Goal: Task Accomplishment & Management: Use online tool/utility

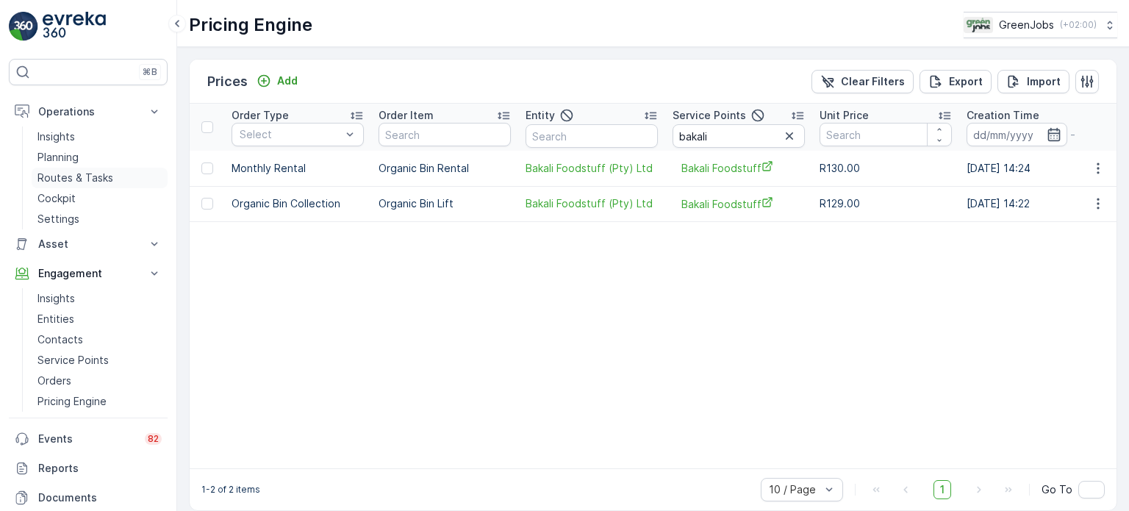
click at [68, 173] on p "Routes & Tasks" at bounding box center [75, 177] width 76 height 15
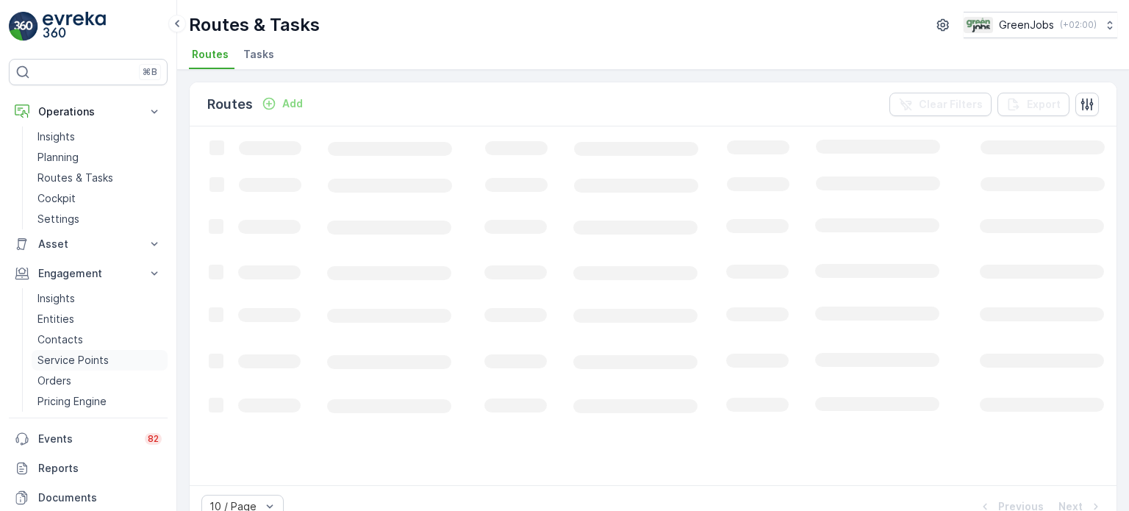
click at [69, 355] on p "Service Points" at bounding box center [72, 360] width 71 height 15
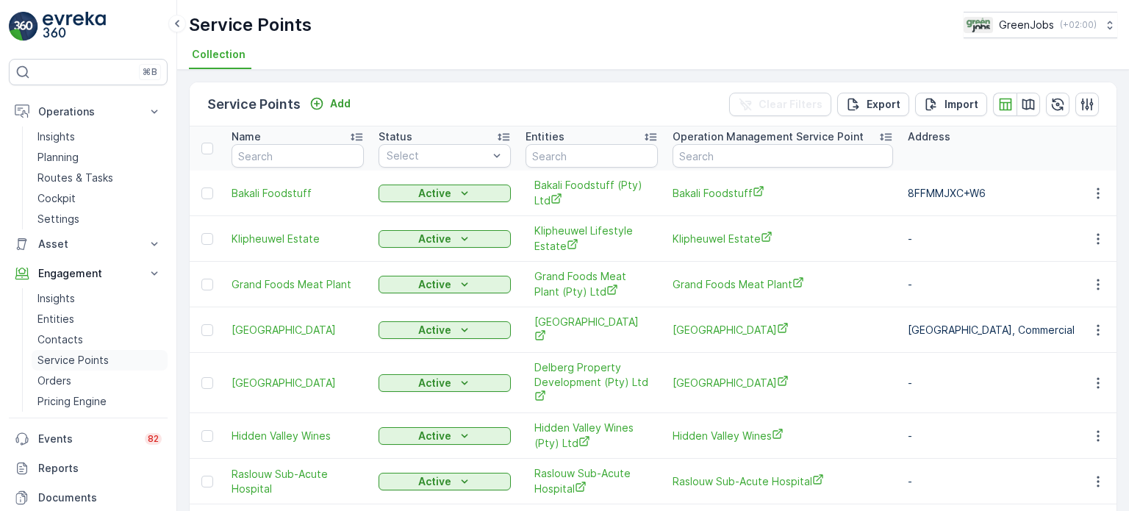
click at [82, 356] on p "Service Points" at bounding box center [72, 360] width 71 height 15
click at [84, 174] on p "Routes & Tasks" at bounding box center [75, 177] width 76 height 15
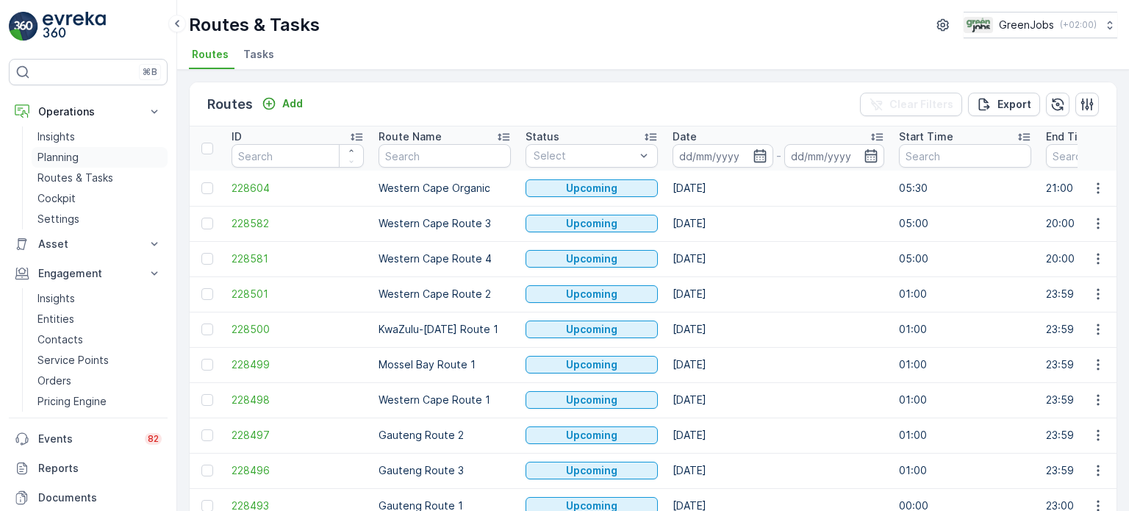
click at [76, 160] on p "Planning" at bounding box center [57, 157] width 41 height 15
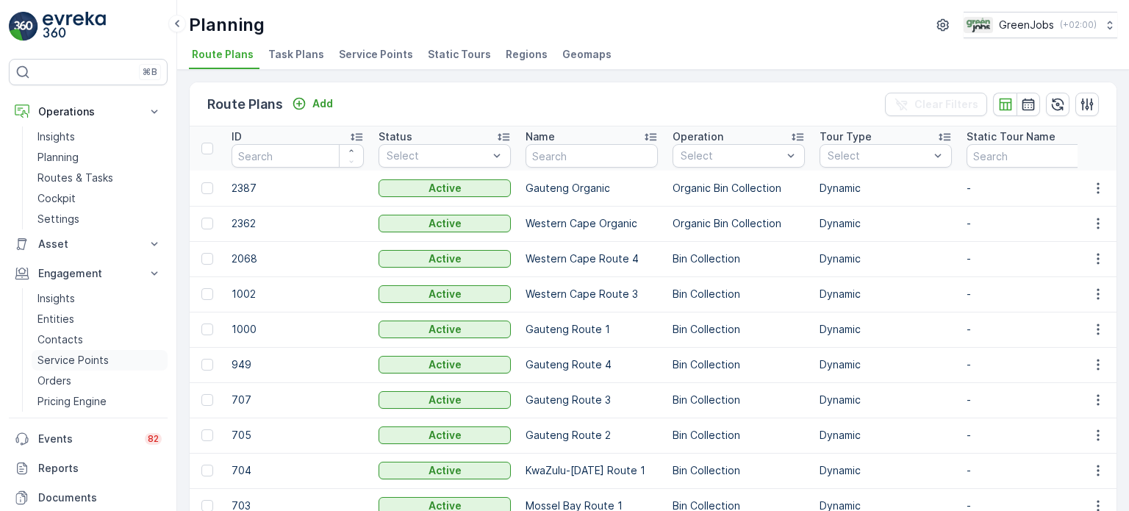
click at [76, 353] on p "Service Points" at bounding box center [72, 360] width 71 height 15
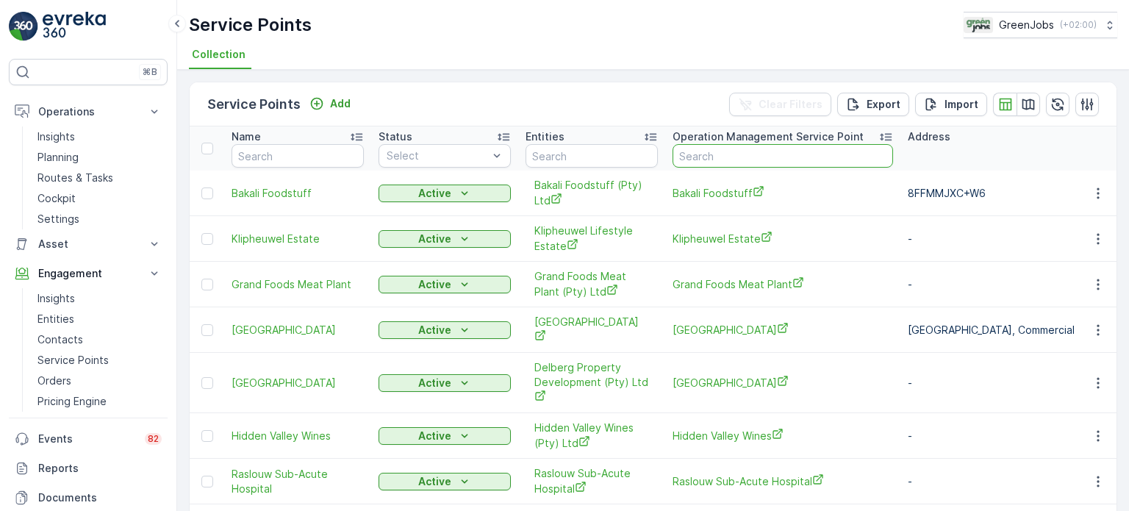
click at [725, 157] on input "text" at bounding box center [782, 156] width 220 height 24
type input "morgen"
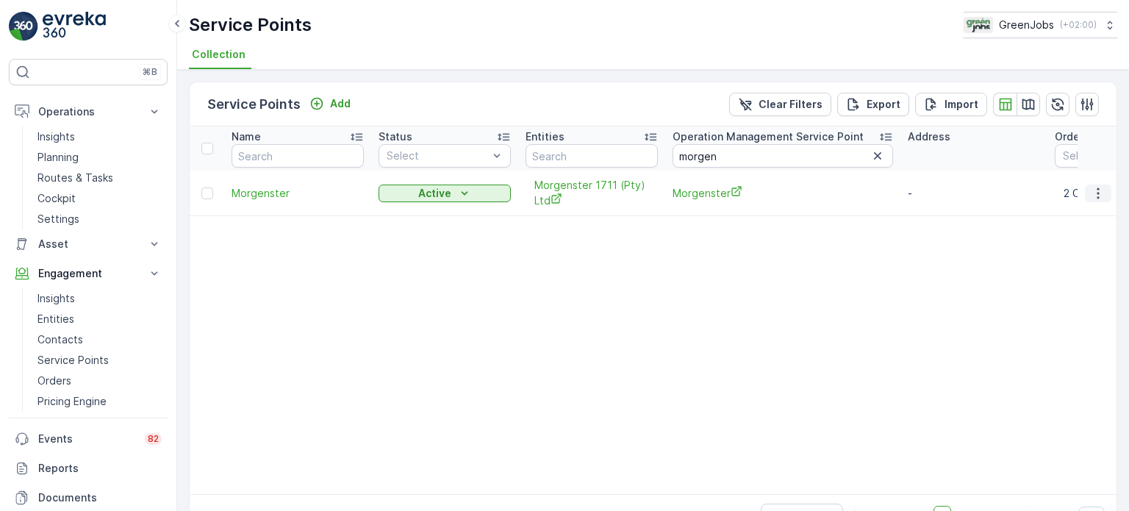
click at [1093, 194] on icon "button" at bounding box center [1098, 193] width 15 height 15
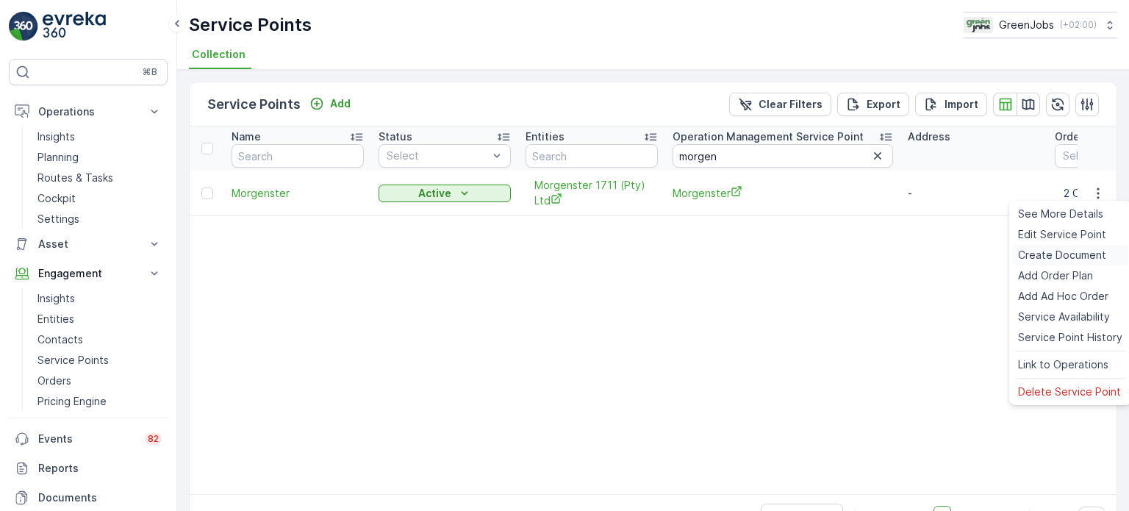
click at [1032, 251] on span "Create Document" at bounding box center [1062, 255] width 88 height 15
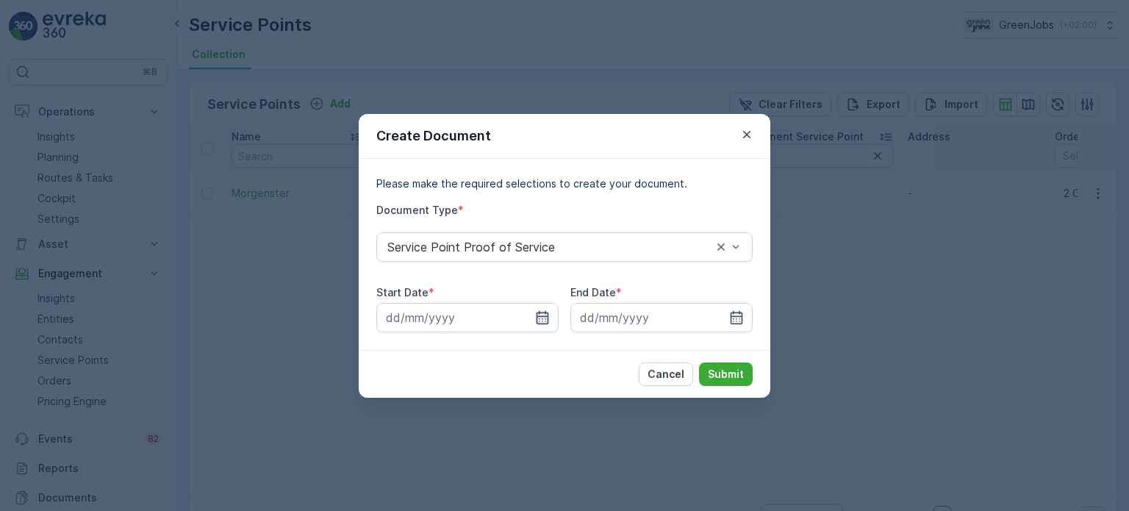
click at [547, 320] on icon "button" at bounding box center [542, 316] width 12 height 13
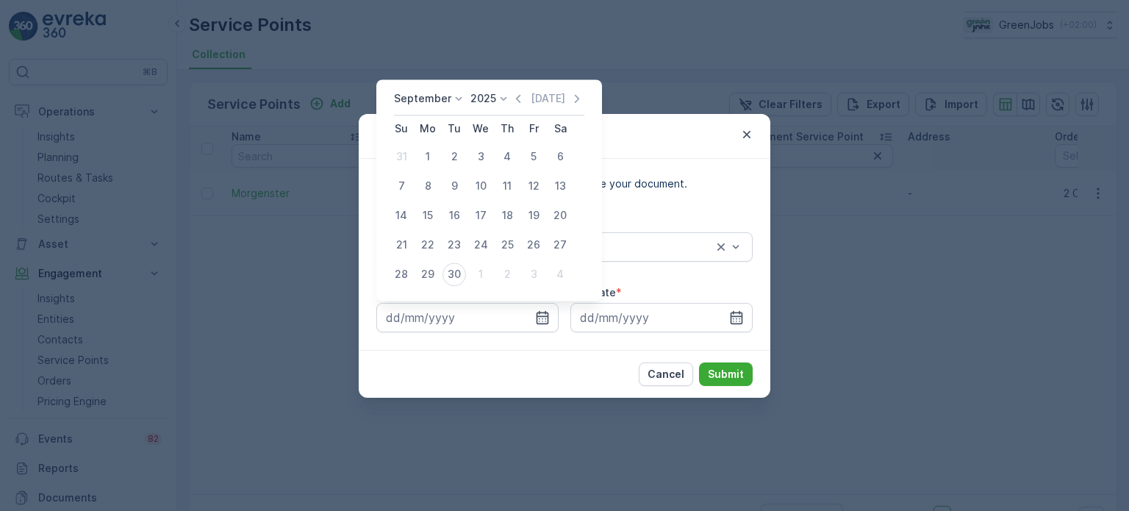
click at [439, 102] on p "September" at bounding box center [422, 98] width 57 height 15
click at [426, 154] on span "August" at bounding box center [420, 151] width 35 height 15
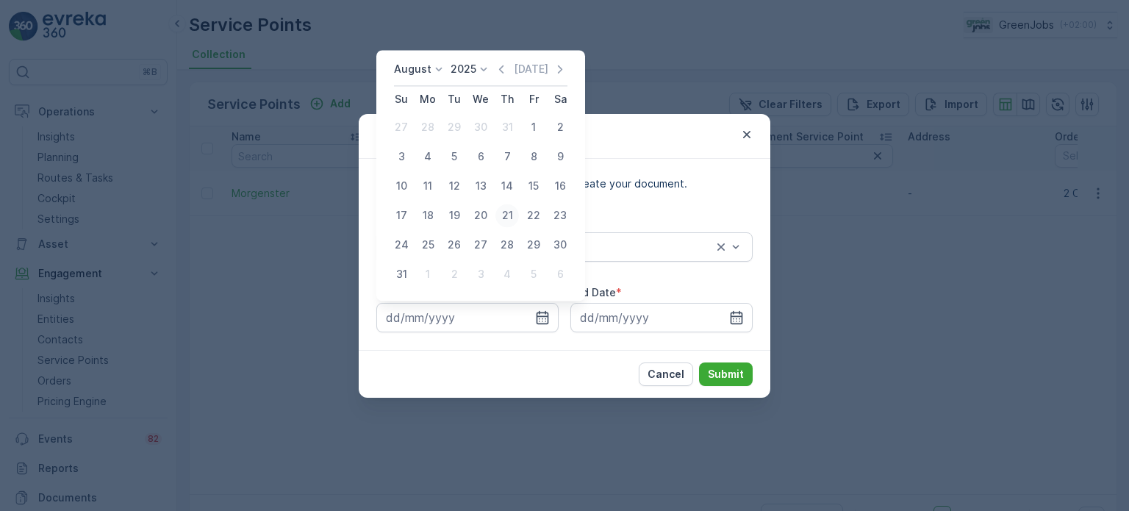
click at [511, 212] on div "21" at bounding box center [507, 216] width 24 height 24
type input "21.08.2025"
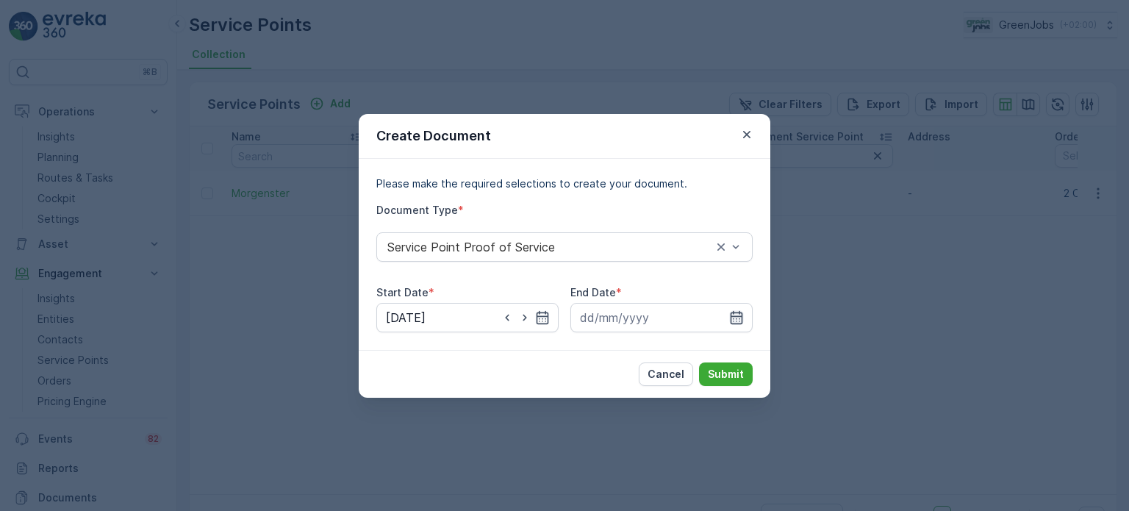
click at [741, 317] on icon "button" at bounding box center [736, 316] width 12 height 13
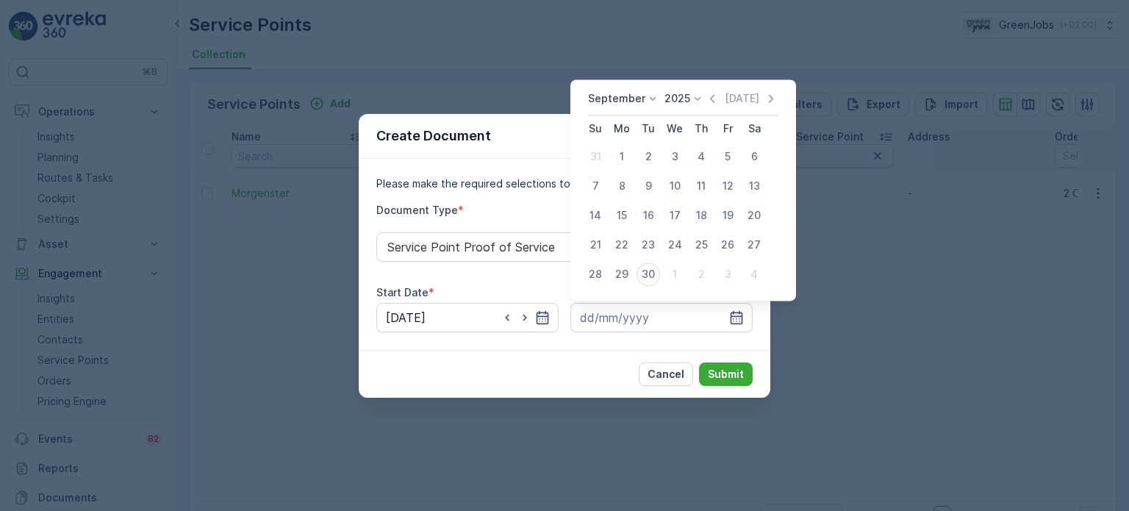
drag, startPoint x: 747, startPoint y: 211, endPoint x: 756, endPoint y: 218, distance: 12.1
click at [750, 211] on div "20" at bounding box center [754, 216] width 24 height 24
type input "20.09.2025"
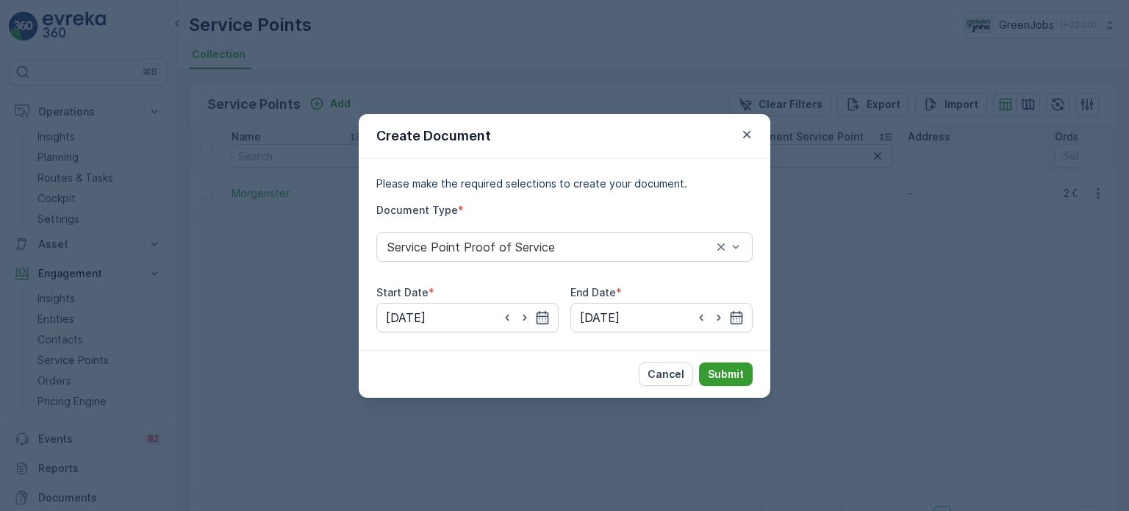
click at [723, 368] on p "Submit" at bounding box center [726, 374] width 36 height 15
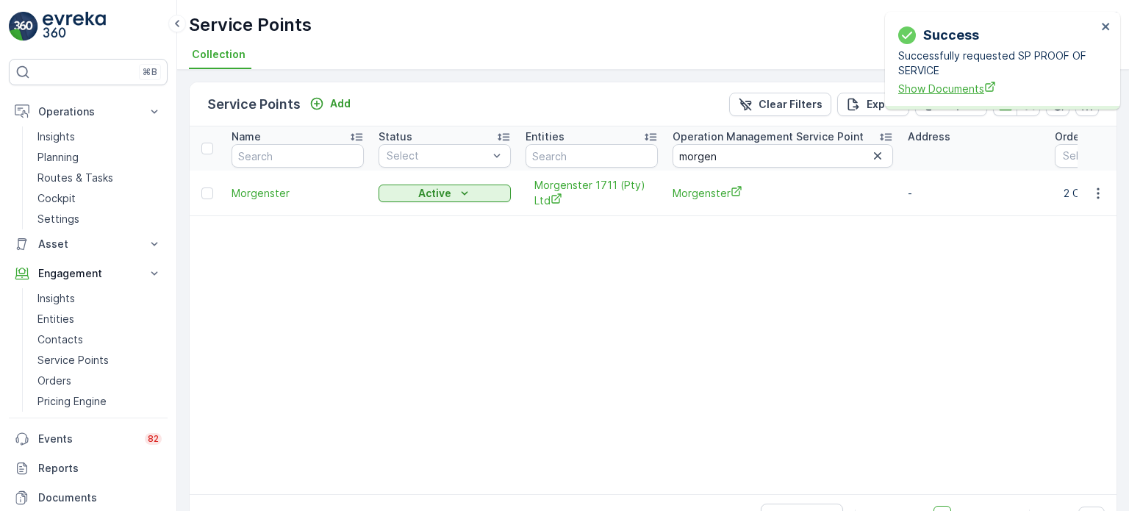
click at [905, 90] on span "Show Documents" at bounding box center [997, 88] width 198 height 15
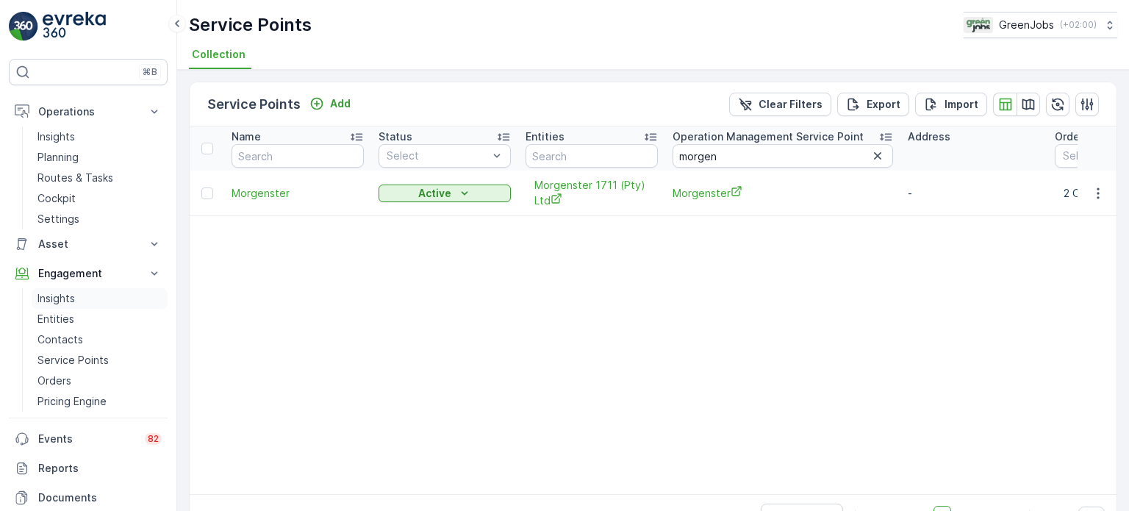
click at [52, 292] on p "Insights" at bounding box center [55, 298] width 37 height 15
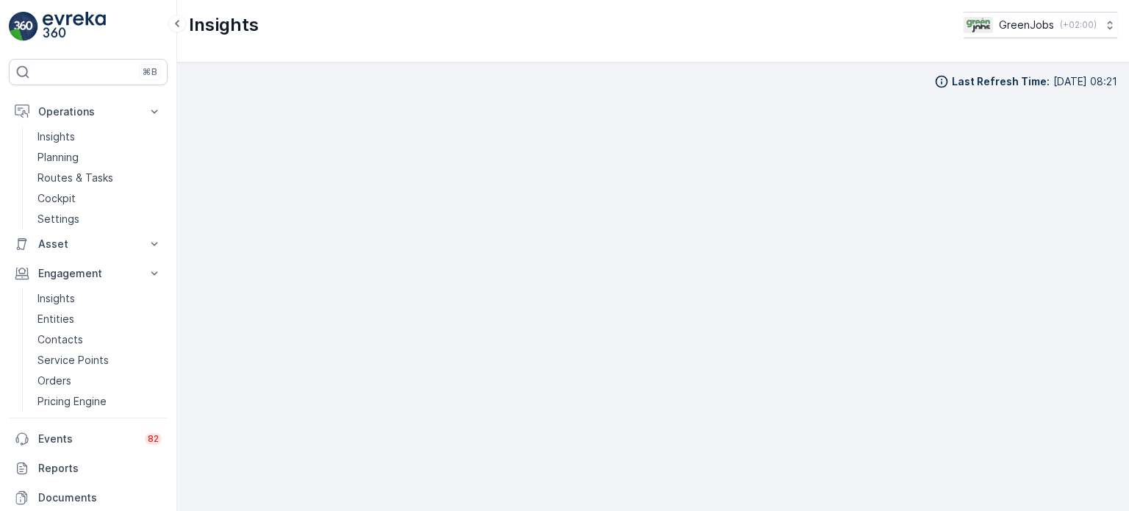
drag, startPoint x: 67, startPoint y: 293, endPoint x: 195, endPoint y: 284, distance: 128.2
click at [68, 293] on p "Insights" at bounding box center [55, 298] width 37 height 15
click at [60, 155] on p "Planning" at bounding box center [57, 157] width 41 height 15
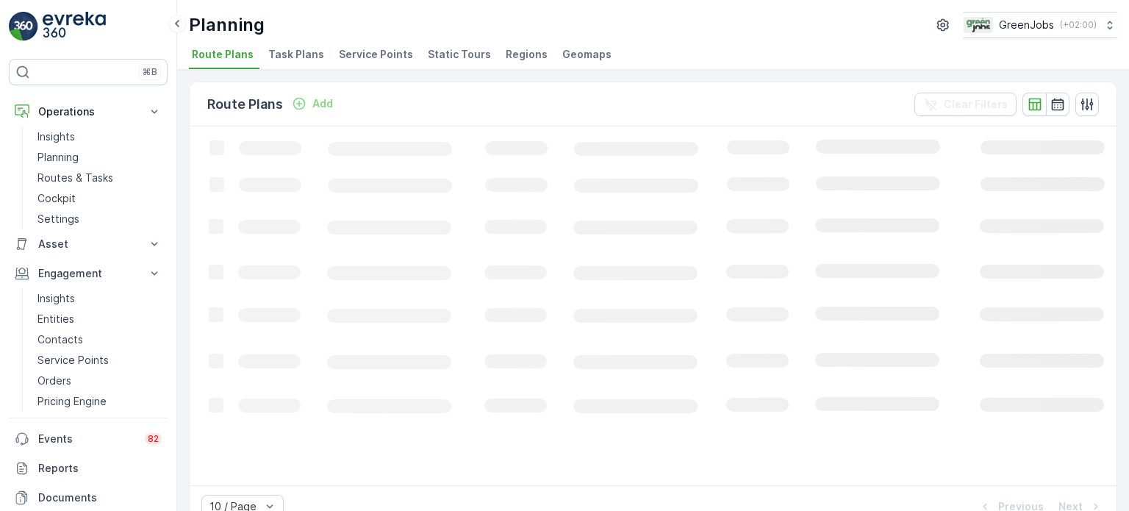
click at [364, 55] on span "Service Points" at bounding box center [376, 54] width 74 height 15
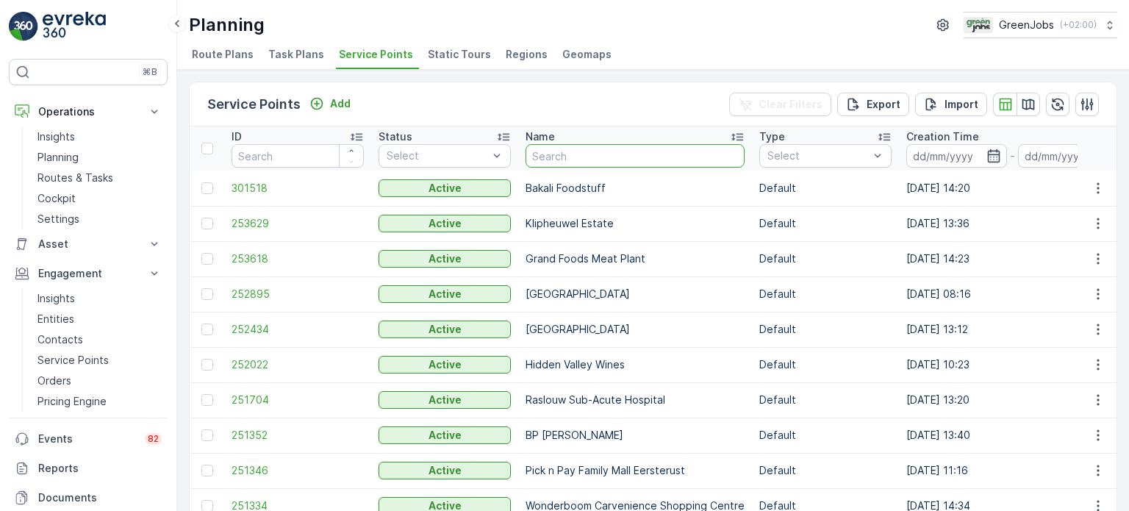
click at [613, 158] on input "text" at bounding box center [634, 156] width 219 height 24
type input "protea"
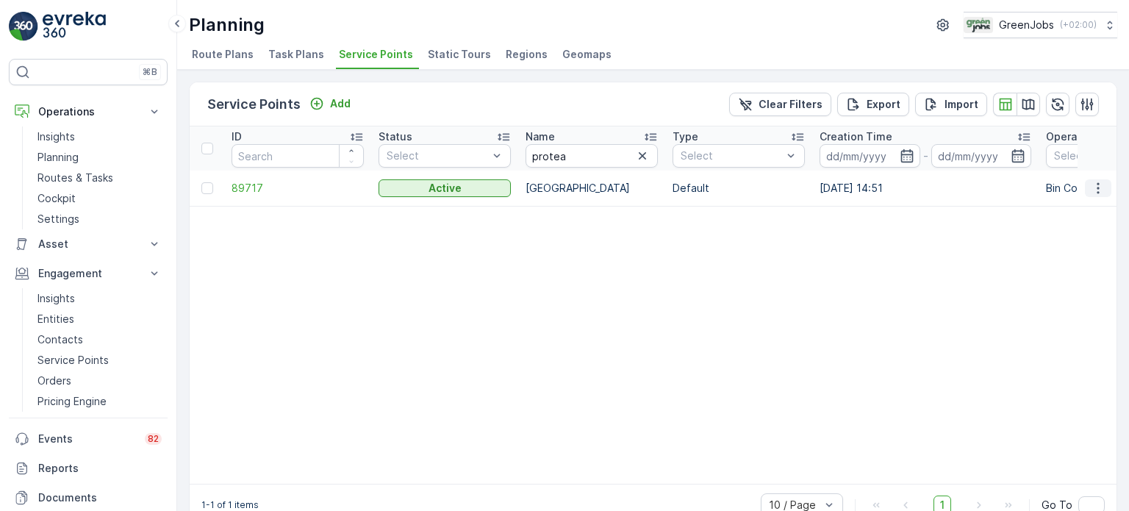
click at [1095, 189] on icon "button" at bounding box center [1098, 188] width 15 height 15
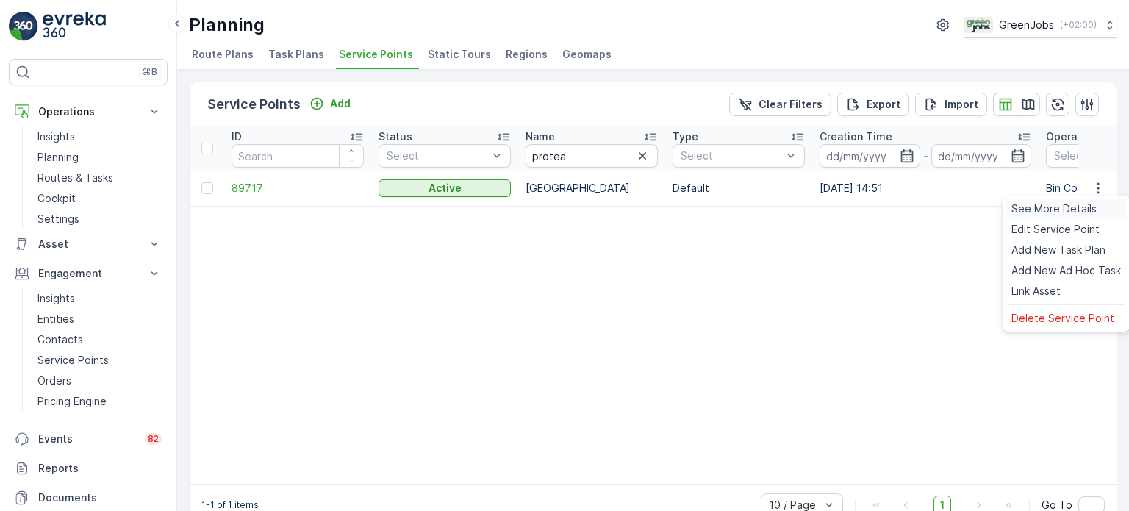
click at [1039, 209] on span "See More Details" at bounding box center [1053, 208] width 85 height 15
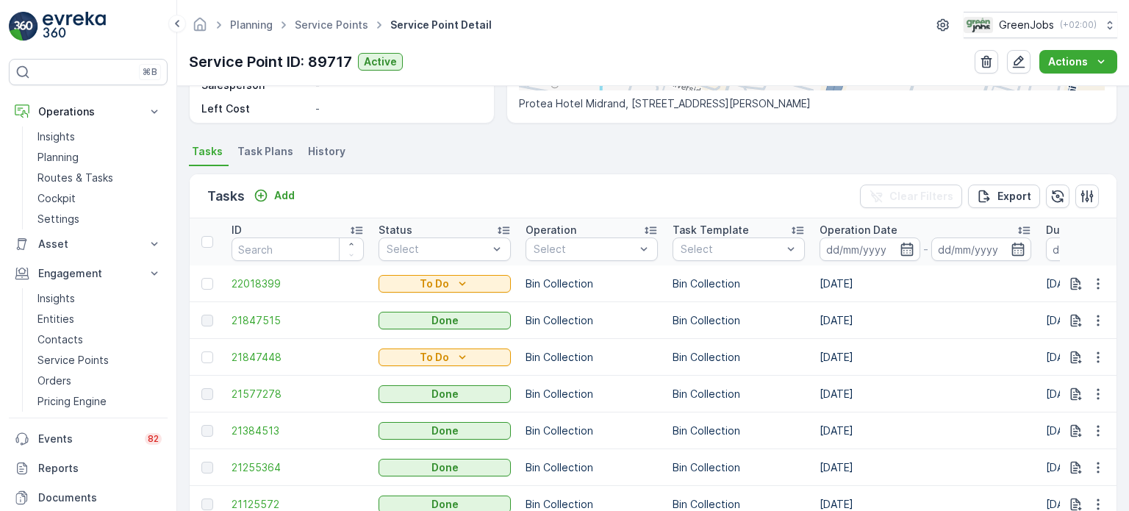
scroll to position [367, 0]
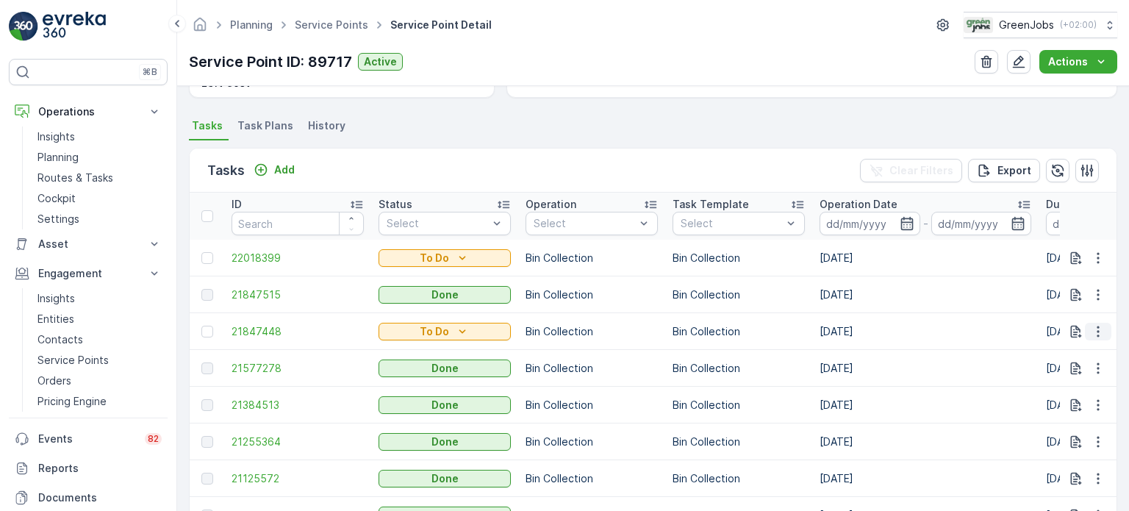
click at [1092, 331] on icon "button" at bounding box center [1098, 331] width 15 height 15
click at [924, 293] on td "25.09.2025" at bounding box center [925, 294] width 226 height 37
click at [66, 295] on p "Insights" at bounding box center [55, 298] width 37 height 15
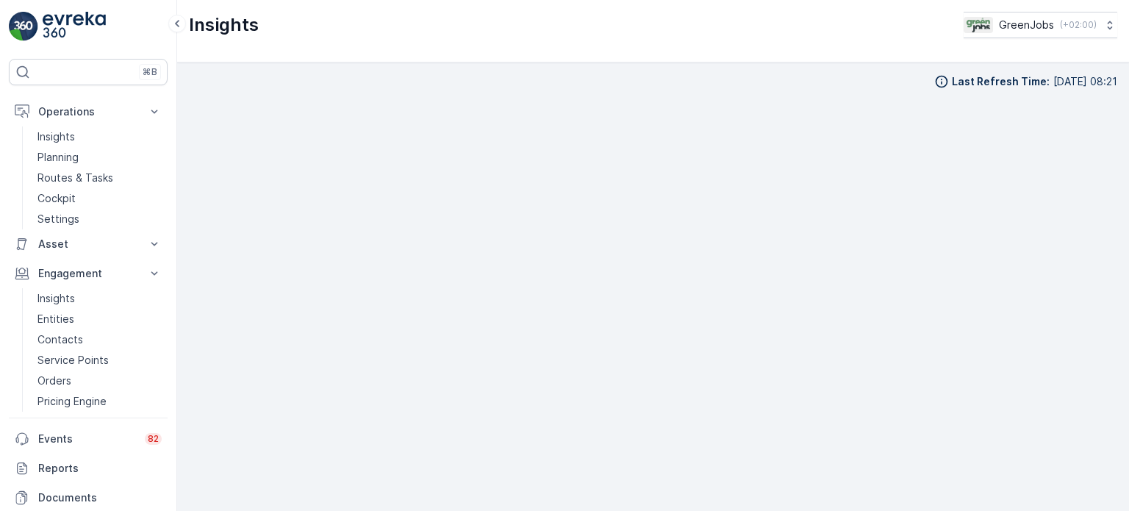
scroll to position [12, 0]
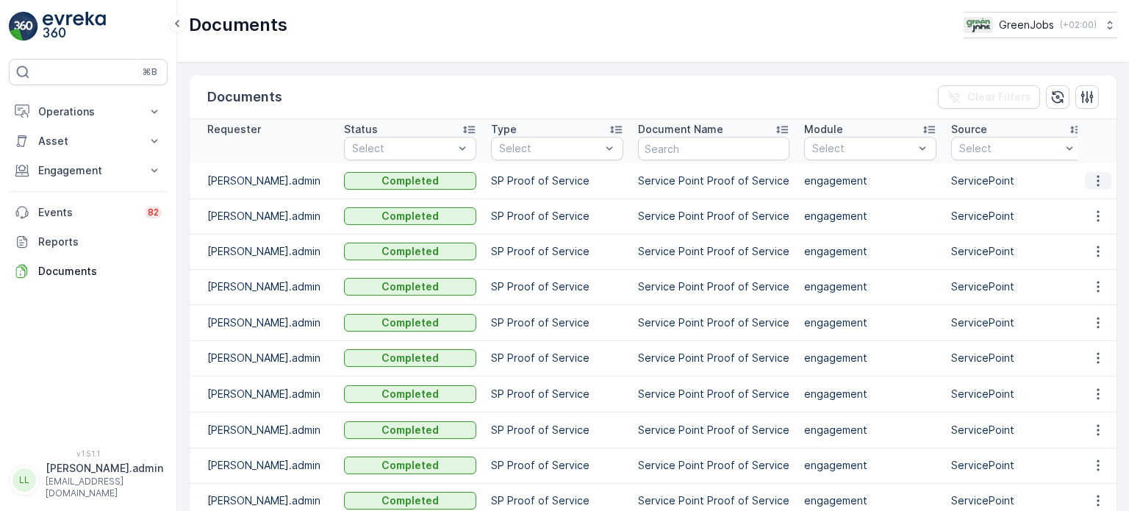
click at [1100, 180] on icon "button" at bounding box center [1098, 180] width 15 height 15
click at [1063, 198] on div "See Details" at bounding box center [1094, 202] width 68 height 21
click at [76, 112] on p "Operations" at bounding box center [88, 111] width 100 height 15
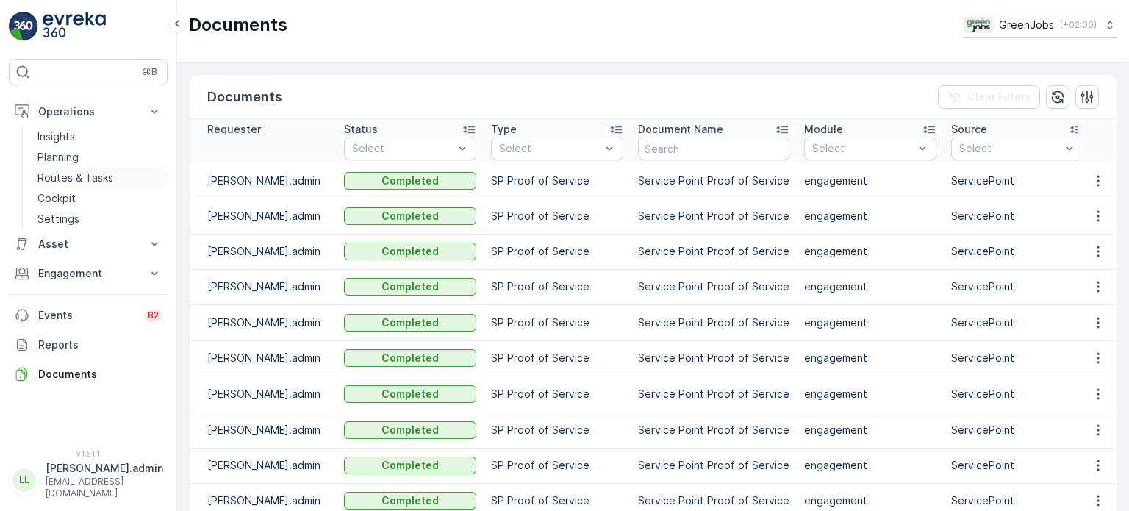
click at [76, 177] on p "Routes & Tasks" at bounding box center [75, 177] width 76 height 15
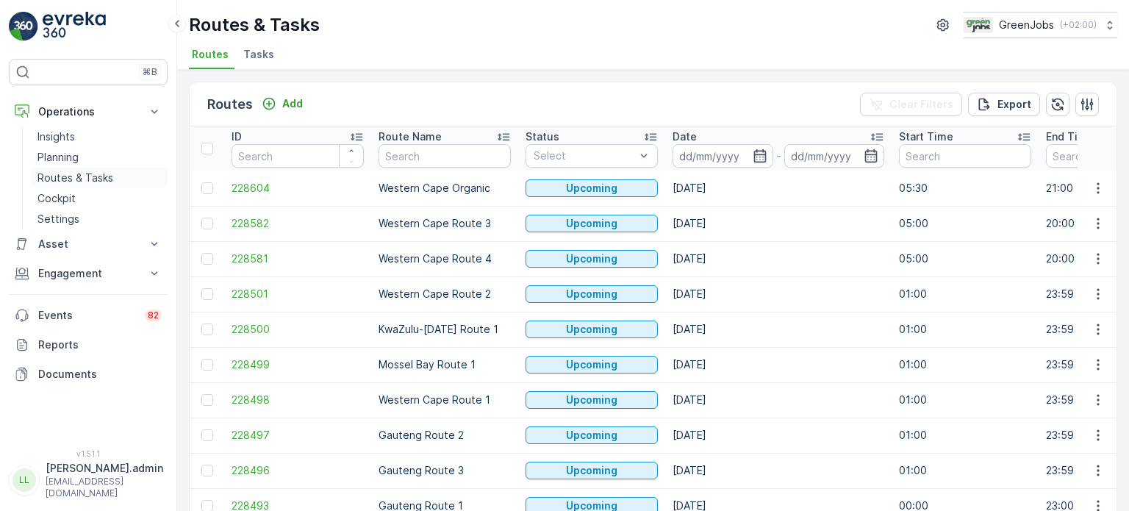
click at [73, 170] on p "Routes & Tasks" at bounding box center [75, 177] width 76 height 15
click at [750, 157] on input at bounding box center [722, 156] width 101 height 24
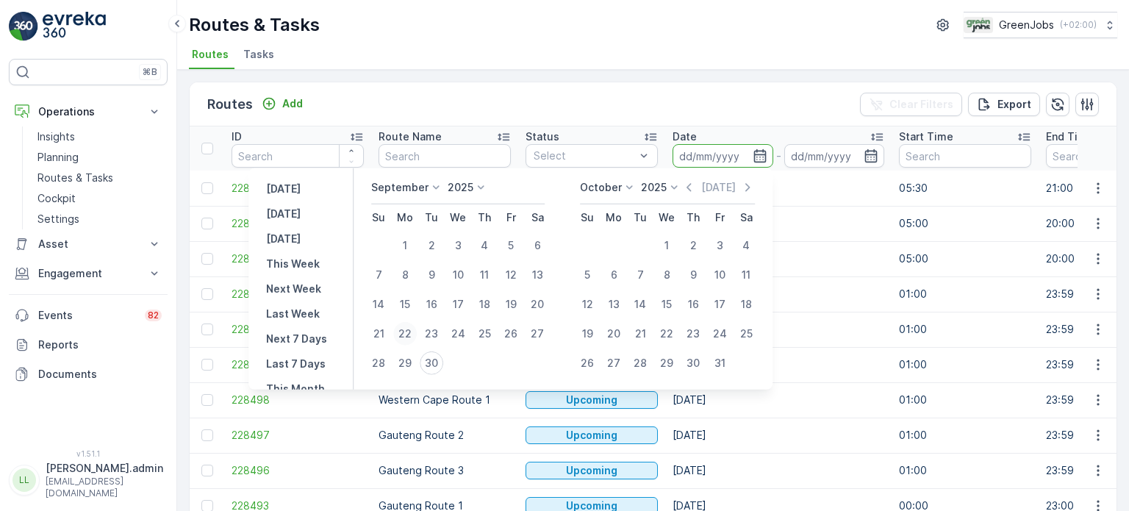
click at [411, 331] on div "22" at bounding box center [405, 334] width 24 height 24
type input "22.09.2025"
click at [409, 331] on div "22" at bounding box center [405, 334] width 24 height 24
type input "22.09.2025"
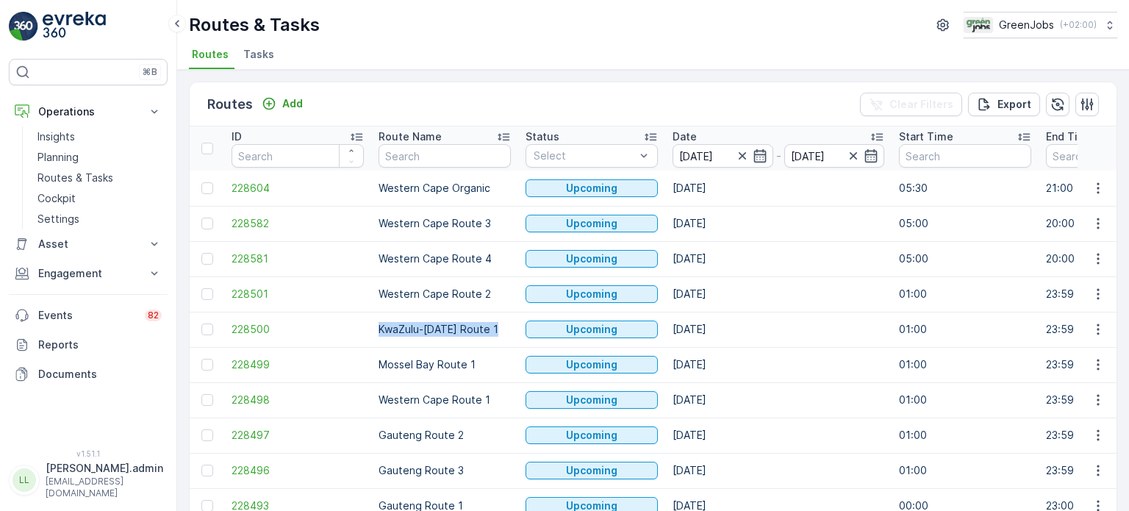
click at [409, 331] on p "KwaZulu-Natal Route 1" at bounding box center [444, 329] width 132 height 15
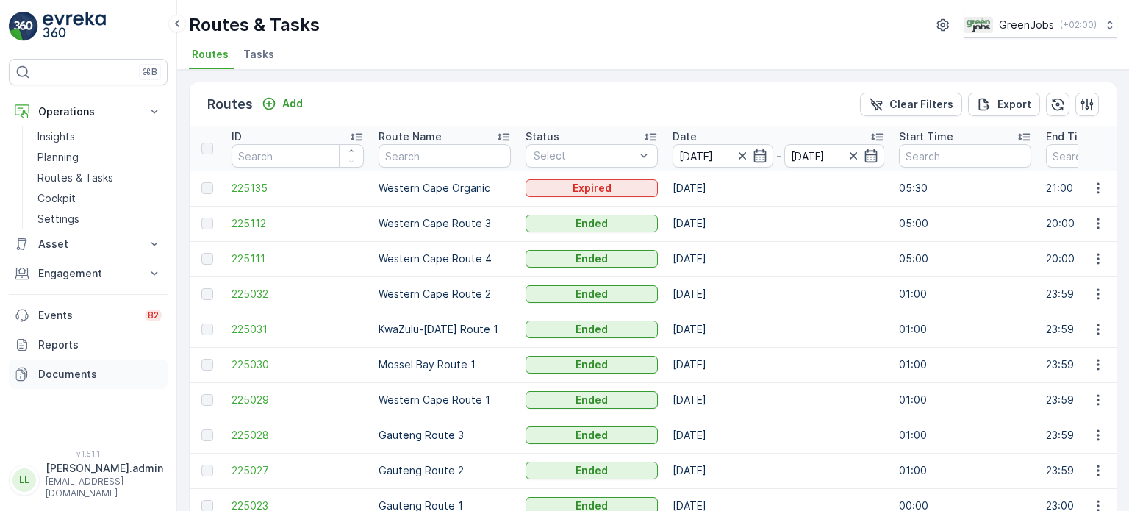
drag, startPoint x: 68, startPoint y: 379, endPoint x: 98, endPoint y: 370, distance: 31.4
click at [70, 379] on p "Documents" at bounding box center [99, 374] width 123 height 15
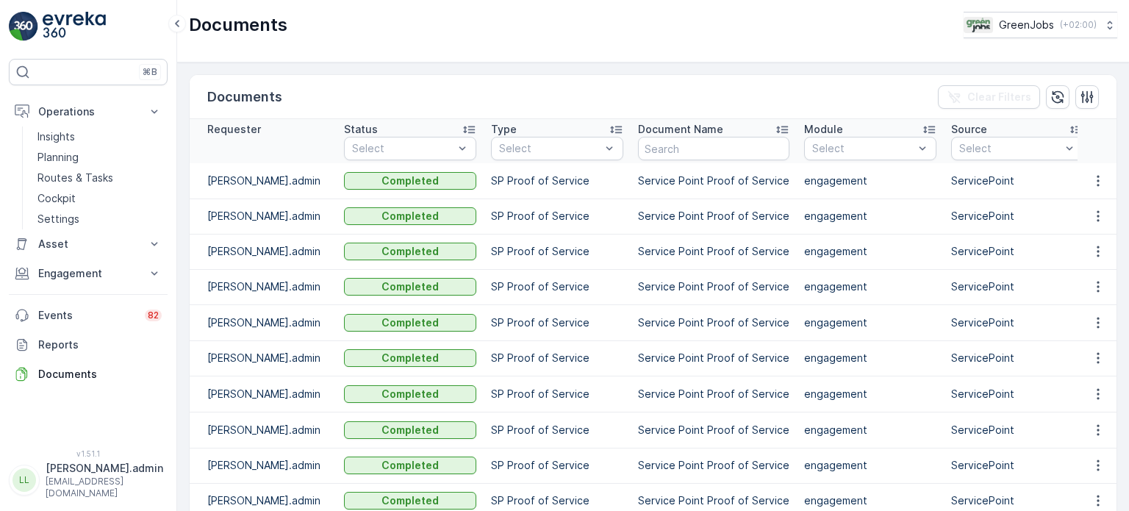
click at [1093, 170] on td at bounding box center [1097, 180] width 40 height 35
click at [1101, 176] on icon "button" at bounding box center [1098, 180] width 15 height 15
click at [1080, 198] on span "See Details" at bounding box center [1094, 202] width 57 height 15
click at [74, 270] on p "Engagement" at bounding box center [88, 273] width 100 height 15
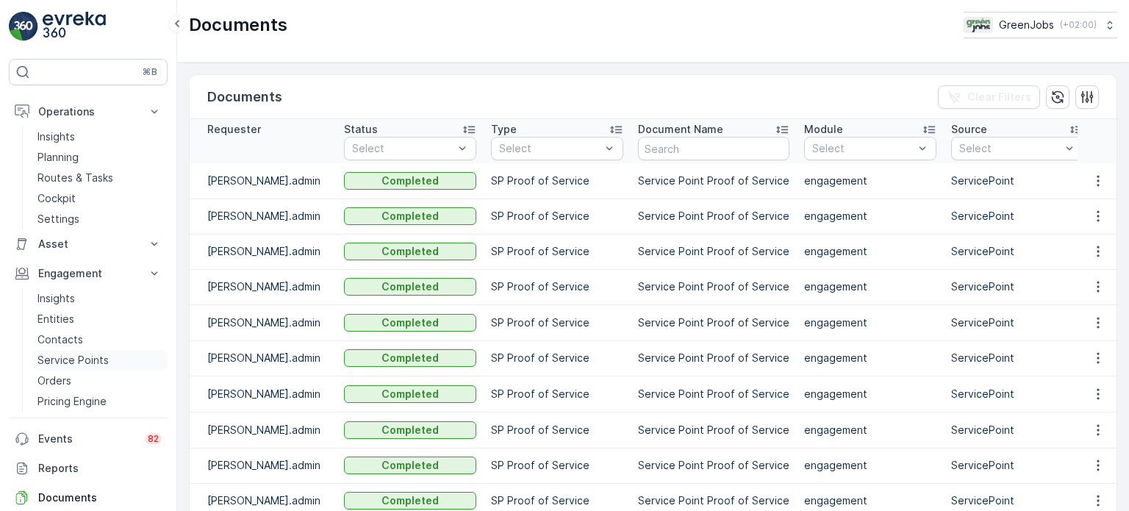
click at [67, 359] on p "Service Points" at bounding box center [72, 360] width 71 height 15
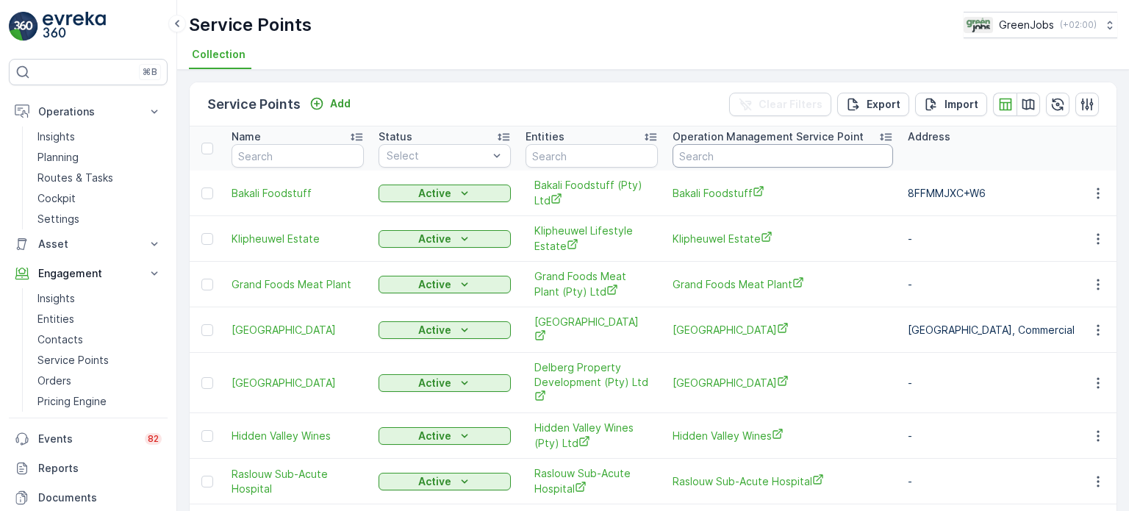
click at [694, 159] on input "text" at bounding box center [782, 156] width 220 height 24
type input "protea"
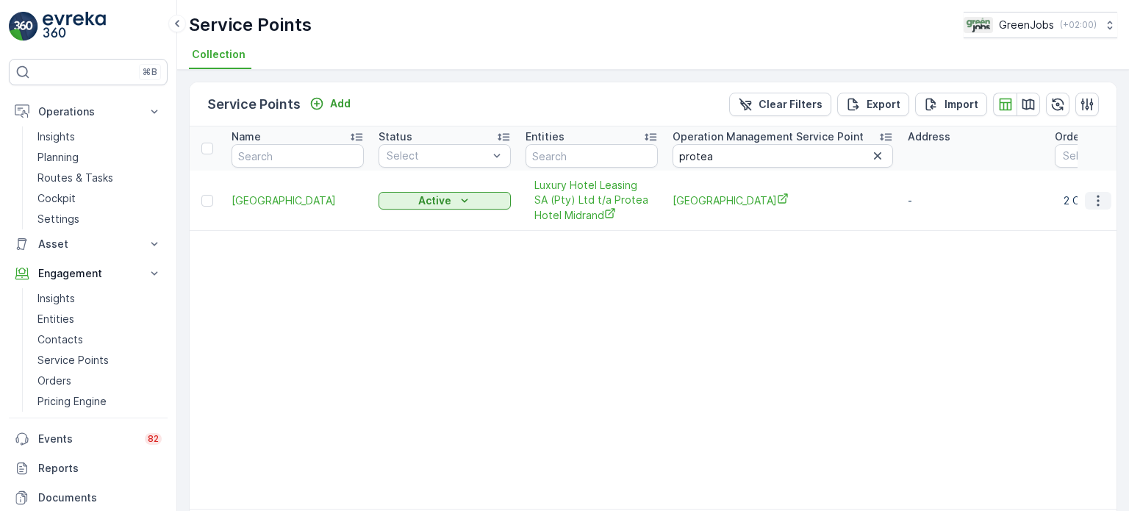
click at [1096, 202] on icon "button" at bounding box center [1098, 200] width 15 height 15
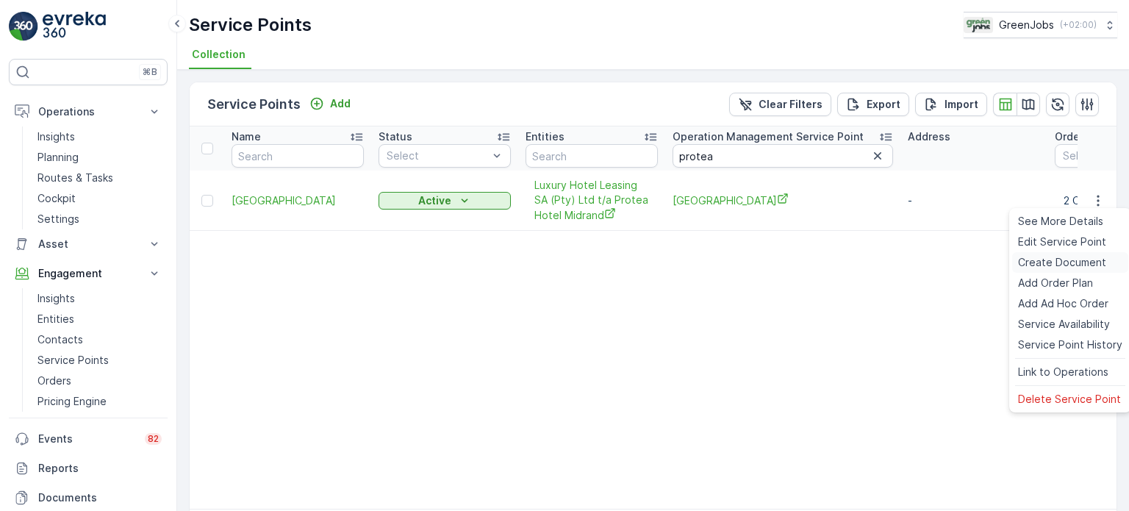
click at [1055, 260] on span "Create Document" at bounding box center [1062, 262] width 88 height 15
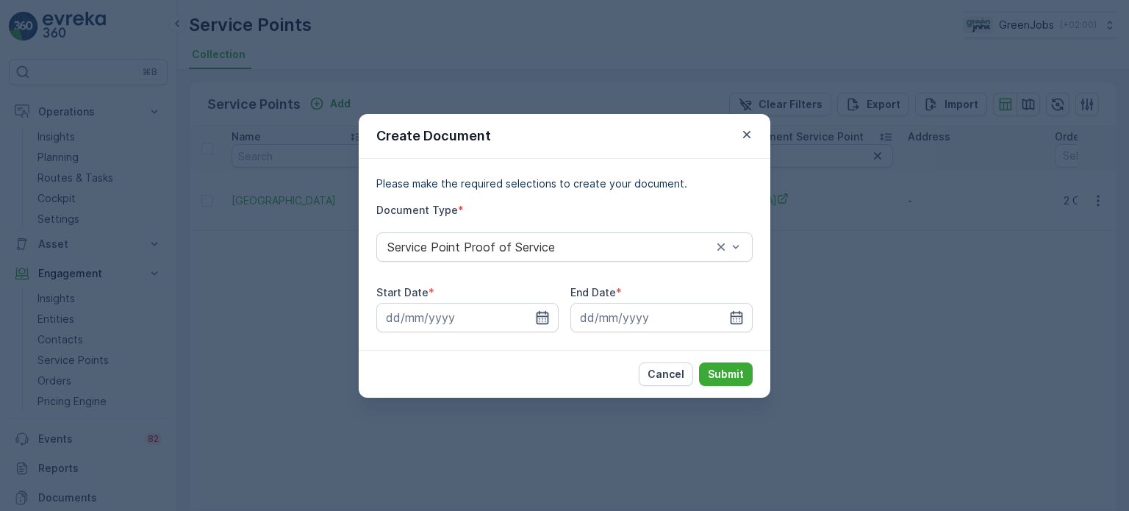
click at [541, 314] on icon "button" at bounding box center [542, 317] width 15 height 15
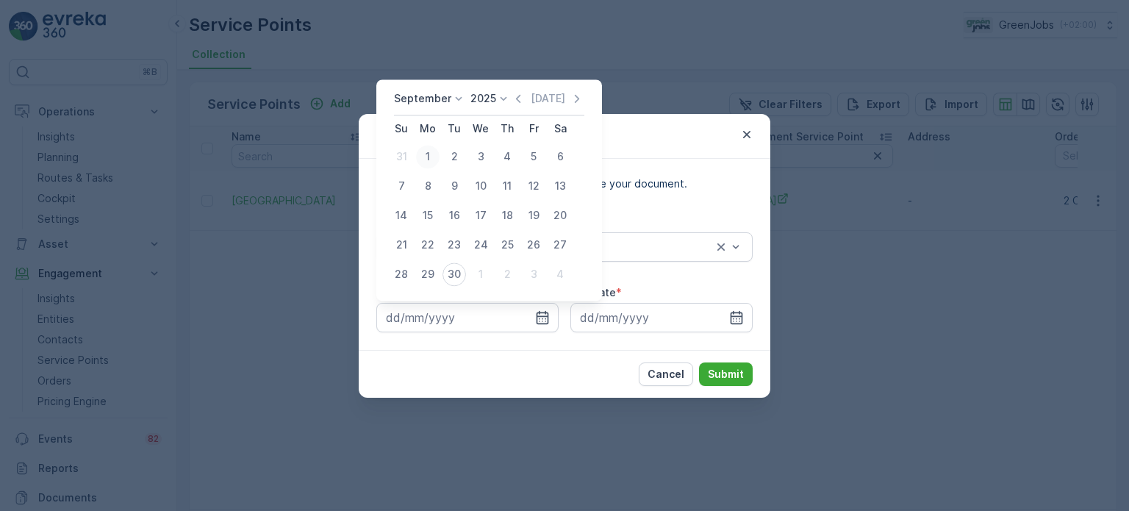
click at [428, 154] on div "1" at bounding box center [428, 157] width 24 height 24
type input "01.09.2025"
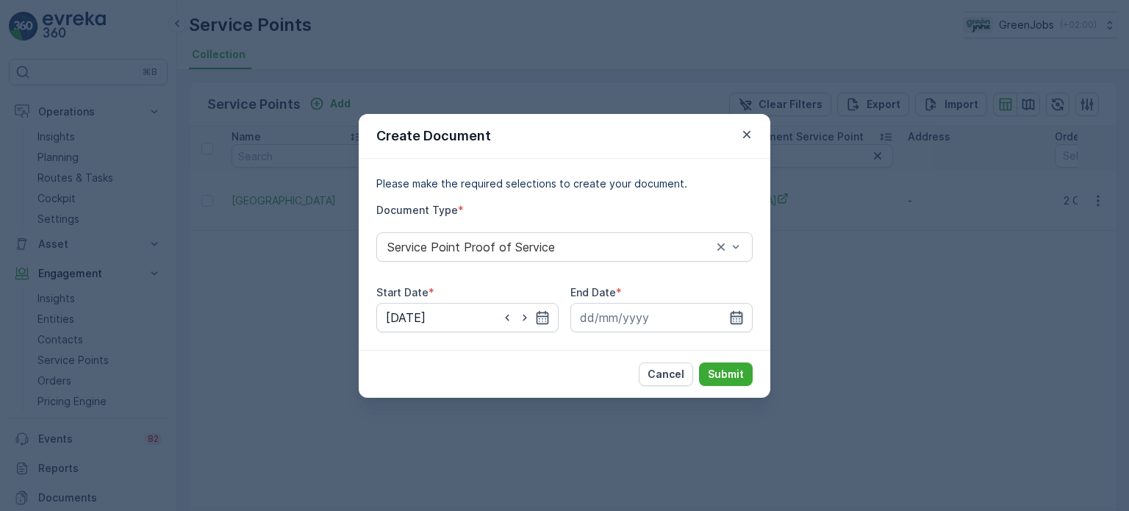
click at [738, 314] on icon "button" at bounding box center [736, 317] width 15 height 15
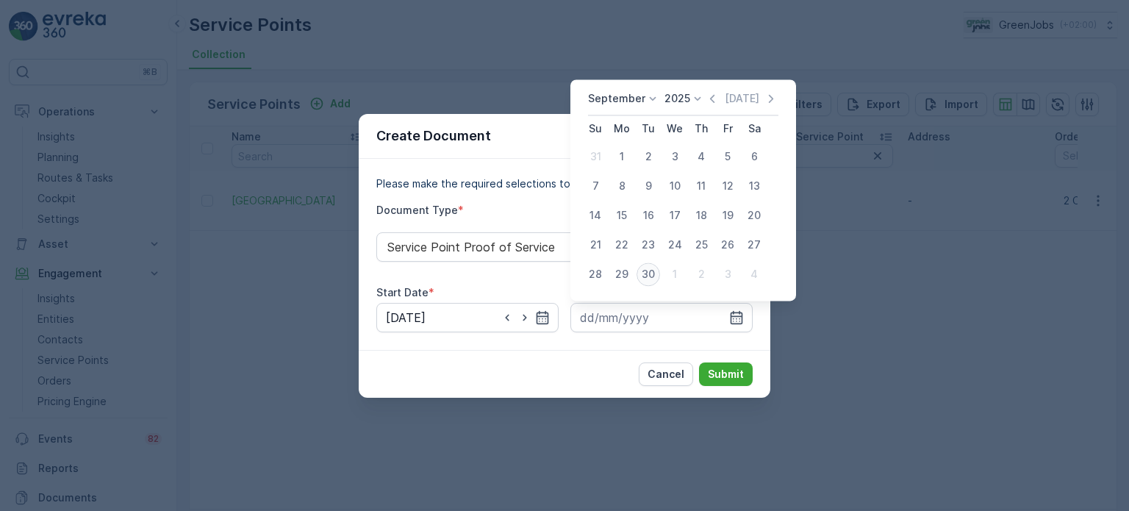
drag, startPoint x: 643, startPoint y: 279, endPoint x: 664, endPoint y: 291, distance: 24.7
click at [644, 279] on div "30" at bounding box center [648, 274] width 24 height 24
type input "30.09.2025"
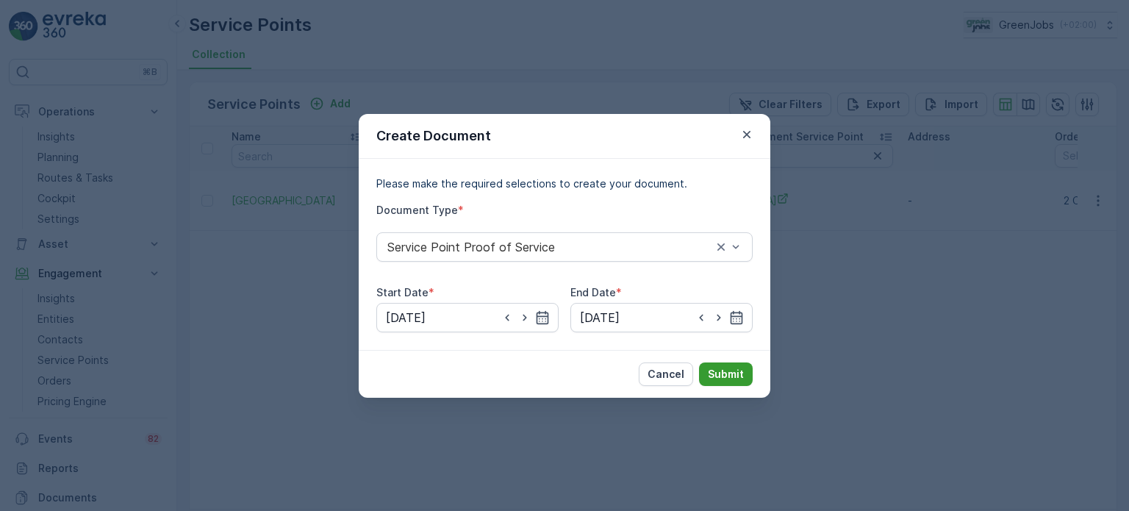
click at [736, 384] on button "Submit" at bounding box center [726, 374] width 54 height 24
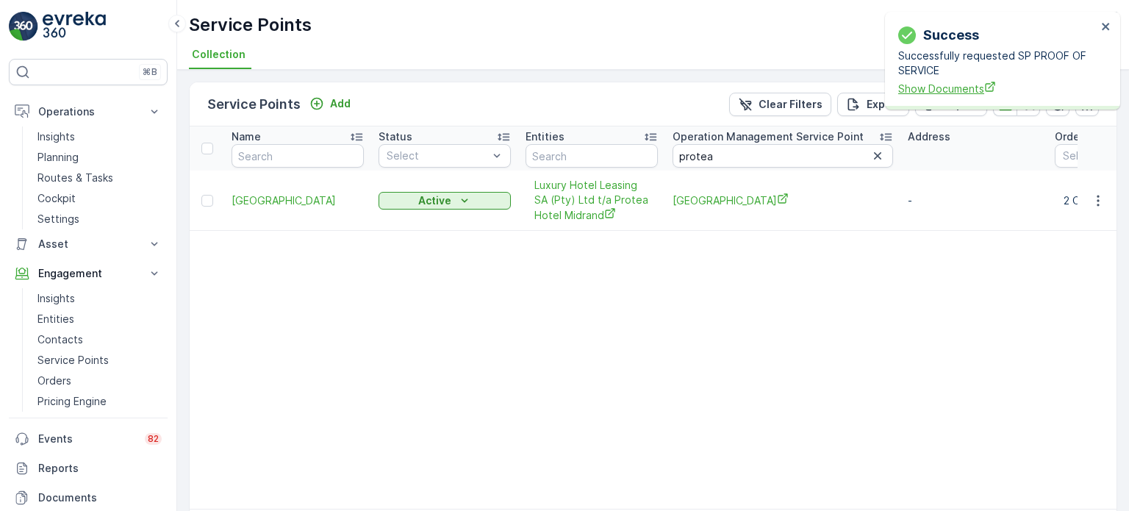
click at [921, 90] on span "Show Documents" at bounding box center [997, 88] width 198 height 15
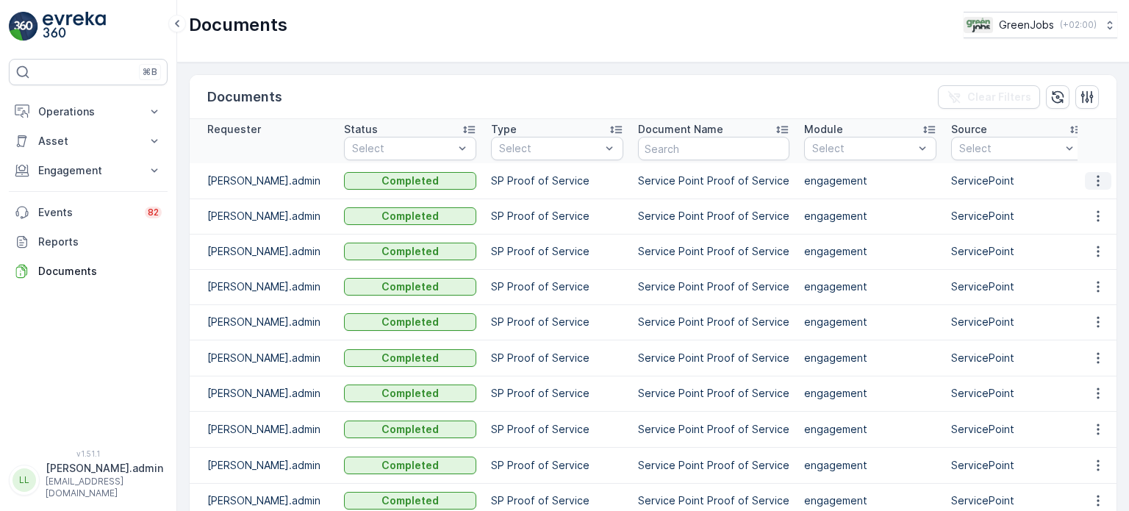
click at [1094, 178] on icon "button" at bounding box center [1098, 180] width 15 height 15
click at [1076, 204] on span "See Details" at bounding box center [1094, 202] width 57 height 15
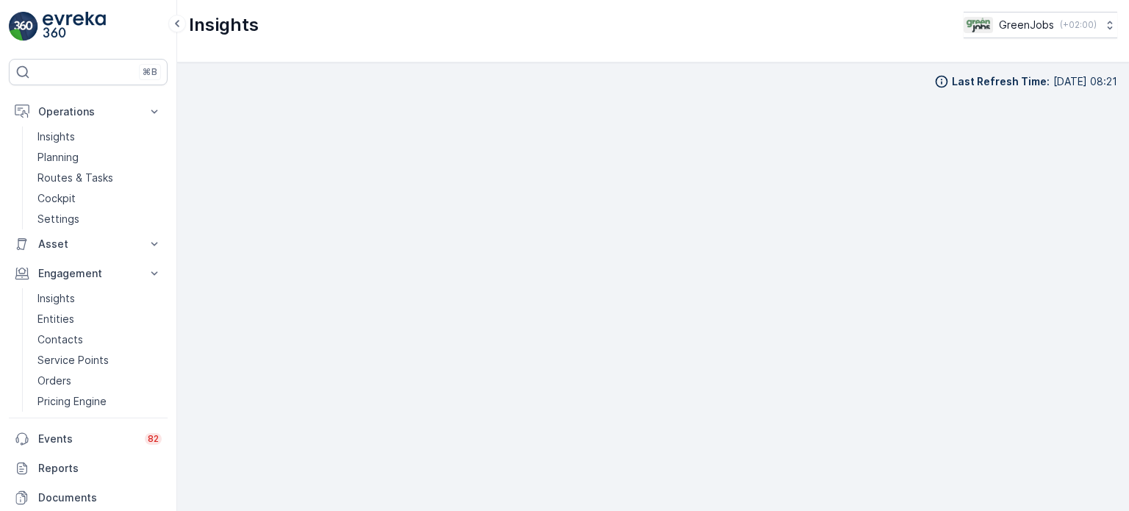
scroll to position [12, 0]
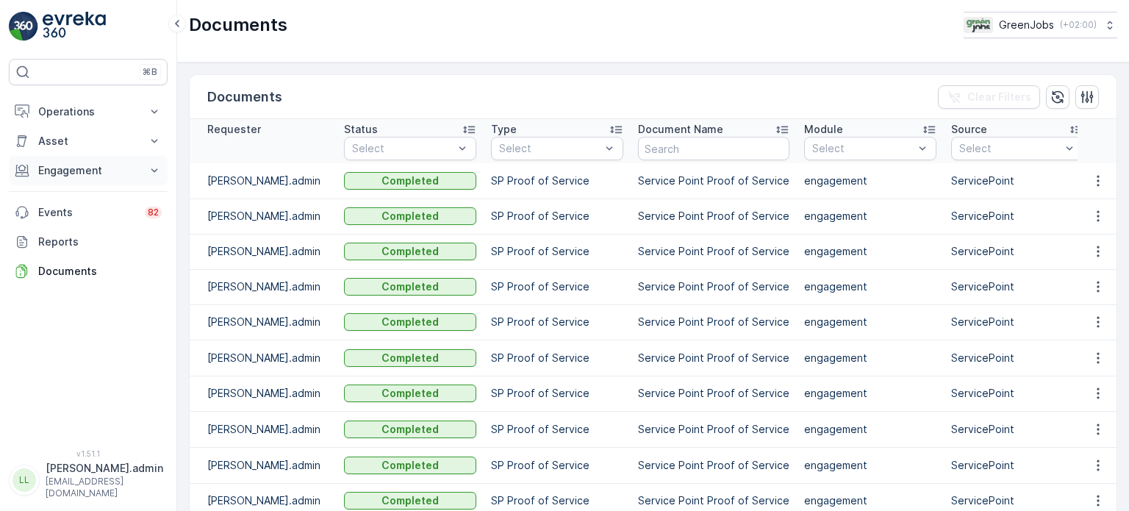
click at [81, 170] on p "Engagement" at bounding box center [88, 170] width 100 height 15
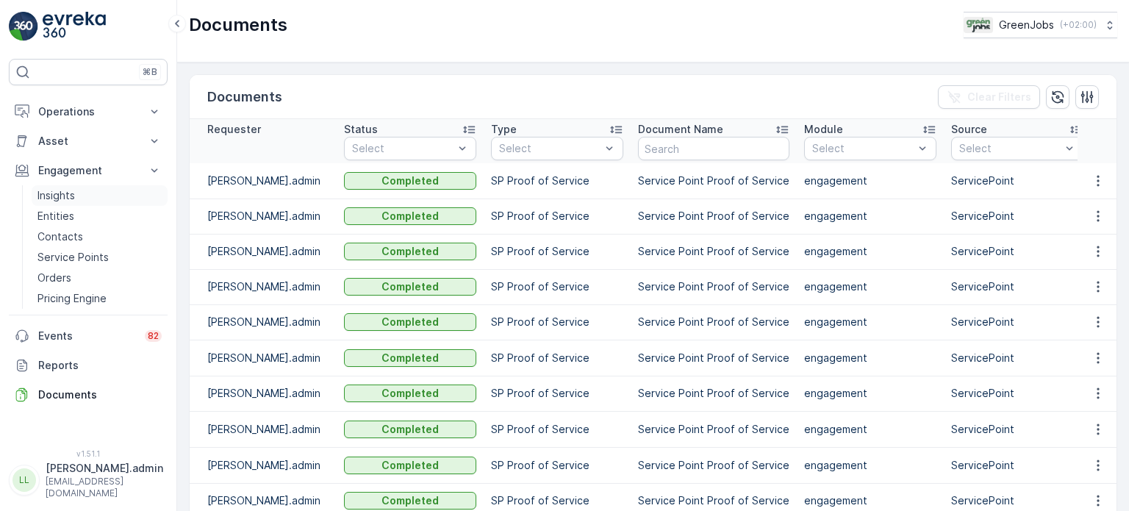
click at [65, 191] on p "Insights" at bounding box center [55, 195] width 37 height 15
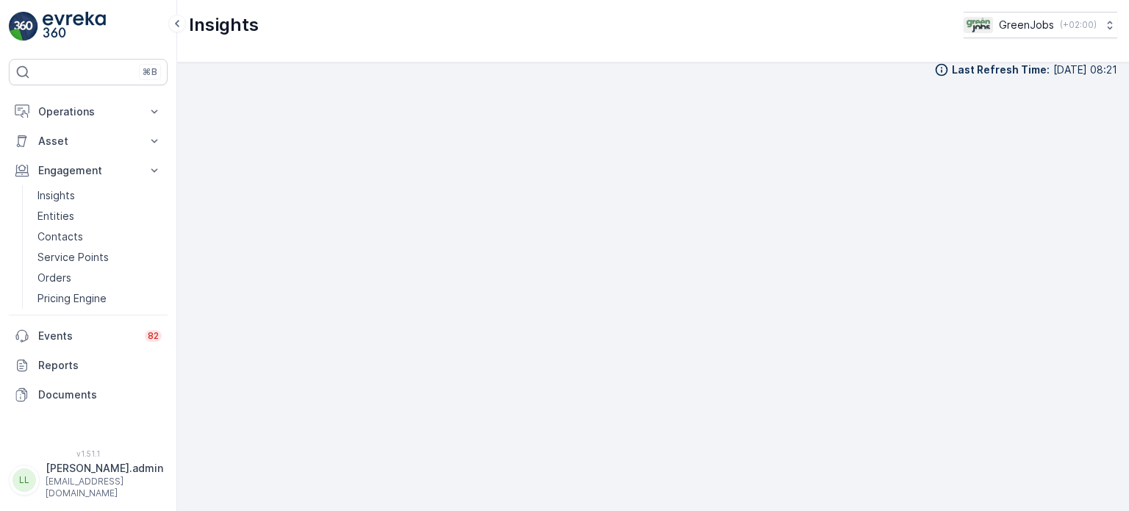
scroll to position [12, 0]
click at [73, 114] on p "Operations" at bounding box center [88, 111] width 100 height 15
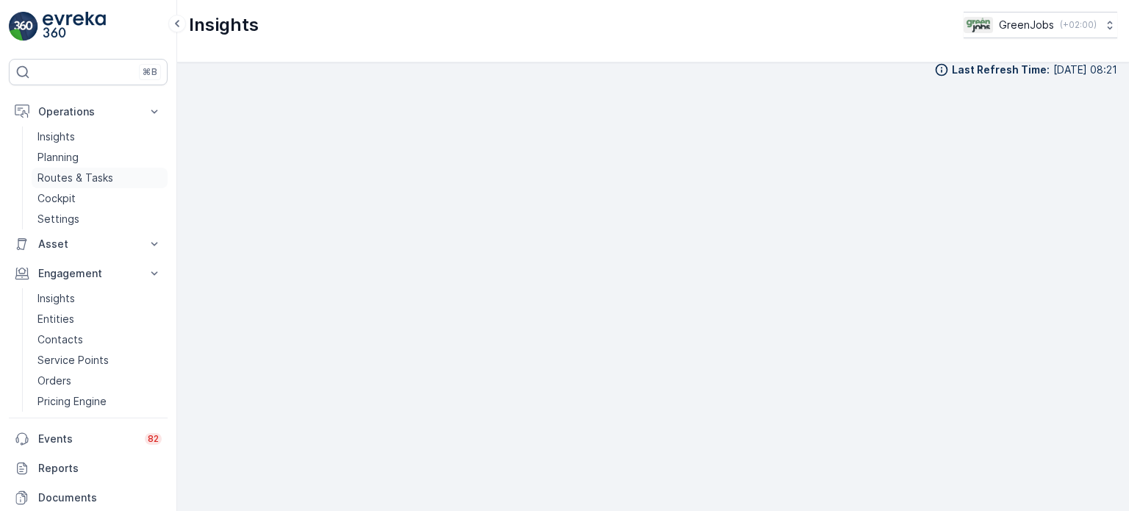
click at [96, 173] on p "Routes & Tasks" at bounding box center [75, 177] width 76 height 15
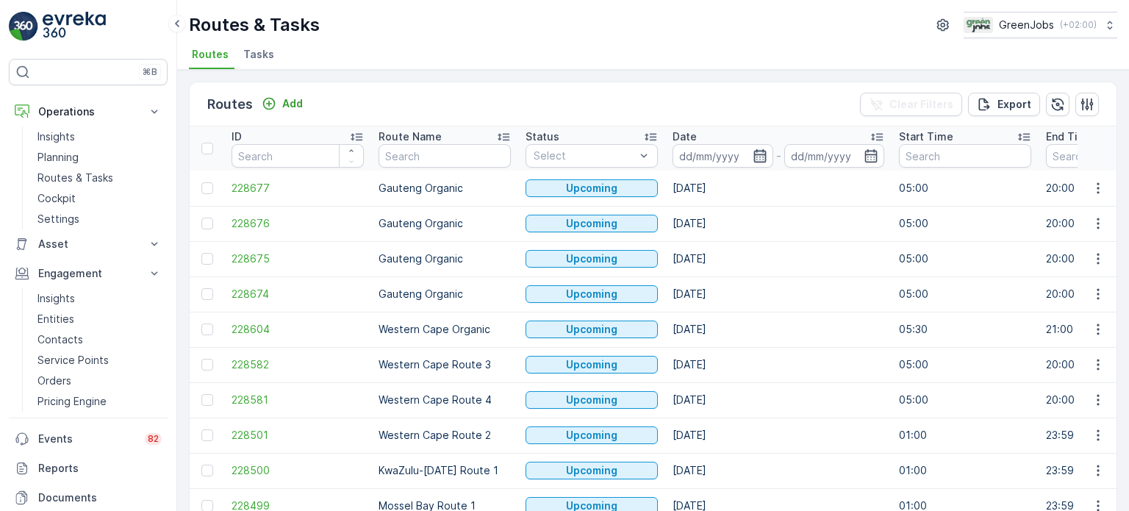
click at [761, 156] on icon "button" at bounding box center [759, 155] width 15 height 15
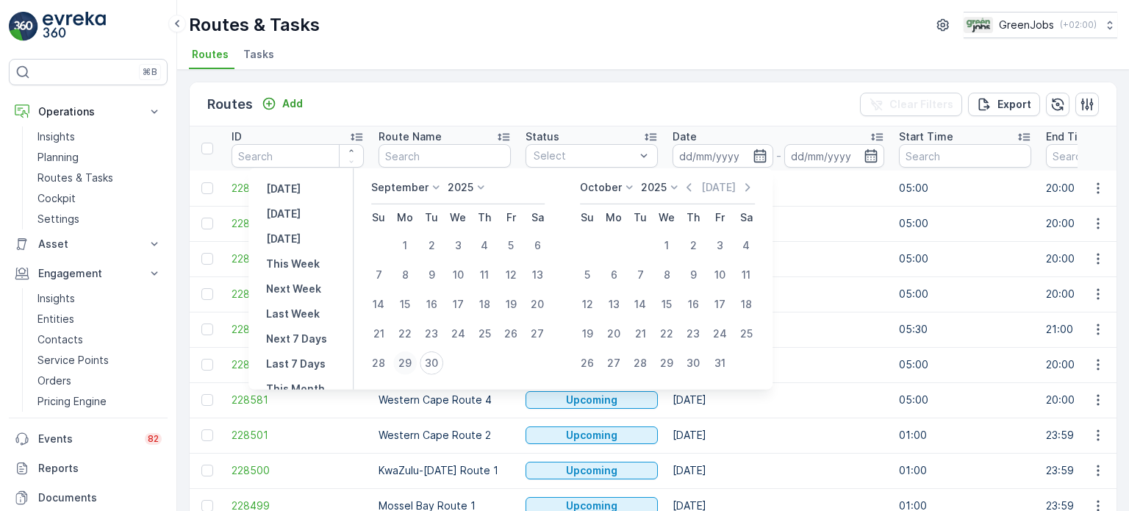
click at [414, 362] on div "29" at bounding box center [405, 363] width 24 height 24
type input "[DATE]"
click at [414, 362] on div "29" at bounding box center [405, 363] width 24 height 24
type input "29.09.2025"
click at [414, 362] on div "29" at bounding box center [405, 363] width 24 height 24
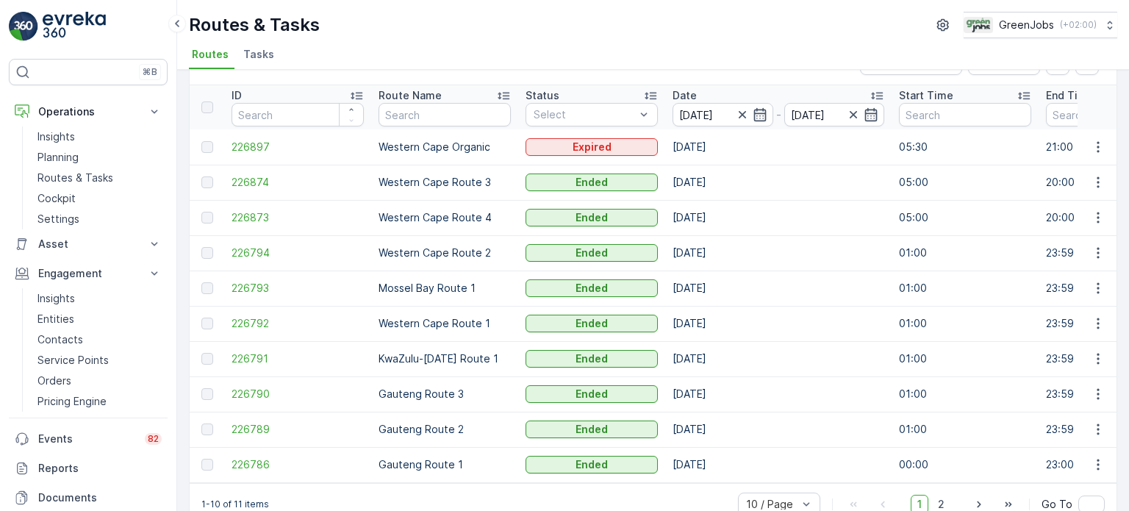
scroll to position [73, 0]
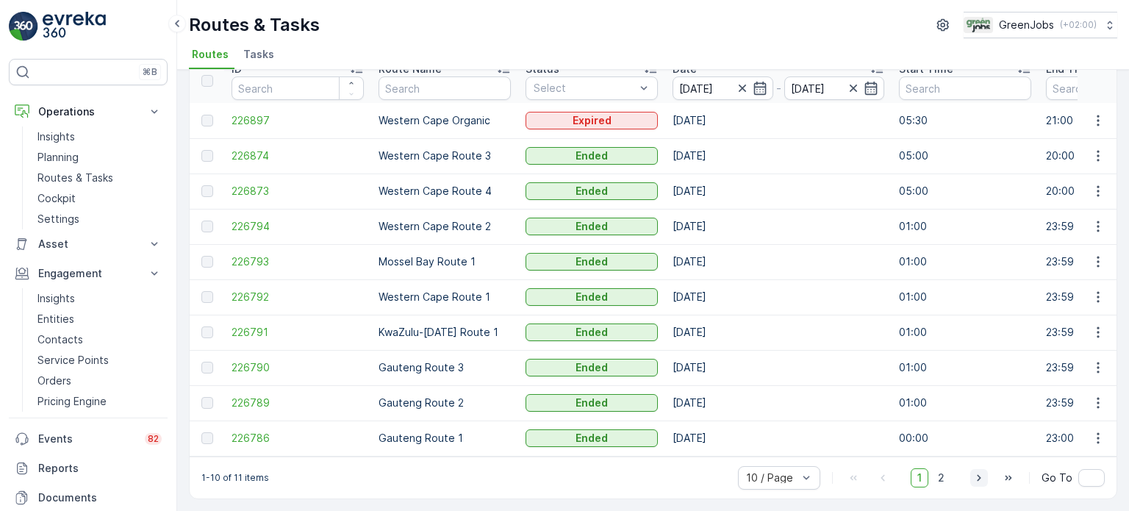
click at [973, 478] on icon "button" at bounding box center [978, 477] width 15 height 15
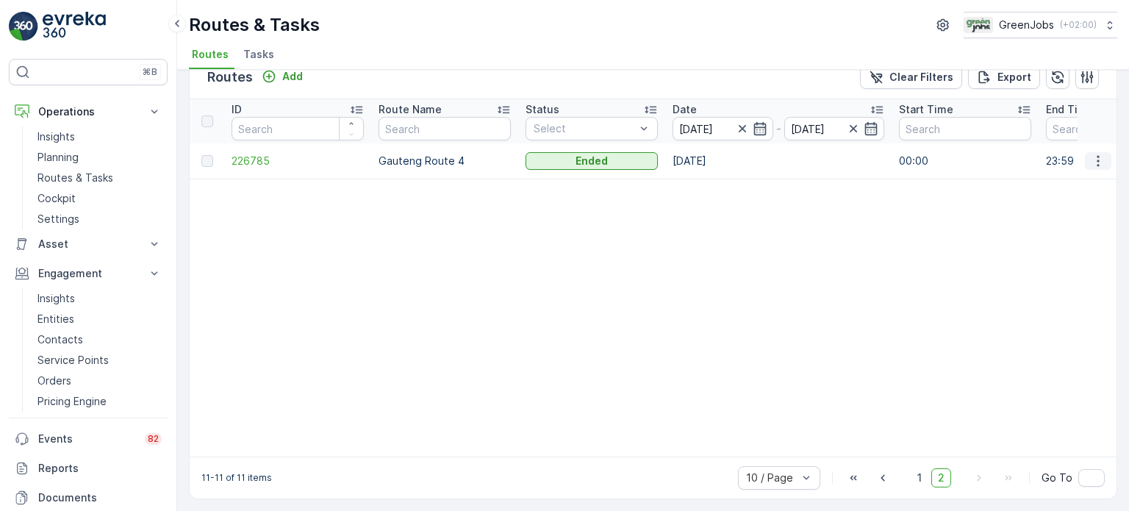
click at [1092, 161] on icon "button" at bounding box center [1098, 161] width 15 height 15
click at [1024, 182] on span "See More Details" at bounding box center [1063, 181] width 85 height 15
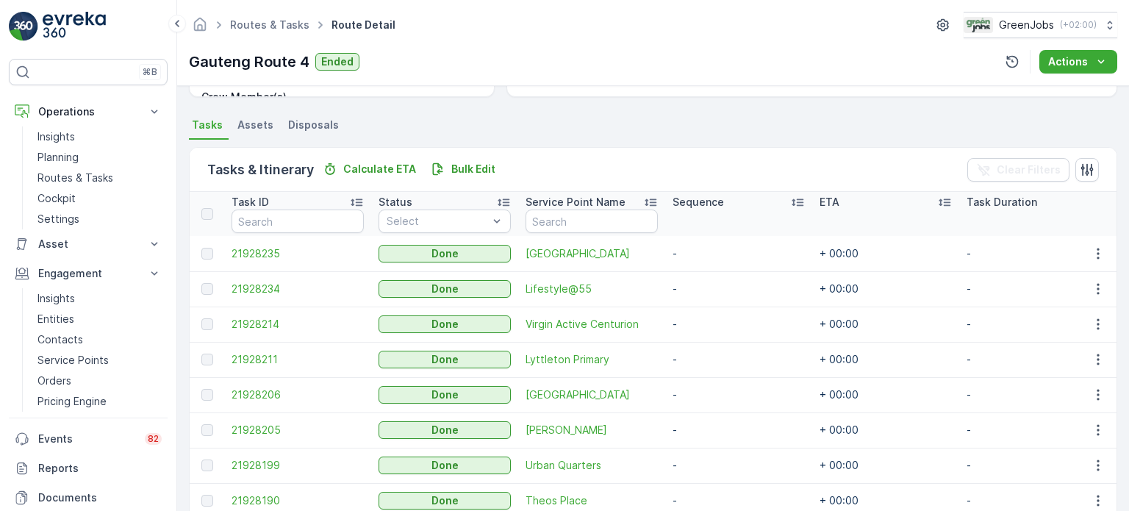
scroll to position [367, 0]
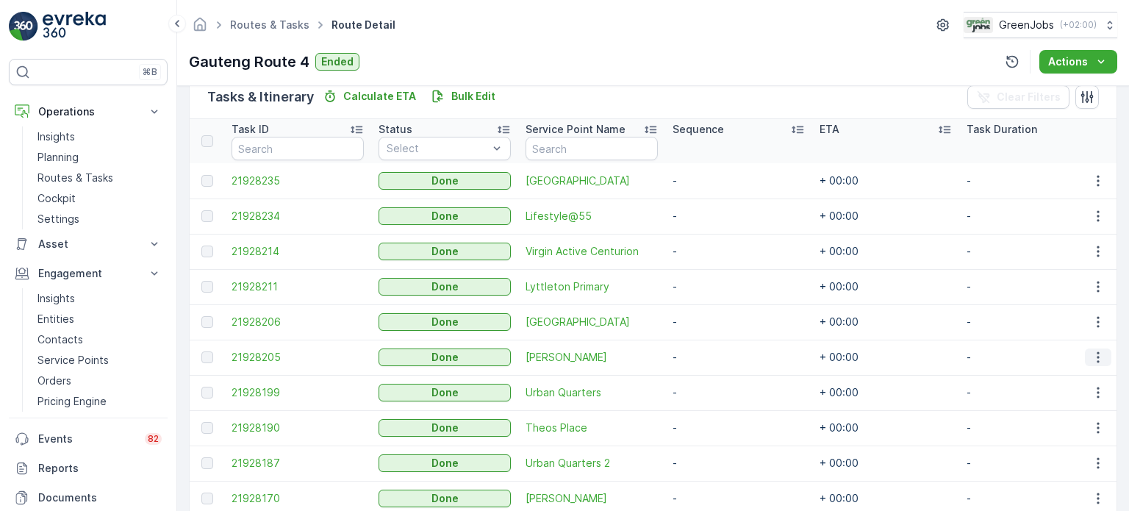
click at [1096, 356] on icon "button" at bounding box center [1097, 357] width 2 height 11
click at [1068, 376] on span "See More Details" at bounding box center [1080, 378] width 85 height 15
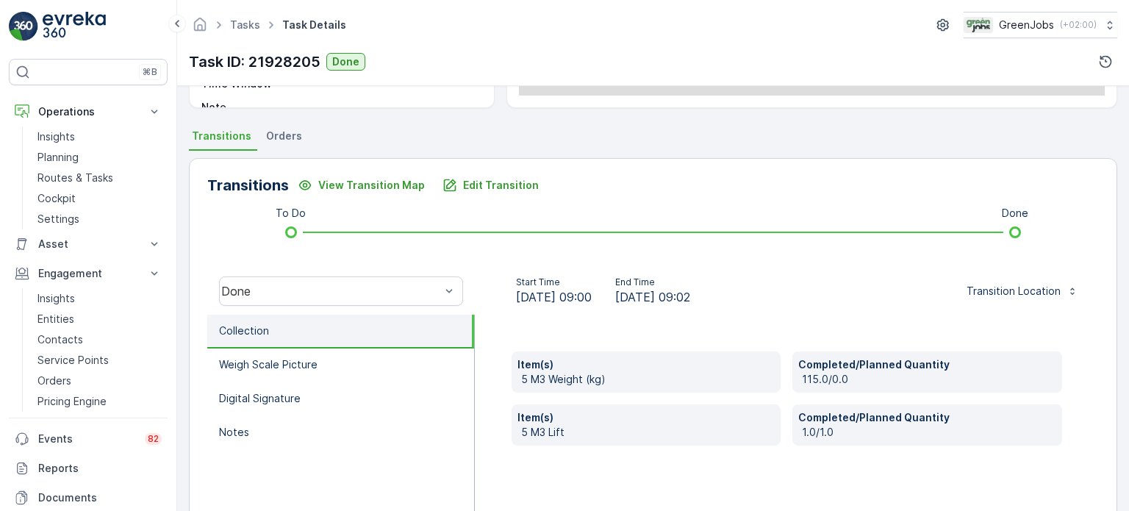
scroll to position [294, 0]
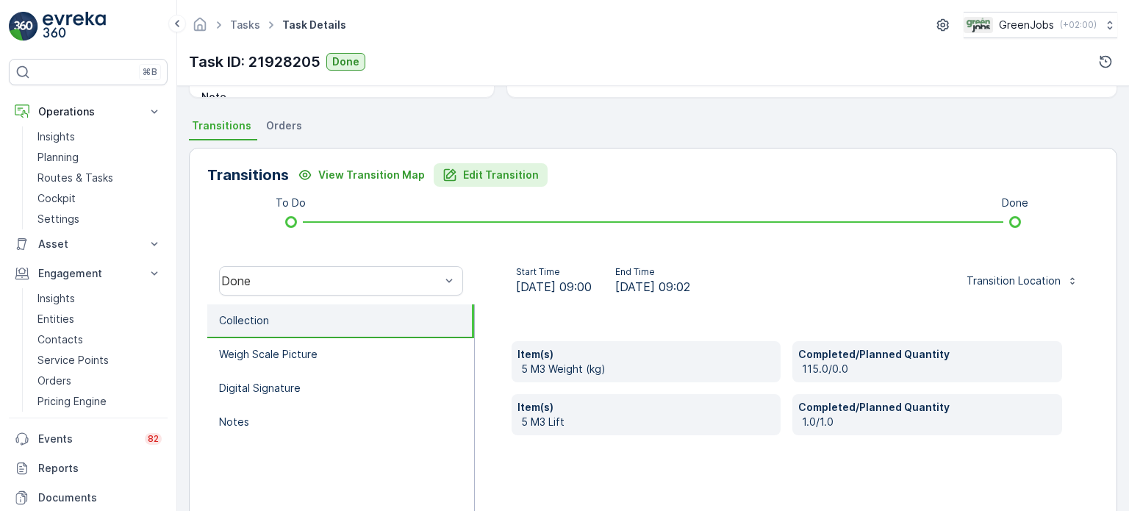
click at [491, 182] on button "Edit Transition" at bounding box center [491, 175] width 114 height 24
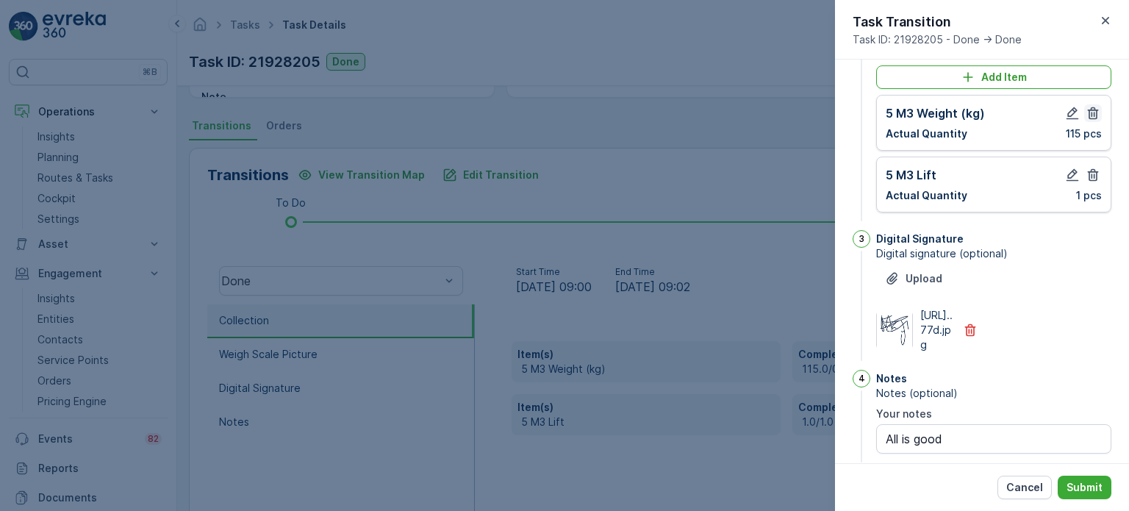
scroll to position [118, 0]
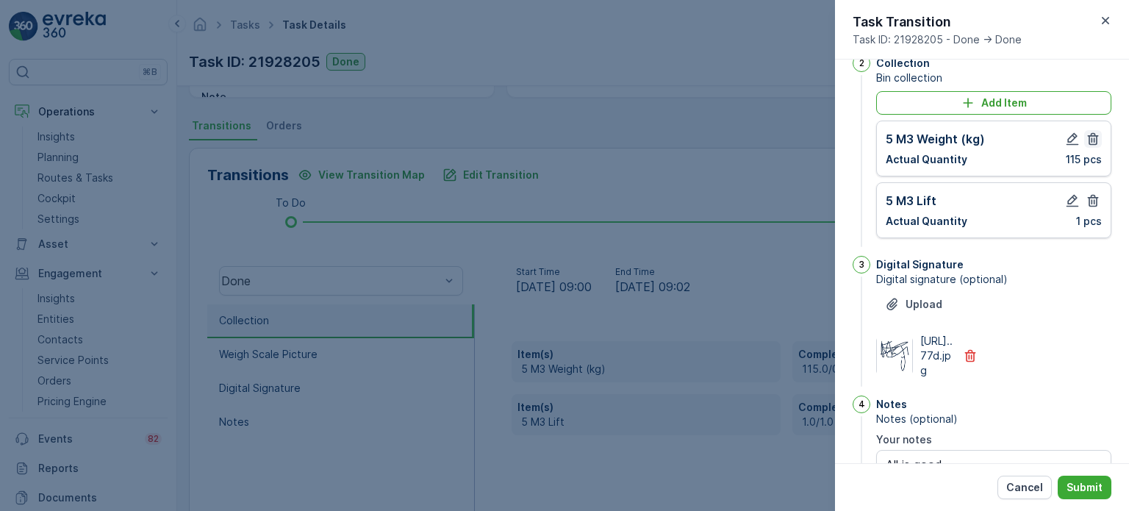
click at [1087, 138] on icon "button" at bounding box center [1092, 139] width 15 height 15
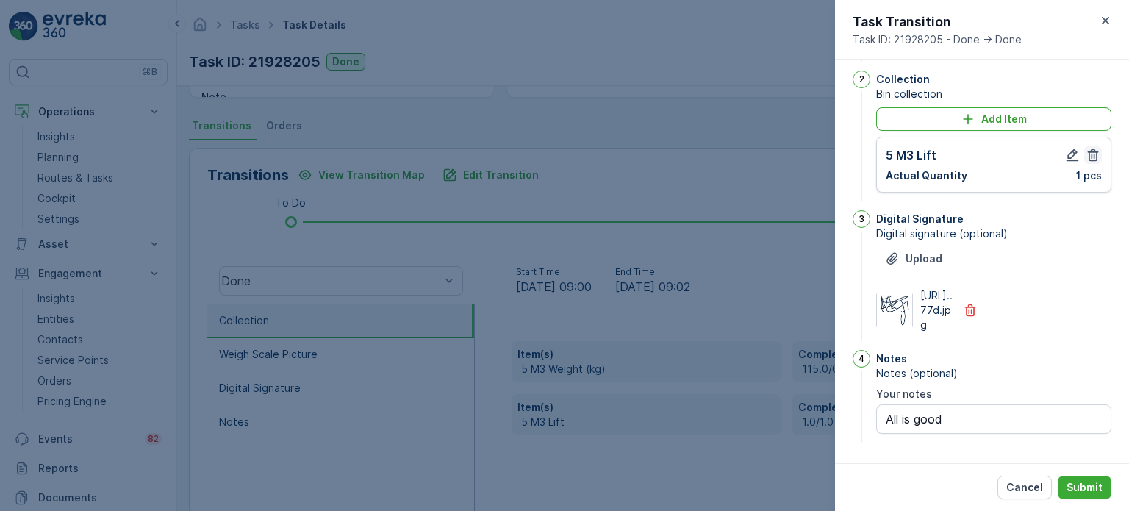
click at [1085, 148] on icon "button" at bounding box center [1092, 155] width 15 height 15
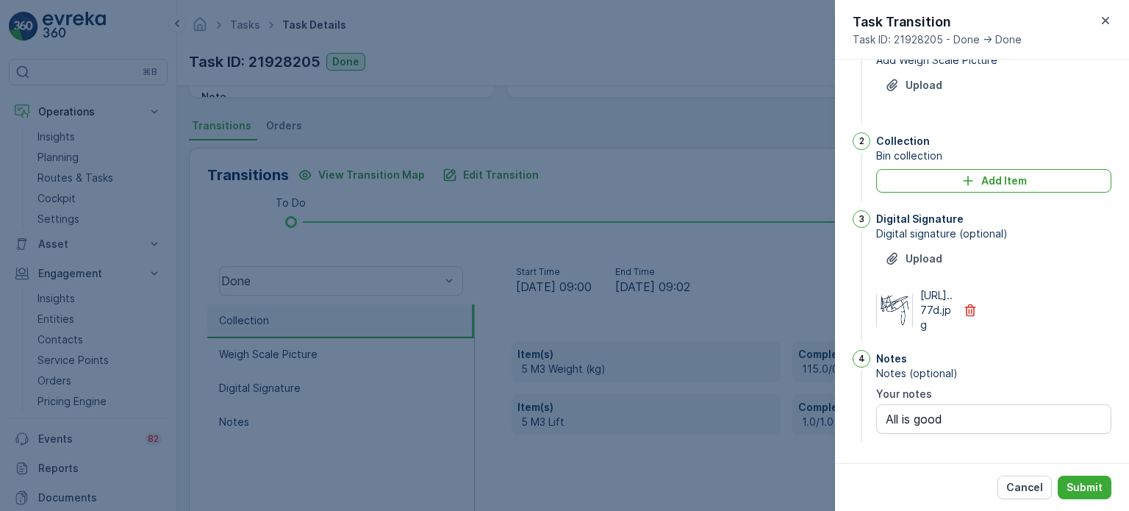
scroll to position [69, 0]
click at [941, 173] on div "Add Item" at bounding box center [994, 180] width 218 height 15
type notes "All is good"
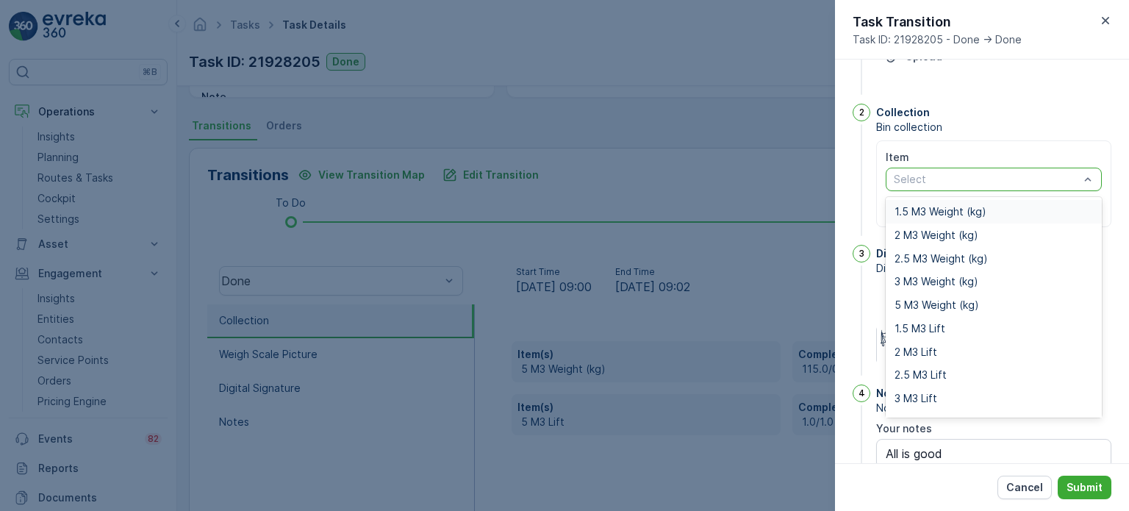
click at [926, 215] on span "1.5 M3 Weight (kg)" at bounding box center [940, 212] width 92 height 12
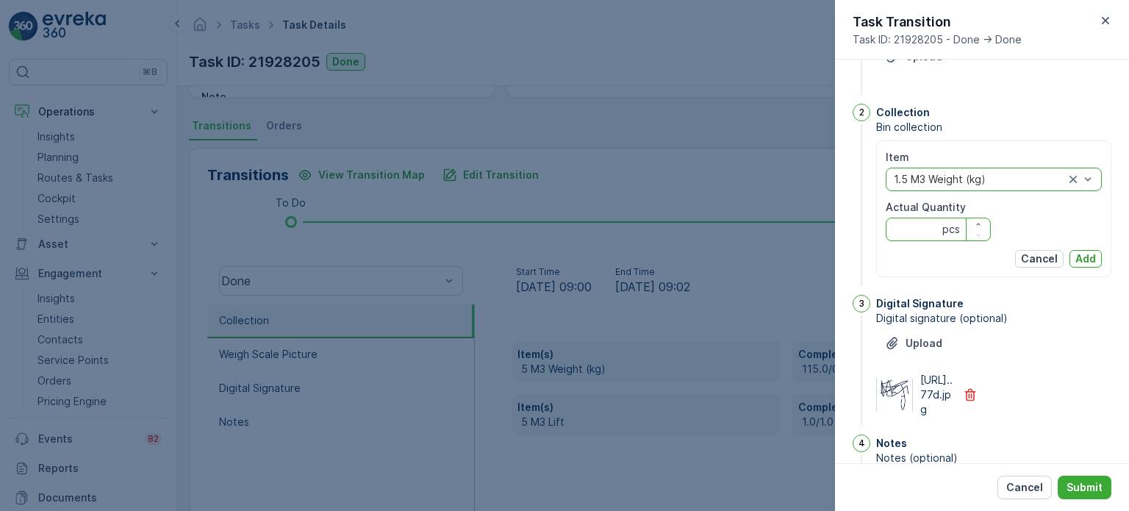
click at [923, 233] on Quantity "Actual Quantity" at bounding box center [937, 230] width 105 height 24
type Quantity "115"
click at [1082, 257] on p "Add" at bounding box center [1085, 258] width 21 height 15
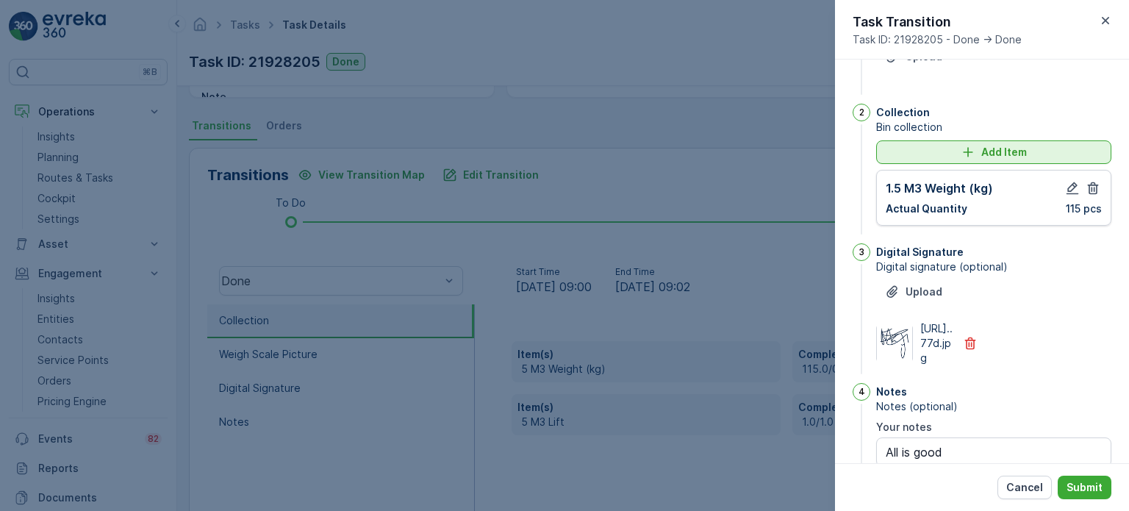
click at [957, 150] on div "Add Item" at bounding box center [994, 152] width 218 height 15
type notes "All is good"
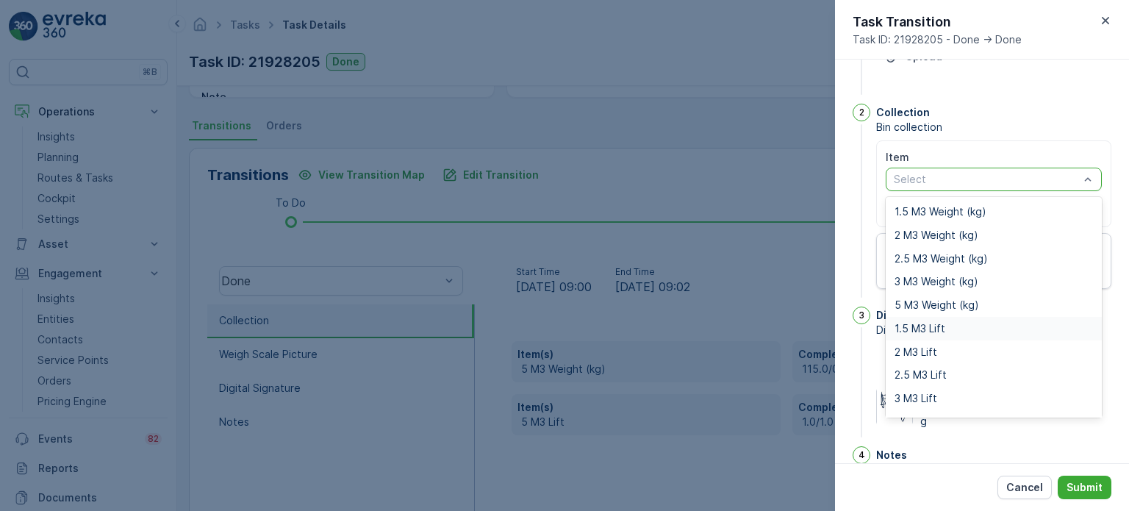
click at [938, 326] on span "1.5 M3 Lift" at bounding box center [919, 329] width 51 height 12
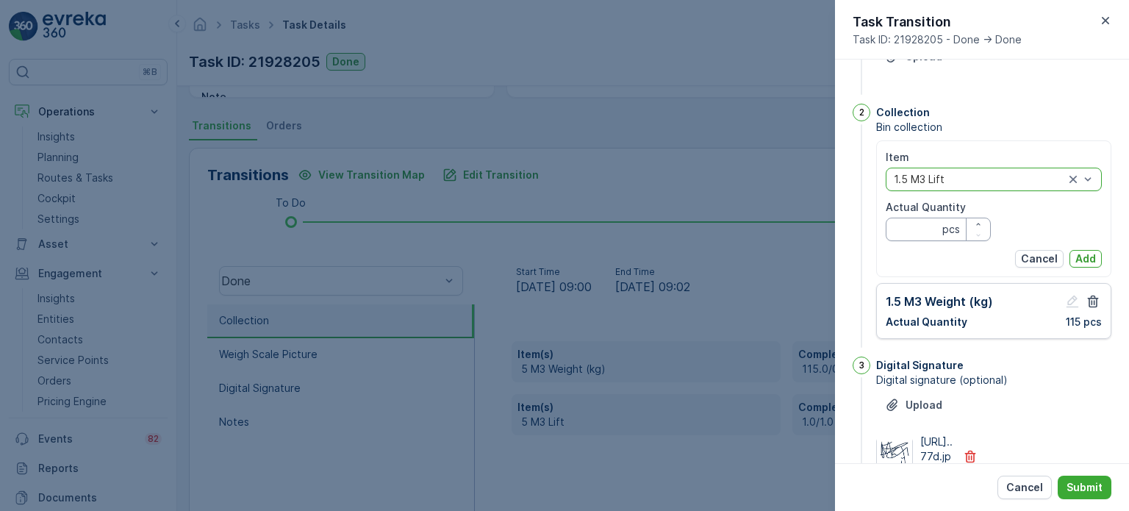
drag, startPoint x: 911, startPoint y: 228, endPoint x: 930, endPoint y: 211, distance: 25.0
click at [911, 228] on Quantity "Actual Quantity" at bounding box center [937, 230] width 105 height 24
type Quantity "1"
click at [1087, 252] on p "Add" at bounding box center [1085, 258] width 21 height 15
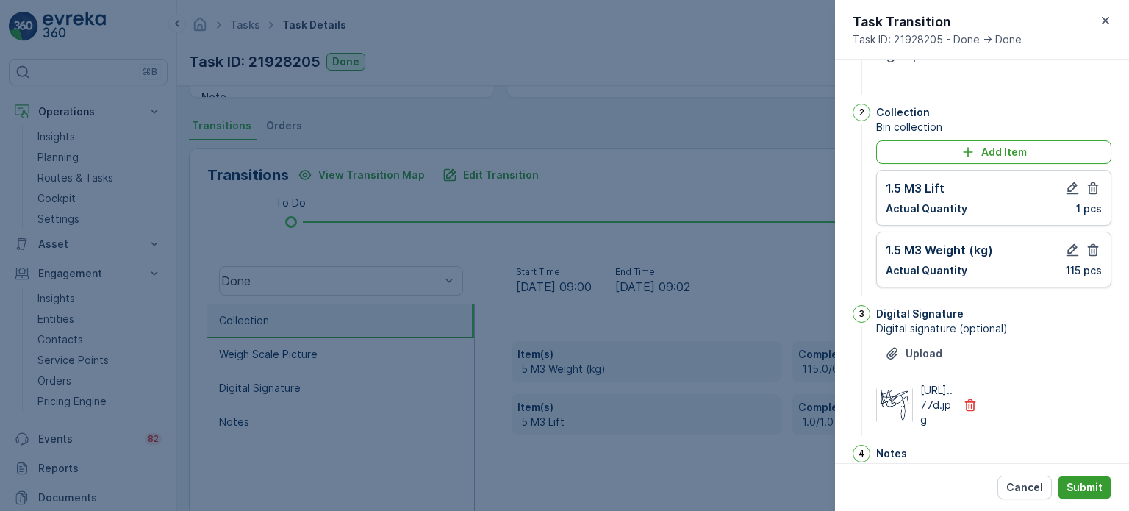
click at [1100, 486] on p "Submit" at bounding box center [1084, 487] width 36 height 15
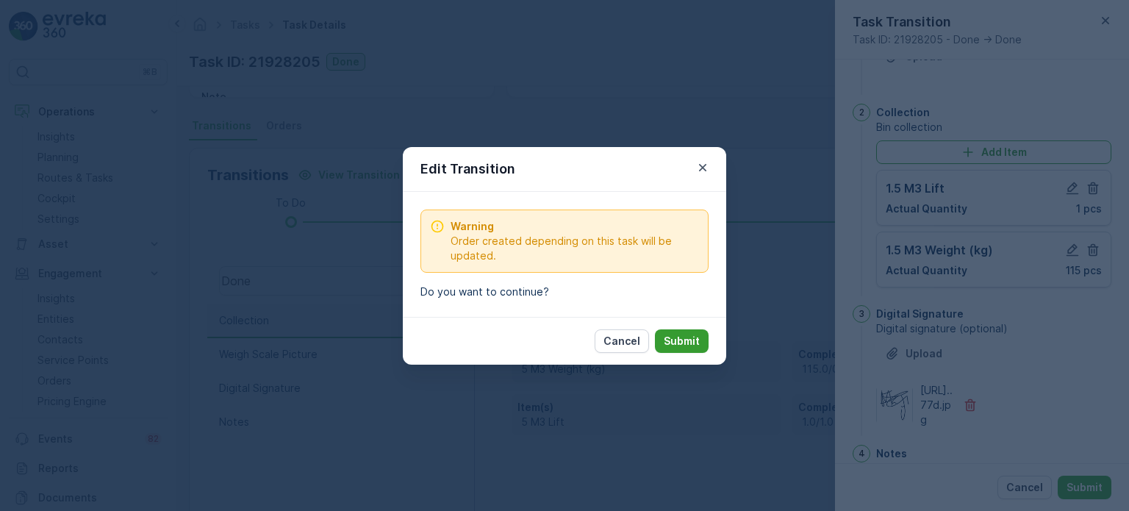
click at [682, 343] on p "Submit" at bounding box center [682, 341] width 36 height 15
type notes "All is good"
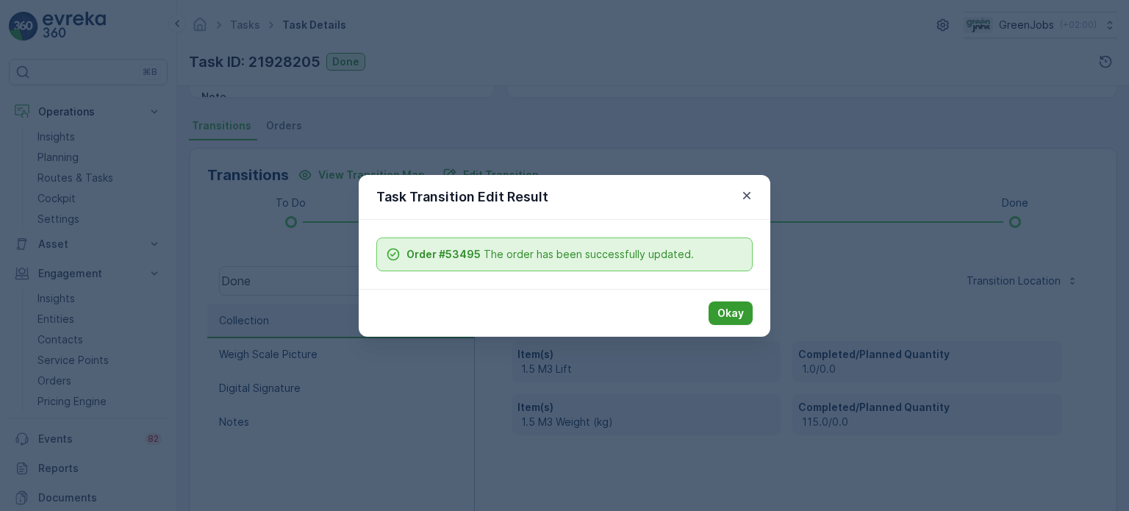
click at [749, 306] on button "Okay" at bounding box center [730, 313] width 44 height 24
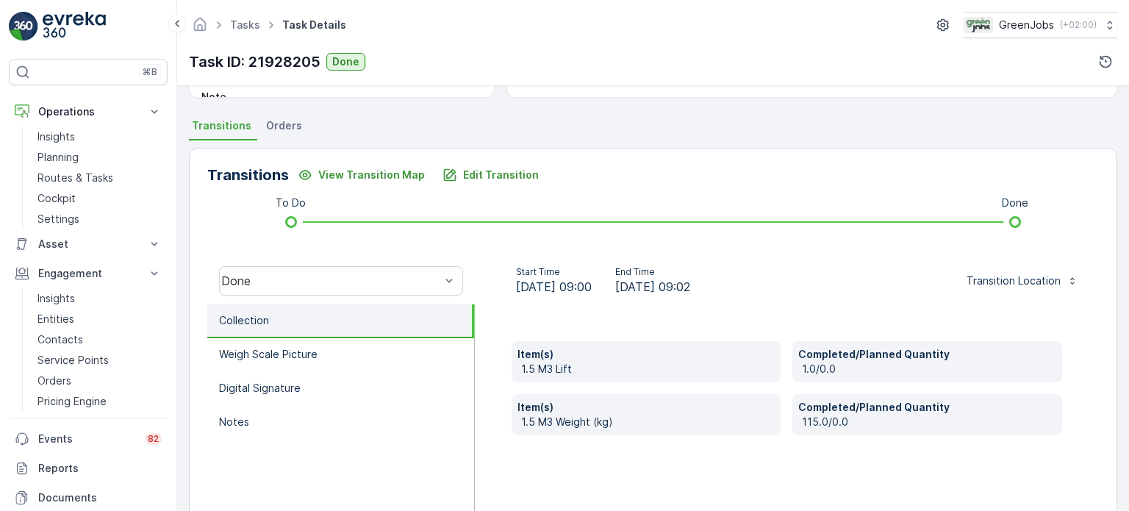
click at [287, 125] on span "Orders" at bounding box center [284, 125] width 36 height 15
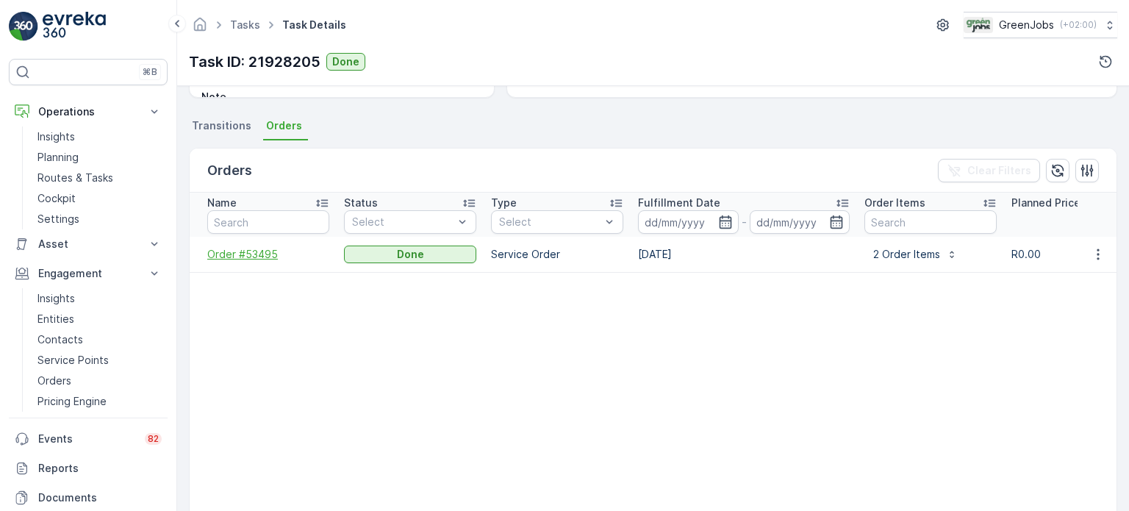
click at [265, 248] on span "Order #53495" at bounding box center [268, 254] width 122 height 15
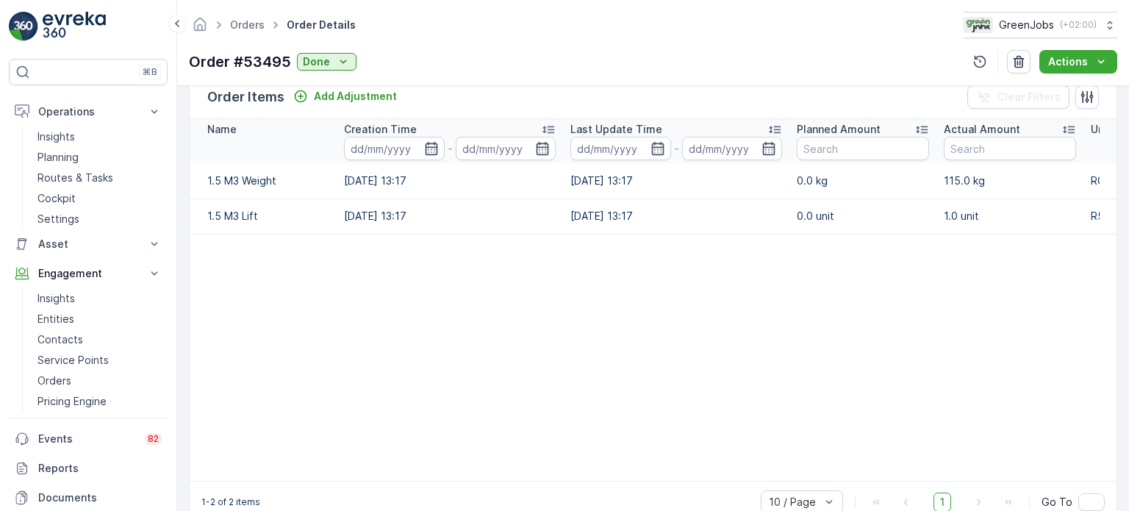
scroll to position [0, 281]
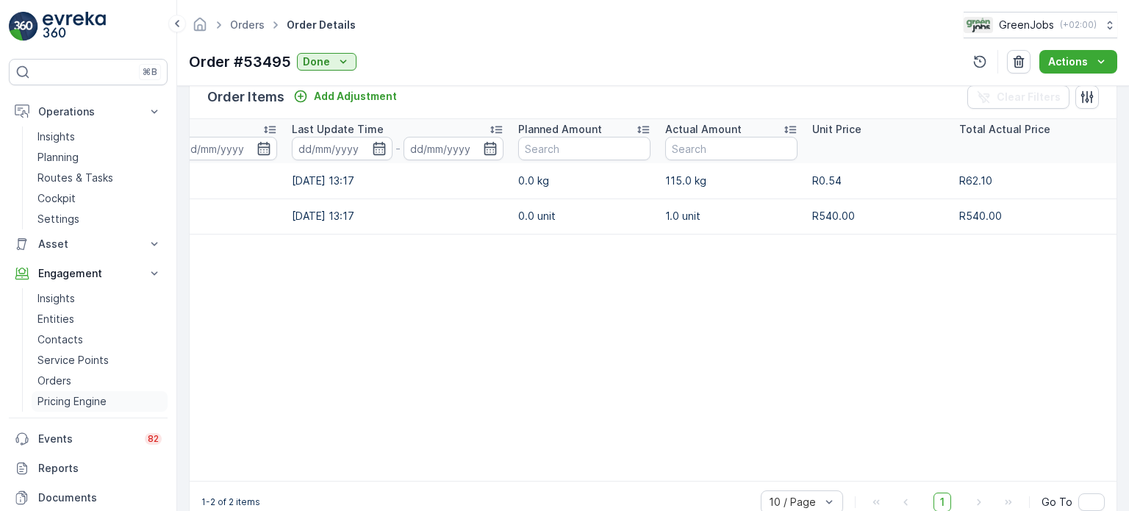
click at [61, 403] on p "Pricing Engine" at bounding box center [71, 401] width 69 height 15
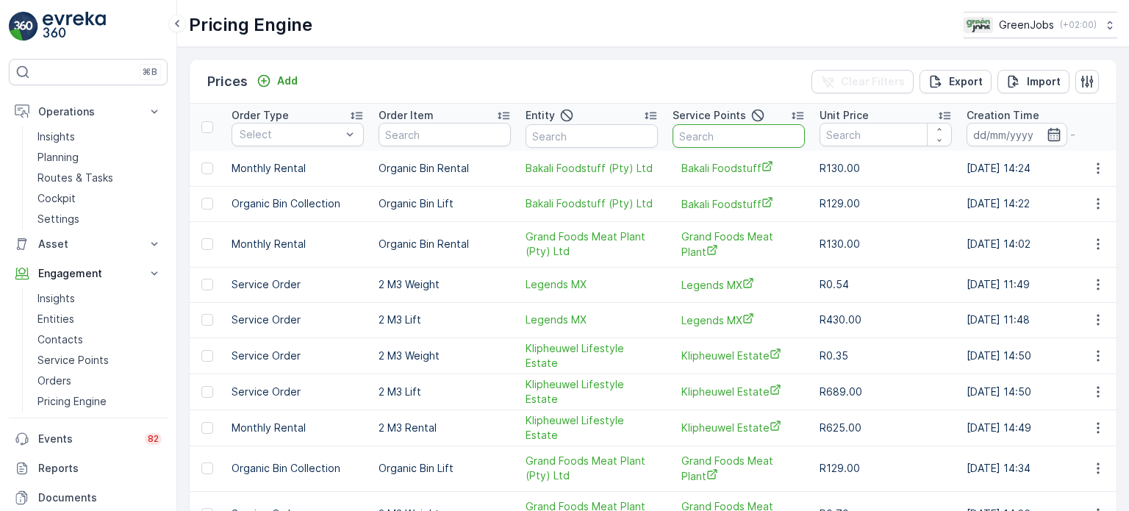
click at [726, 136] on input "text" at bounding box center [738, 136] width 132 height 24
type input "garden"
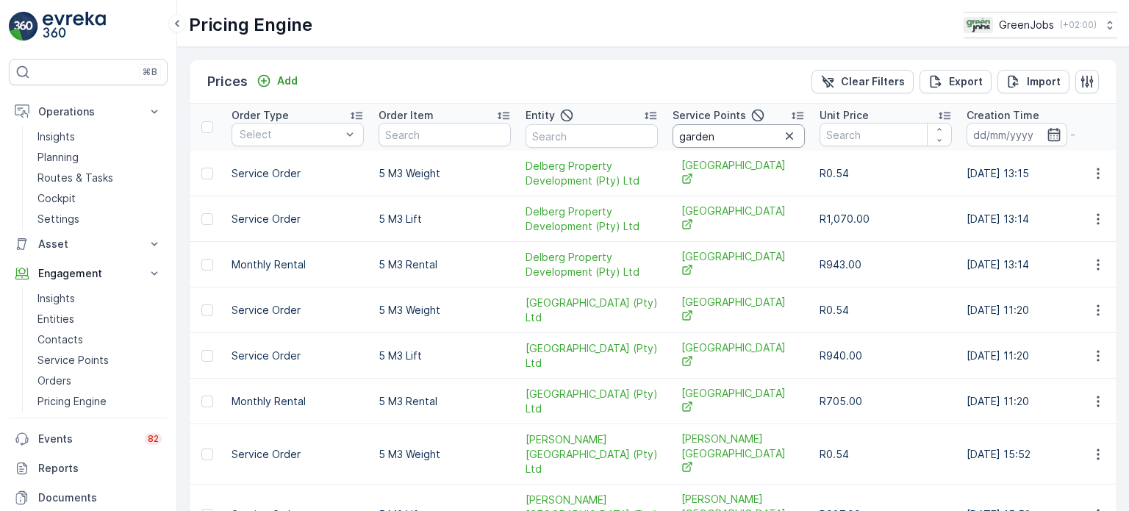
click at [678, 140] on input "garden" at bounding box center [738, 136] width 132 height 24
type input "dolsid garden"
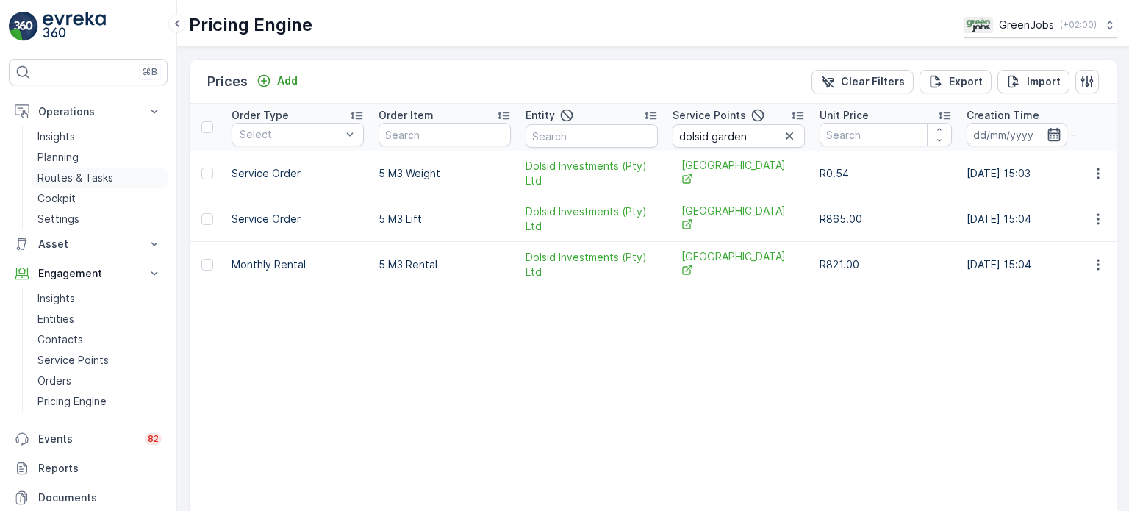
drag, startPoint x: 97, startPoint y: 170, endPoint x: 109, endPoint y: 170, distance: 12.5
click at [97, 170] on p "Routes & Tasks" at bounding box center [75, 177] width 76 height 15
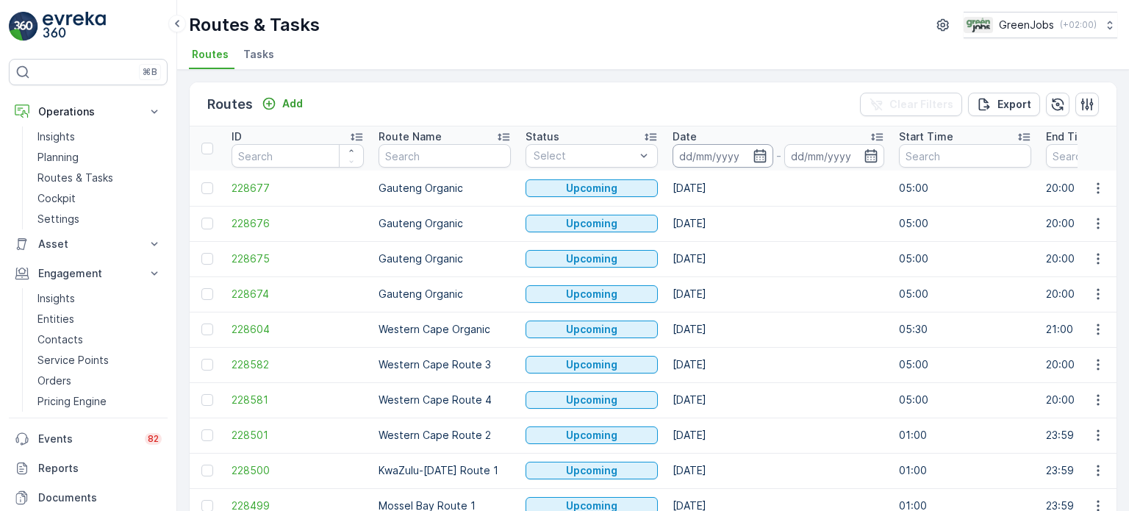
click at [767, 155] on input at bounding box center [722, 156] width 101 height 24
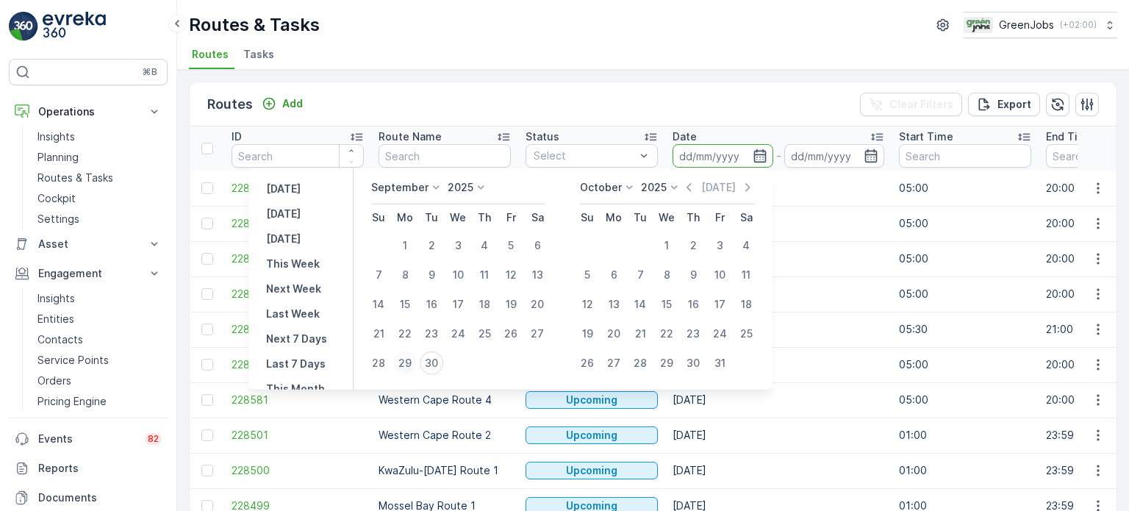
click at [411, 358] on div "29" at bounding box center [405, 363] width 24 height 24
type input "29.09.2025"
click at [411, 358] on div "29" at bounding box center [405, 363] width 24 height 24
type input "29.09.2025"
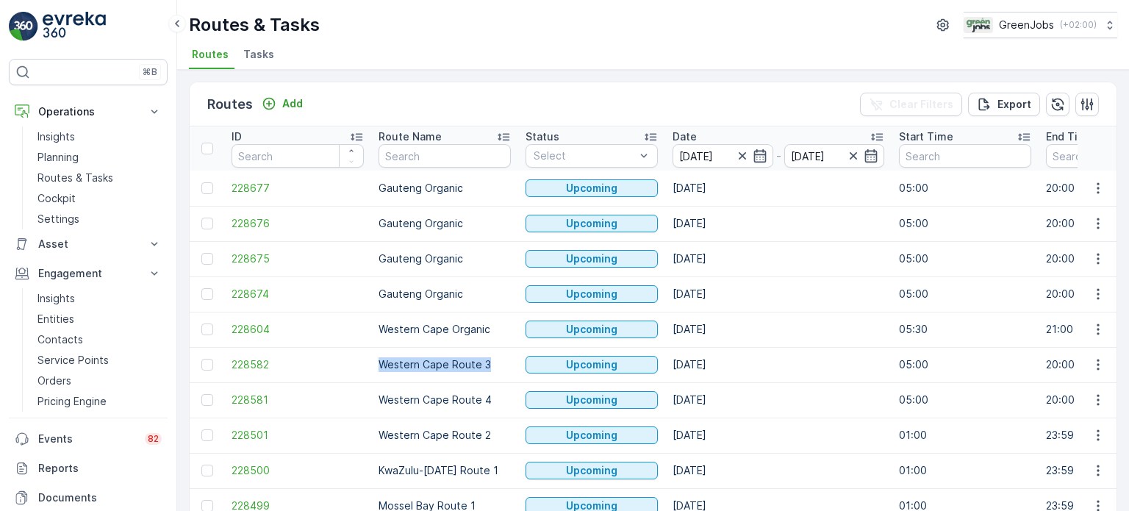
click at [411, 358] on p "Western Cape Route 3" at bounding box center [444, 364] width 132 height 15
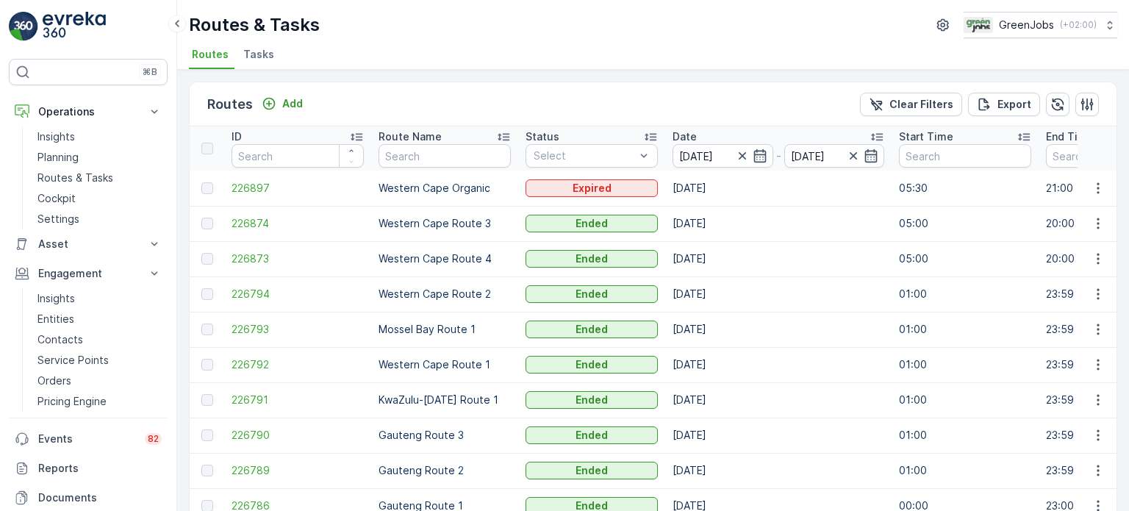
scroll to position [73, 0]
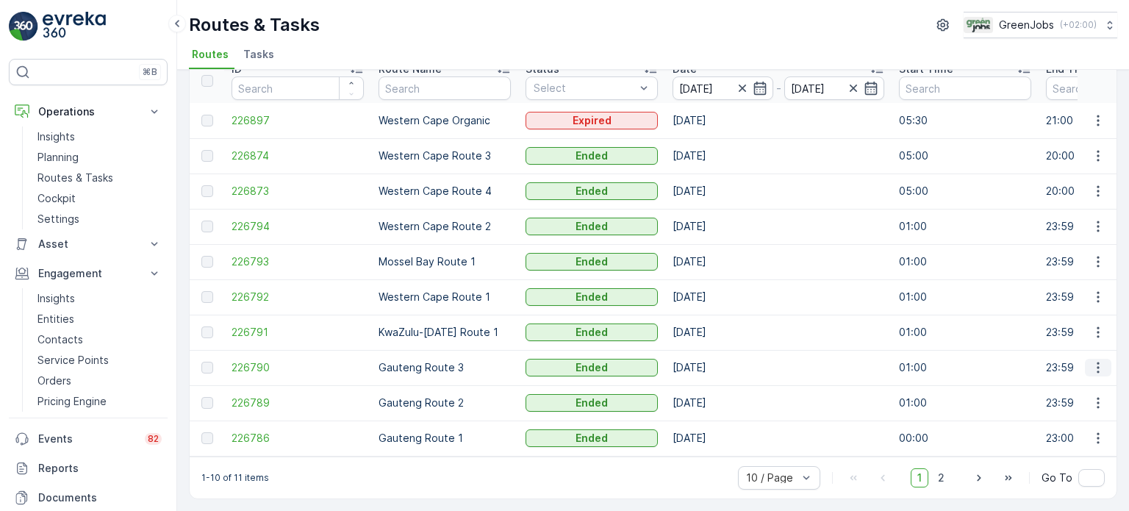
click at [1099, 361] on icon "button" at bounding box center [1098, 367] width 15 height 15
click at [1055, 378] on span "See More Details" at bounding box center [1063, 383] width 85 height 15
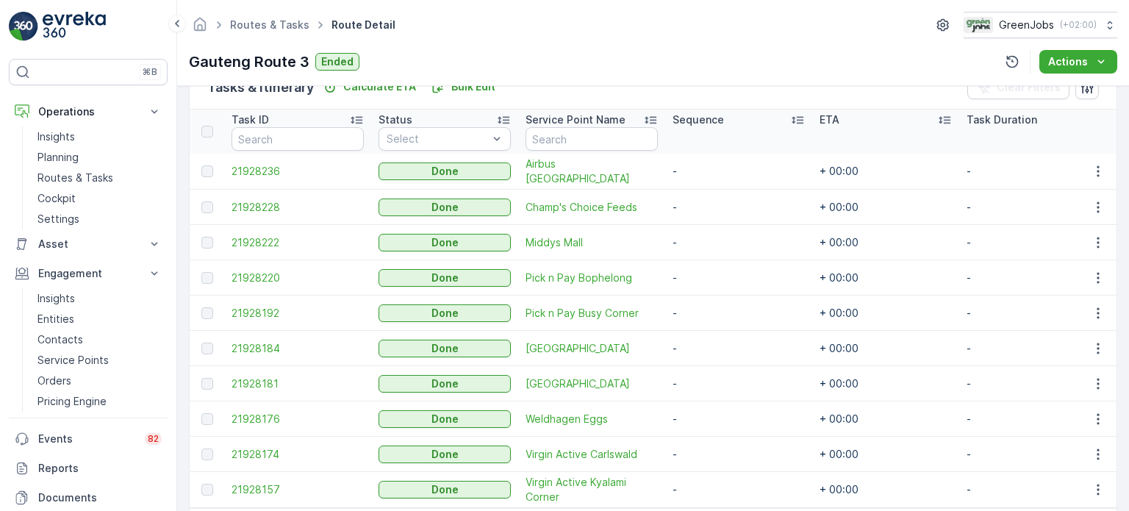
scroll to position [441, 0]
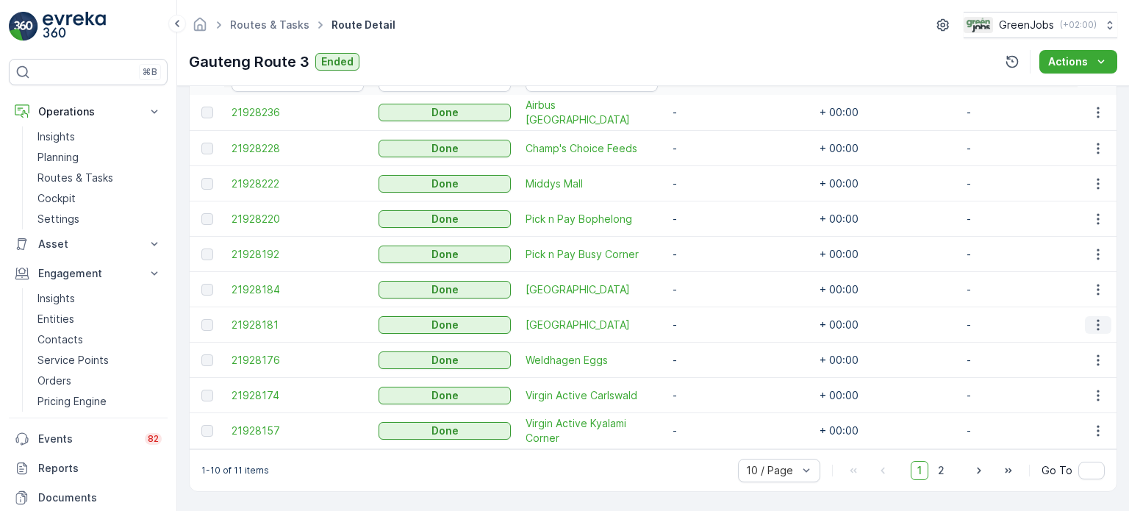
click at [1091, 317] on icon "button" at bounding box center [1098, 324] width 15 height 15
click at [1088, 333] on span "See More Details" at bounding box center [1080, 340] width 85 height 15
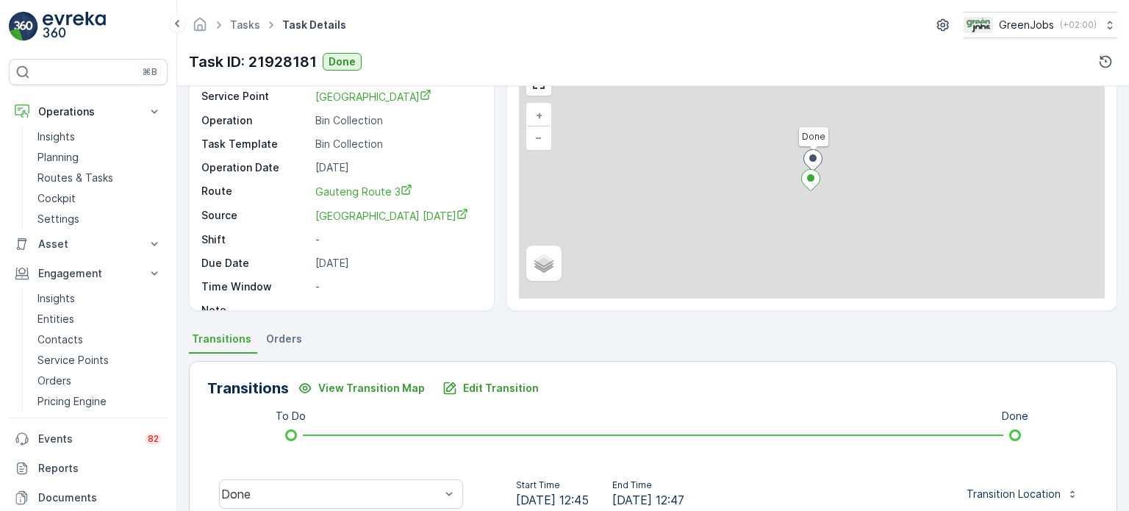
scroll to position [367, 0]
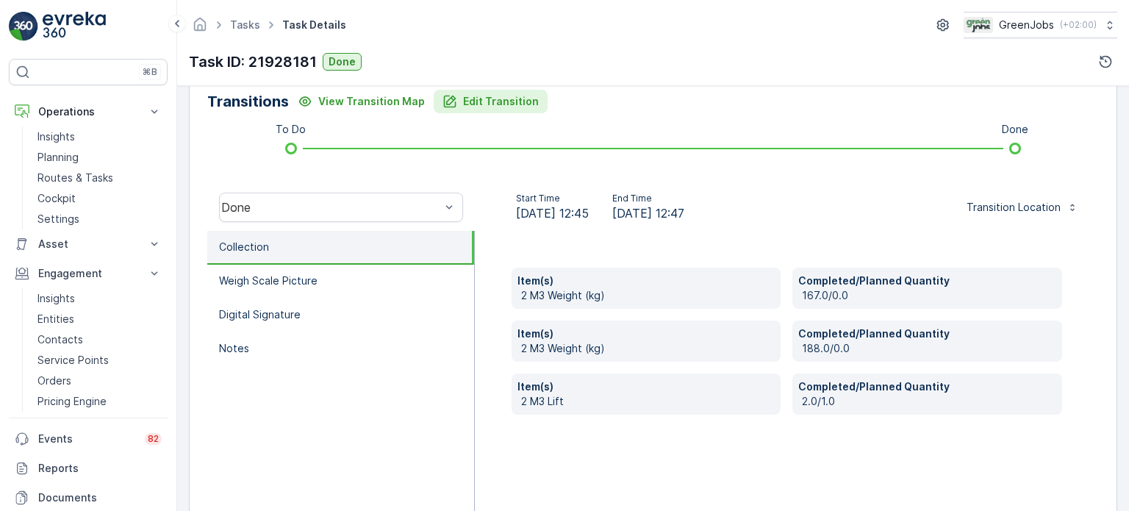
click at [512, 101] on p "Edit Transition" at bounding box center [501, 101] width 76 height 15
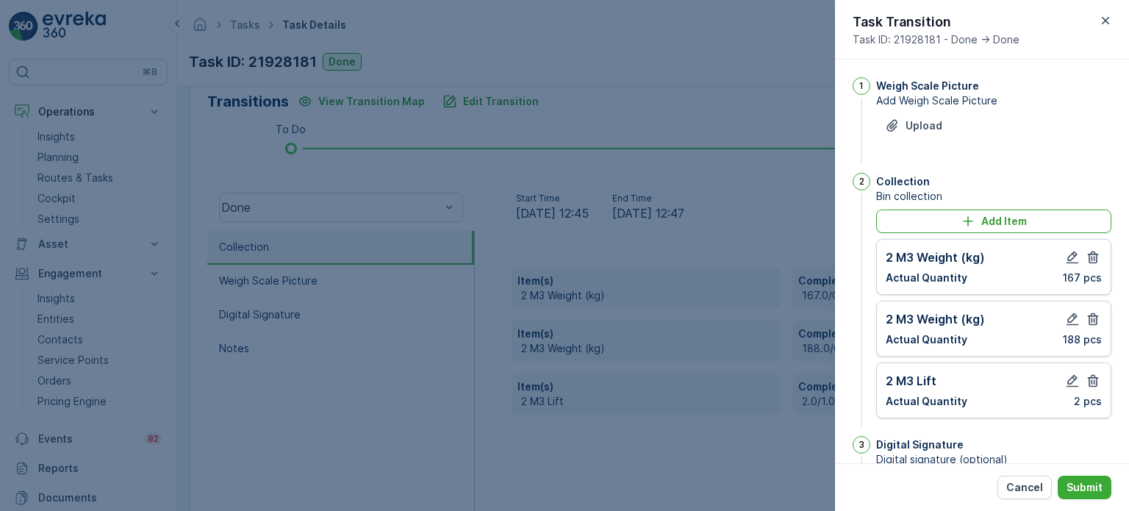
scroll to position [253, 0]
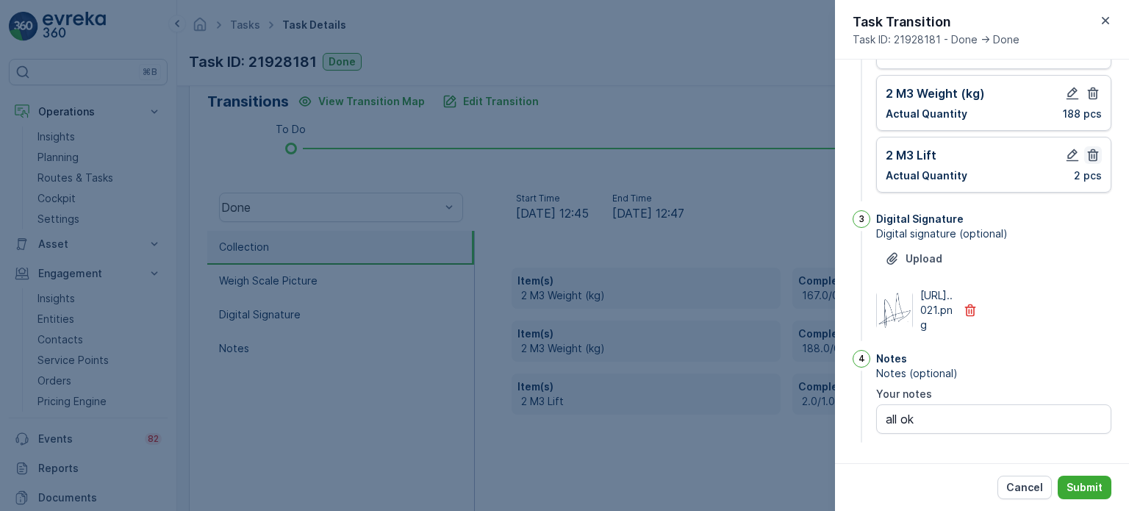
click at [1090, 149] on icon "button" at bounding box center [1093, 155] width 11 height 12
click at [1090, 86] on icon "button" at bounding box center [1092, 93] width 15 height 15
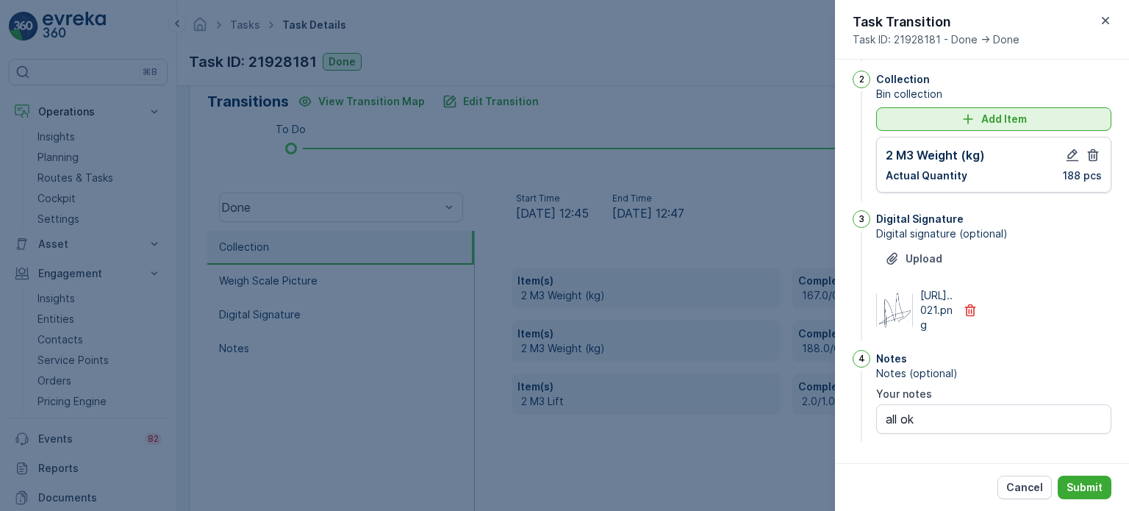
scroll to position [130, 0]
click at [1089, 148] on icon "button" at bounding box center [1092, 155] width 15 height 15
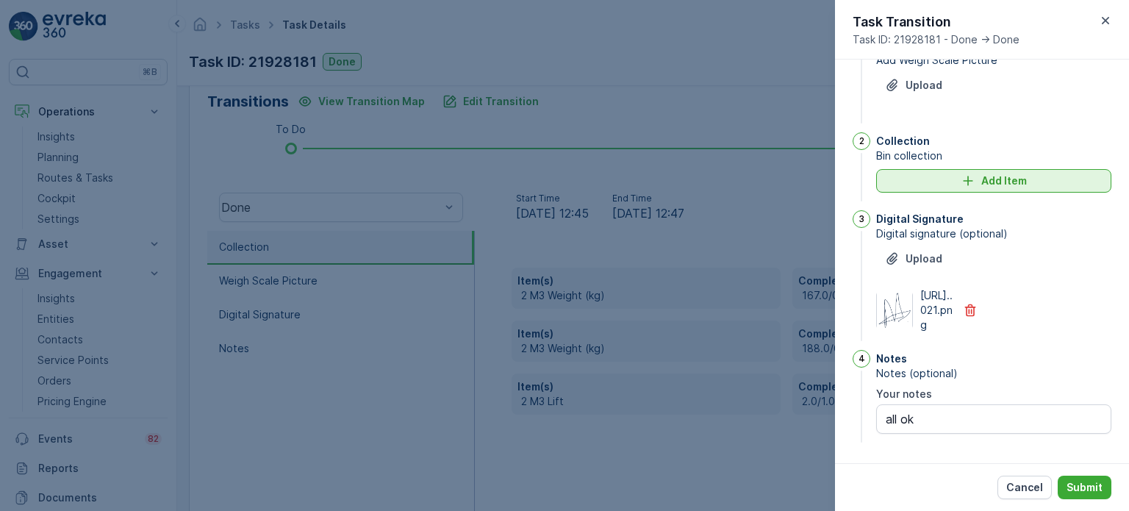
click at [970, 173] on icon "Add Item" at bounding box center [967, 180] width 15 height 15
type notes "all ok"
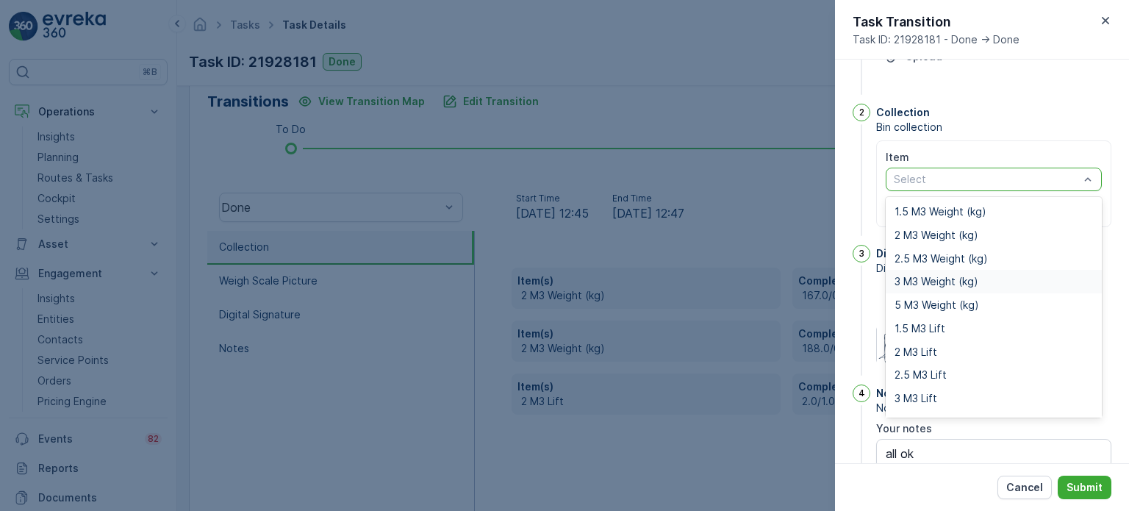
click at [922, 278] on span "3 M3 Weight (kg)" at bounding box center [936, 282] width 84 height 12
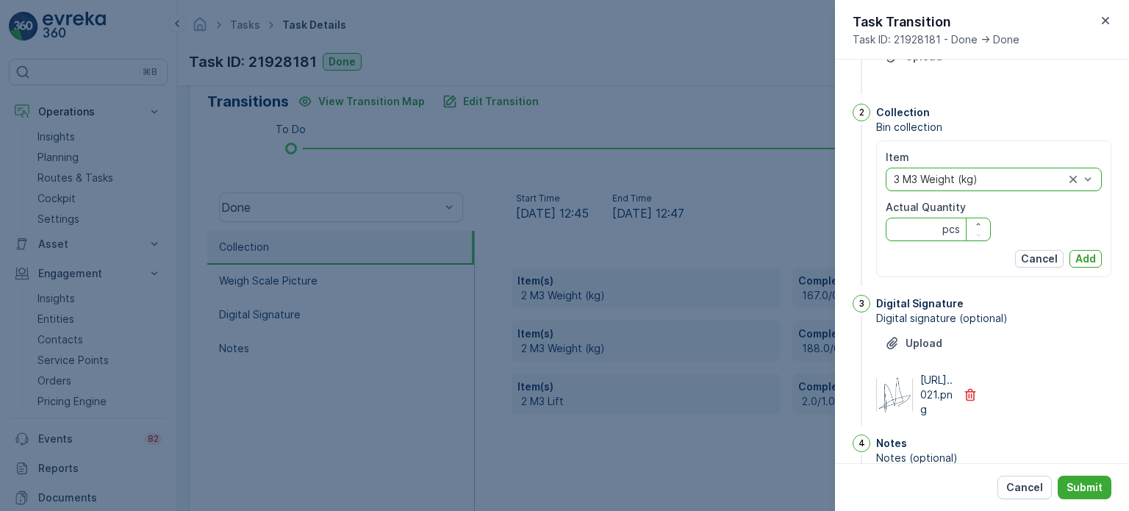
click at [921, 227] on Quantity "Actual Quantity" at bounding box center [937, 230] width 105 height 24
drag, startPoint x: 937, startPoint y: 161, endPoint x: 940, endPoint y: 169, distance: 8.6
click at [938, 161] on div "Item" at bounding box center [993, 157] width 216 height 15
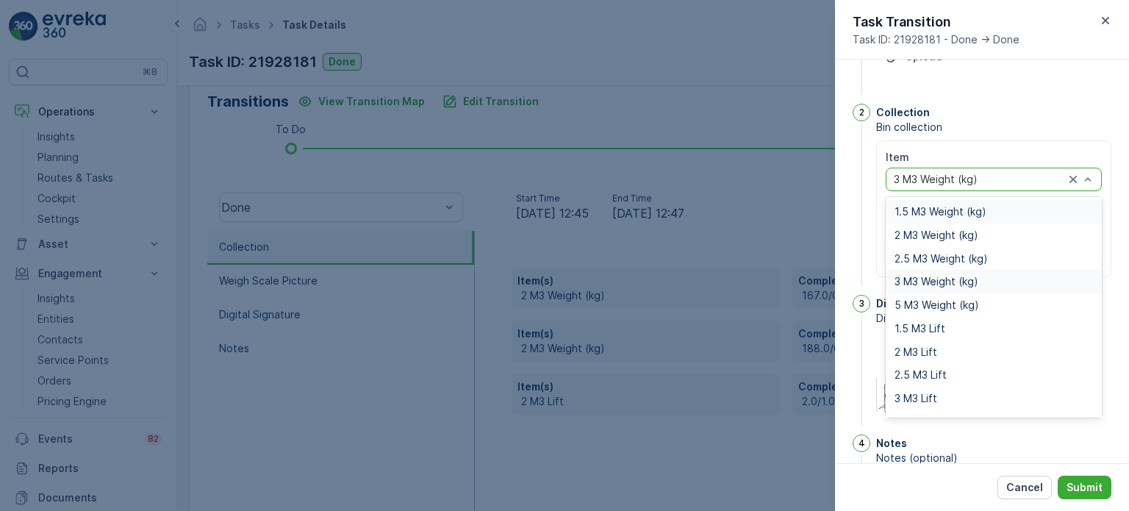
click at [941, 173] on div at bounding box center [978, 179] width 173 height 12
click at [919, 297] on div "5 M3 Weight (kg)" at bounding box center [993, 305] width 216 height 24
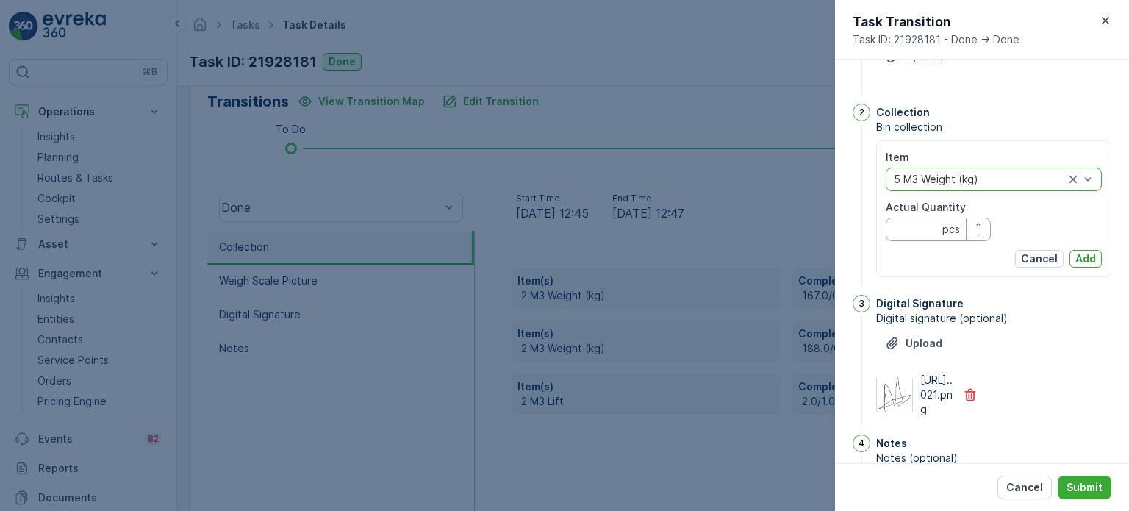
click at [914, 237] on Quantity "Actual Quantity" at bounding box center [937, 230] width 105 height 24
type Quantity "167"
click at [1079, 257] on p "Add" at bounding box center [1085, 258] width 21 height 15
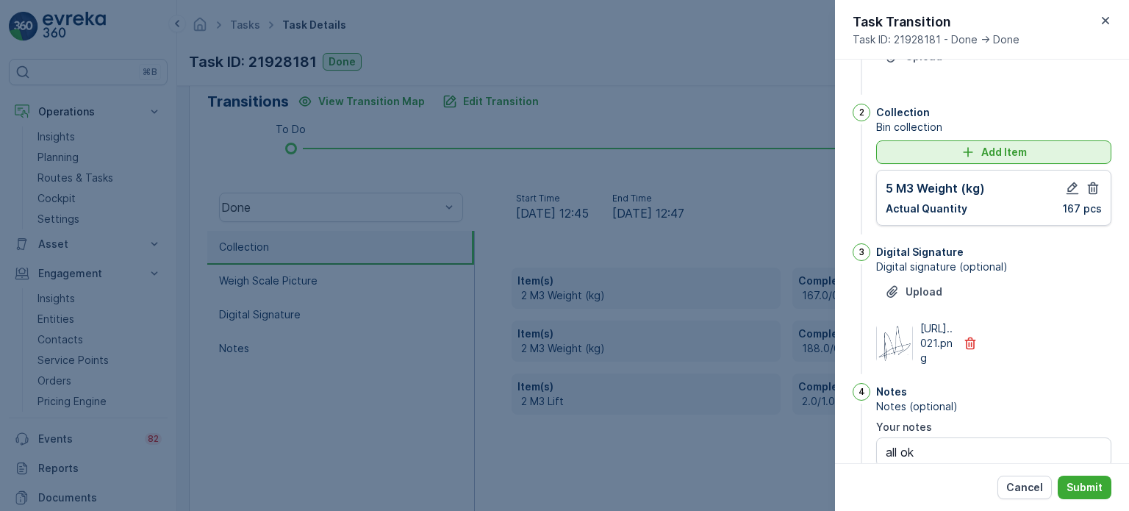
click at [887, 152] on div "Add Item" at bounding box center [994, 152] width 218 height 15
type notes "all ok"
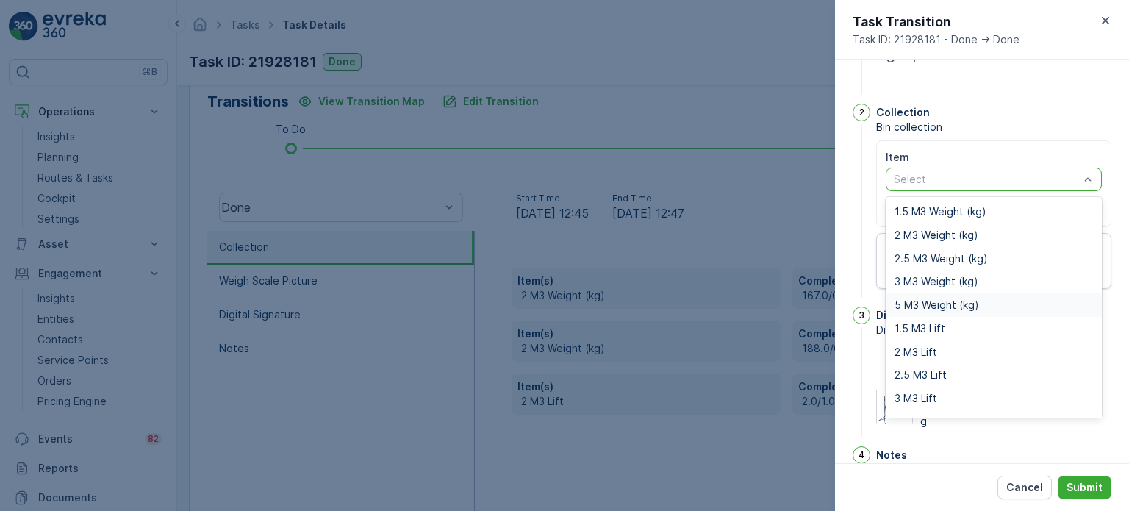
click at [922, 305] on span "5 M3 Weight (kg)" at bounding box center [936, 305] width 85 height 12
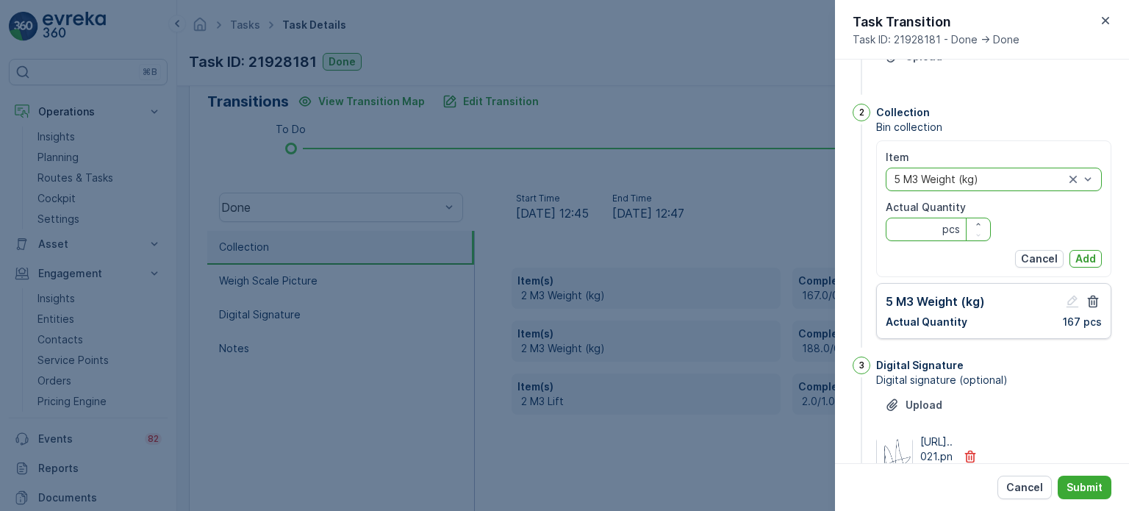
click at [916, 226] on Quantity "Actual Quantity" at bounding box center [937, 230] width 105 height 24
type Quantity "188"
click at [1081, 252] on p "Add" at bounding box center [1085, 258] width 21 height 15
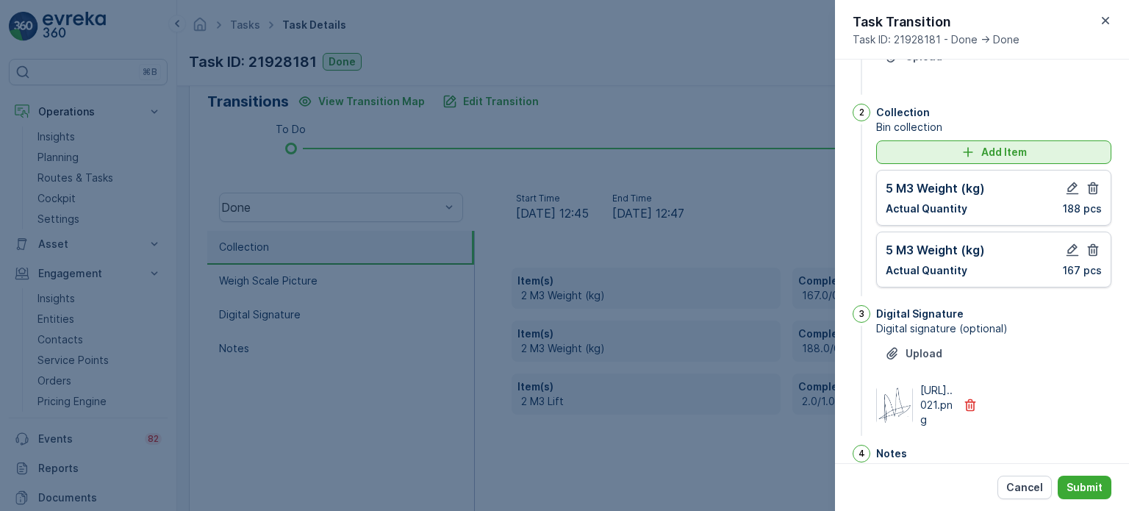
click at [961, 156] on icon "Add Item" at bounding box center [967, 152] width 15 height 15
type notes "all ok"
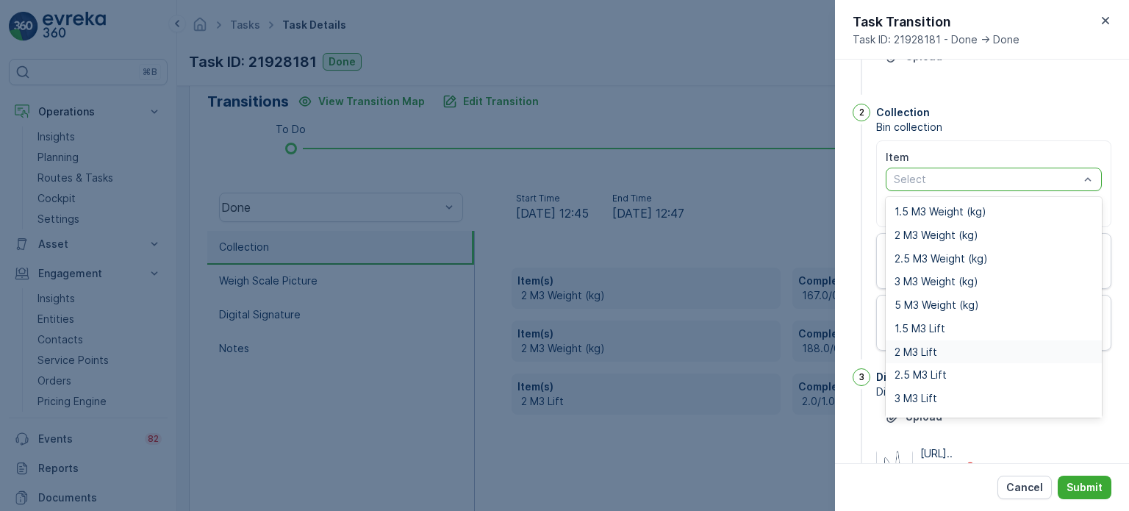
scroll to position [18, 0]
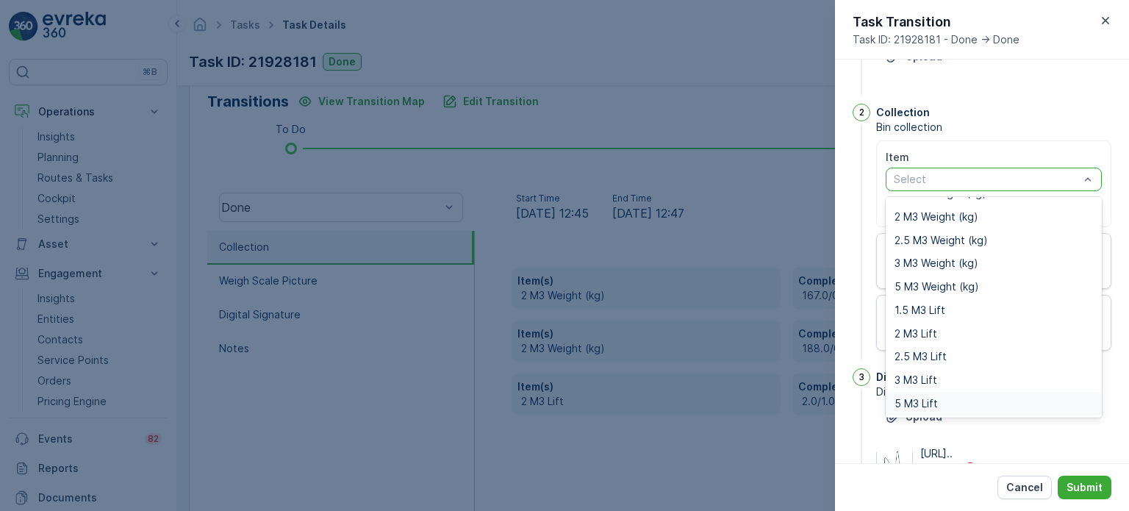
click at [927, 398] on span "5 M3 Lift" at bounding box center [915, 404] width 43 height 12
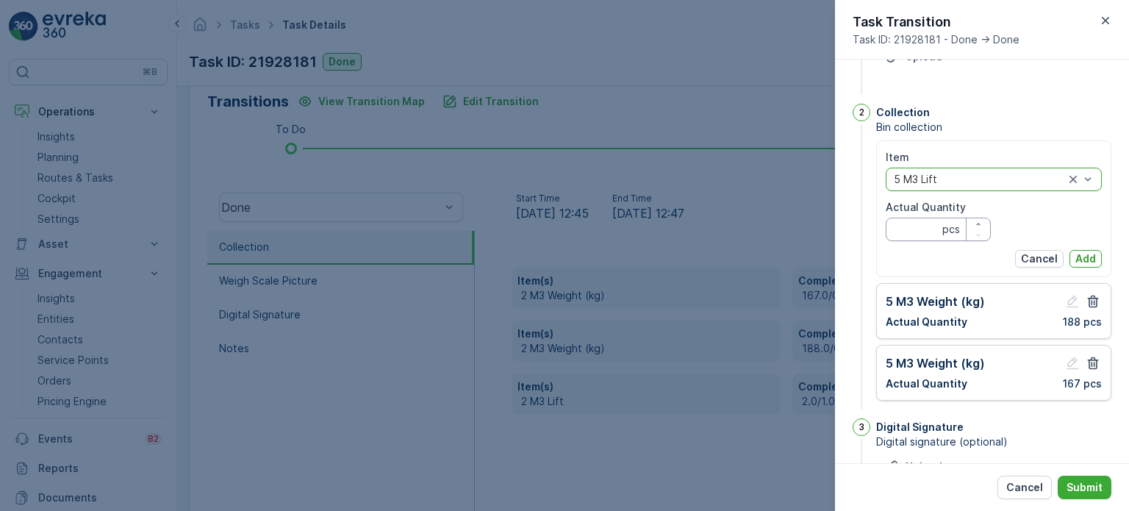
click at [924, 226] on Quantity "Actual Quantity" at bounding box center [937, 230] width 105 height 24
type Quantity "2"
click at [1086, 251] on p "Add" at bounding box center [1085, 258] width 21 height 15
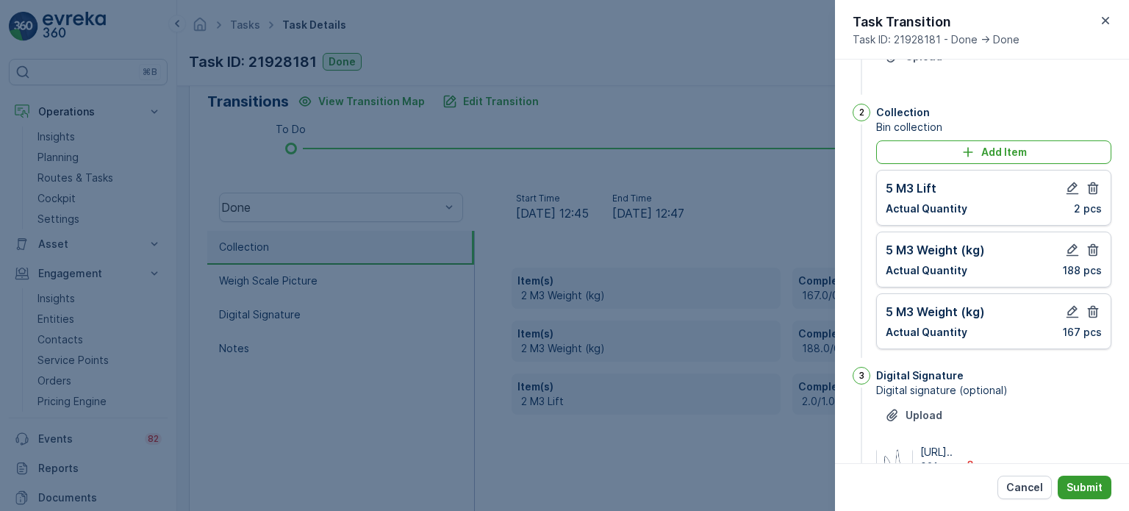
click at [1087, 484] on p "Submit" at bounding box center [1084, 487] width 36 height 15
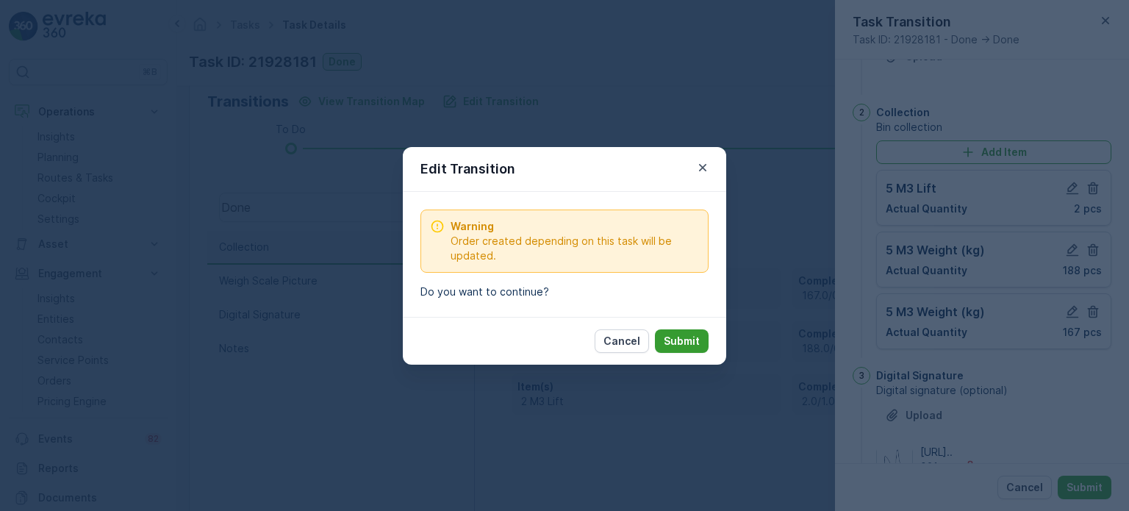
click at [691, 331] on button "Submit" at bounding box center [682, 341] width 54 height 24
type notes "all ok"
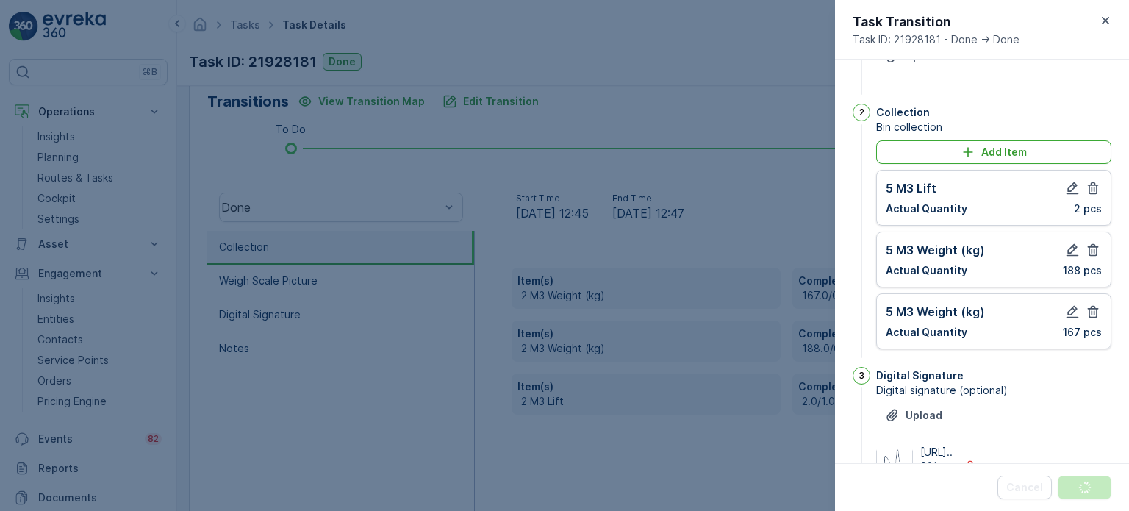
scroll to position [0, 0]
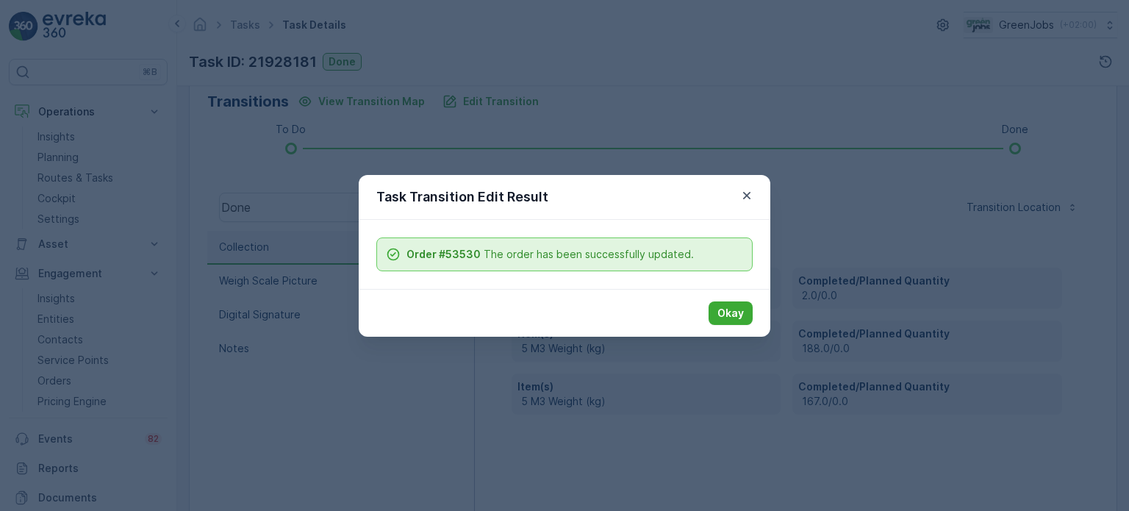
click at [758, 306] on div "Okay" at bounding box center [565, 313] width 412 height 48
click at [747, 307] on button "Okay" at bounding box center [730, 313] width 44 height 24
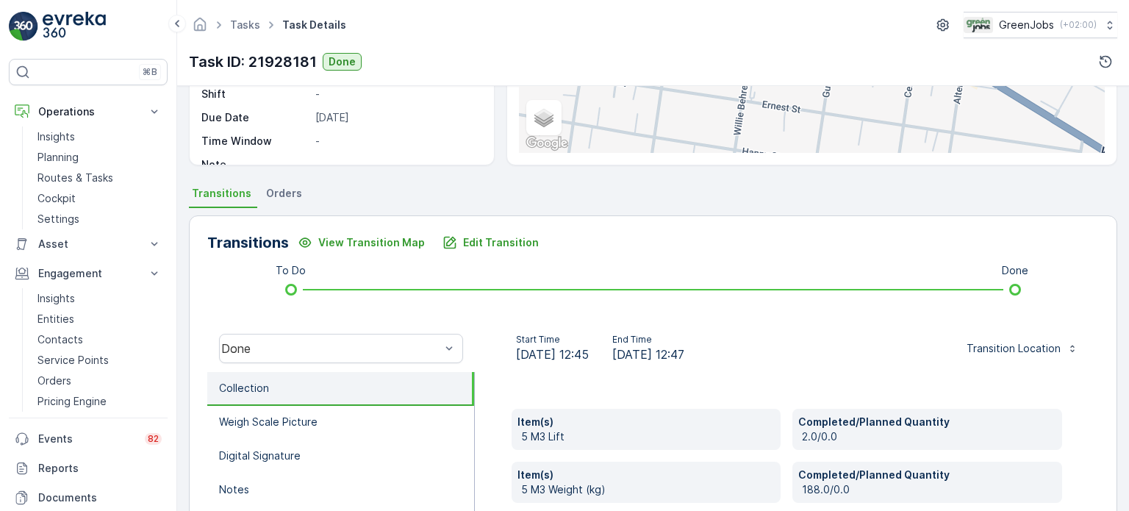
scroll to position [220, 0]
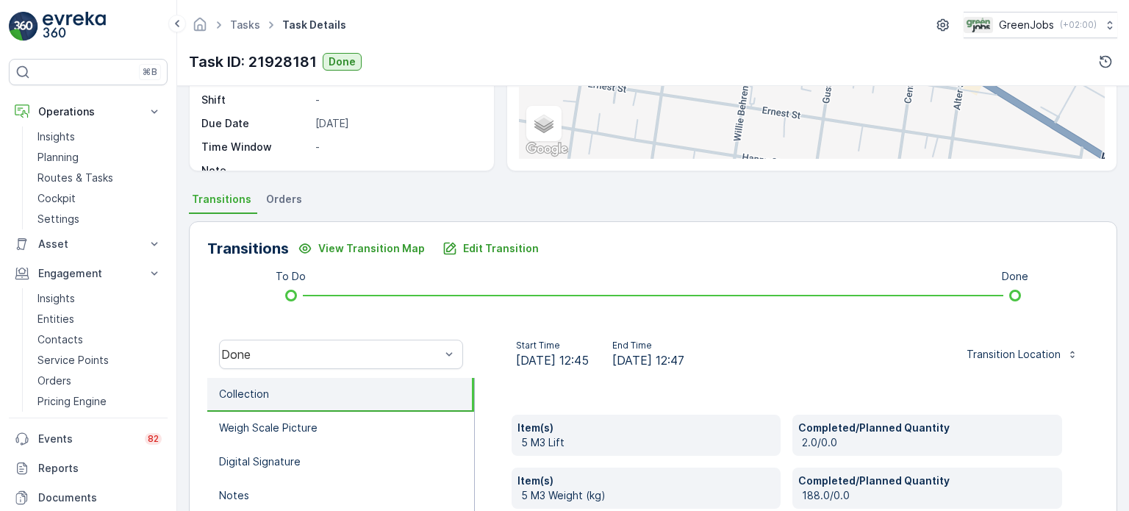
click at [279, 198] on span "Orders" at bounding box center [284, 199] width 36 height 15
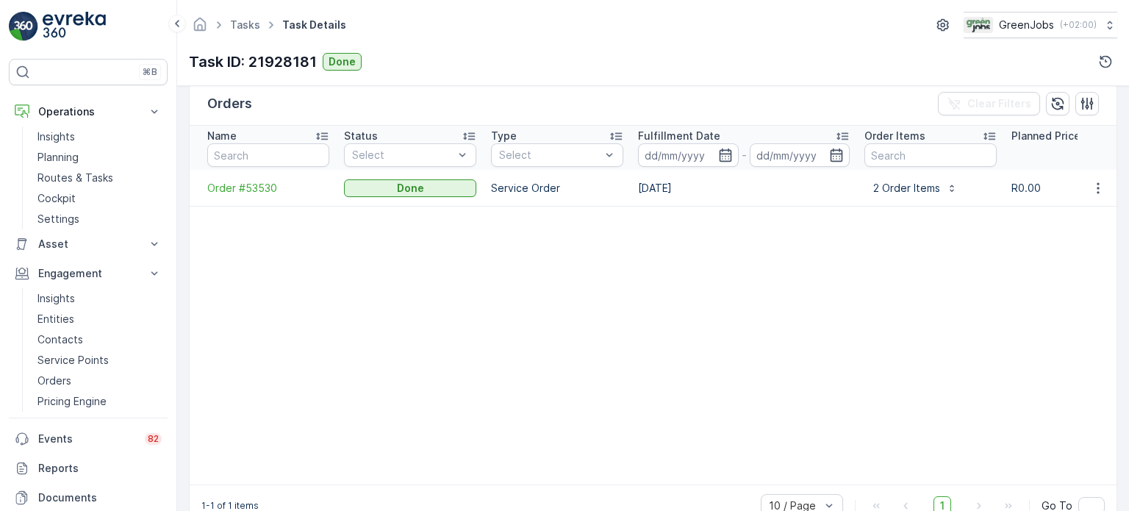
scroll to position [395, 0]
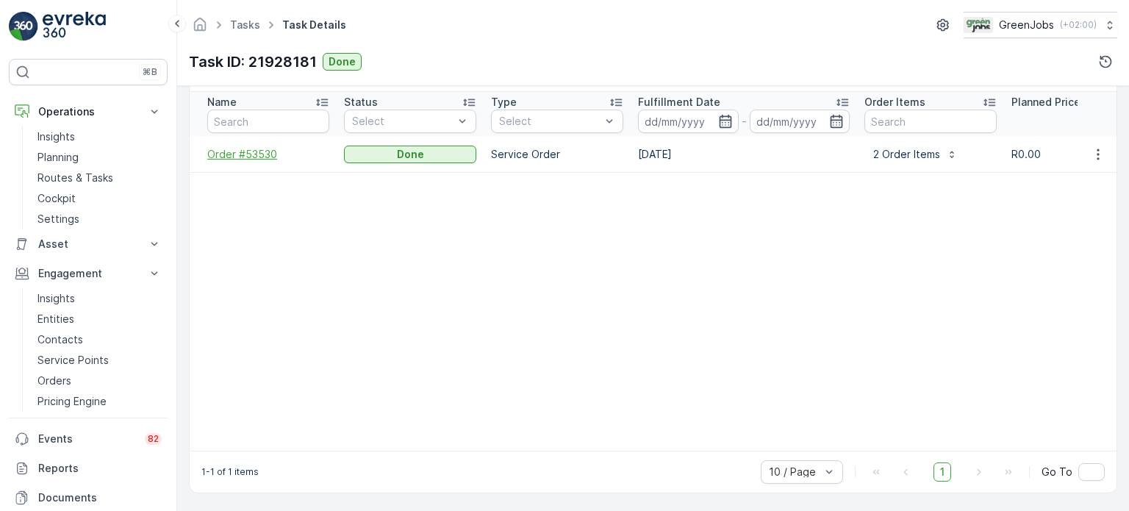
click at [262, 157] on span "Order #53530" at bounding box center [268, 154] width 122 height 15
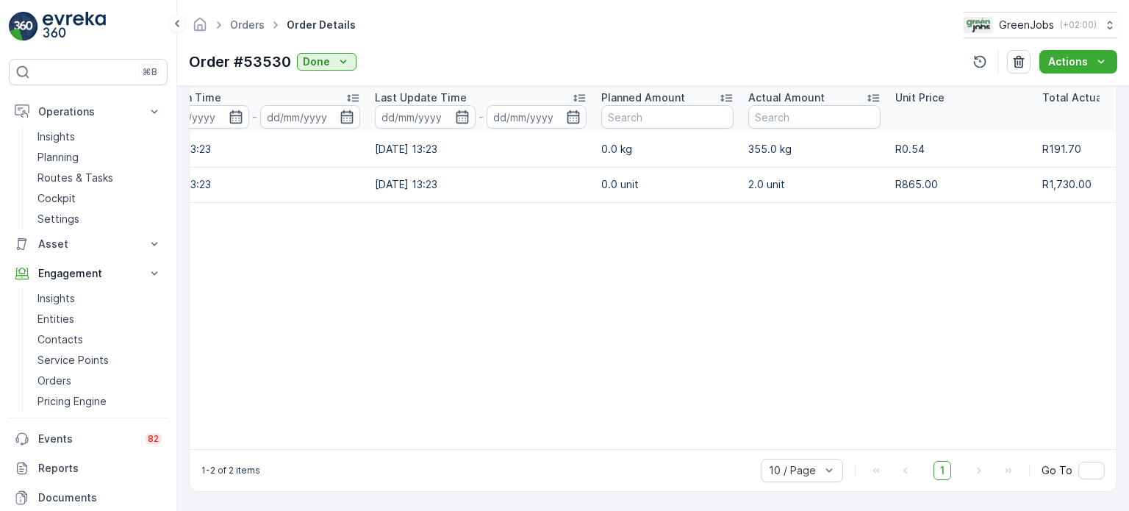
scroll to position [0, 260]
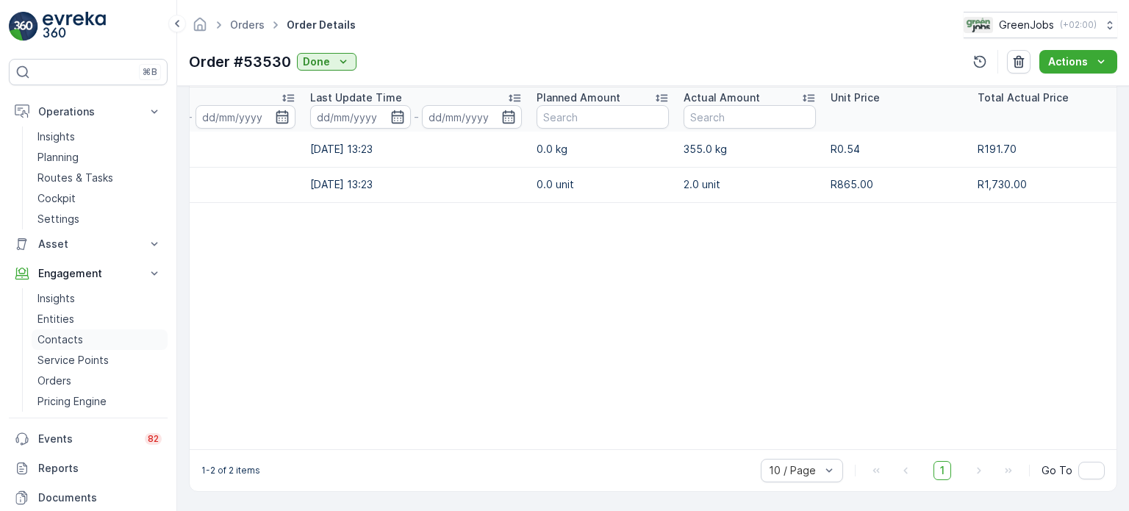
drag, startPoint x: 77, startPoint y: 359, endPoint x: 93, endPoint y: 346, distance: 19.9
click at [77, 359] on p "Service Points" at bounding box center [72, 360] width 71 height 15
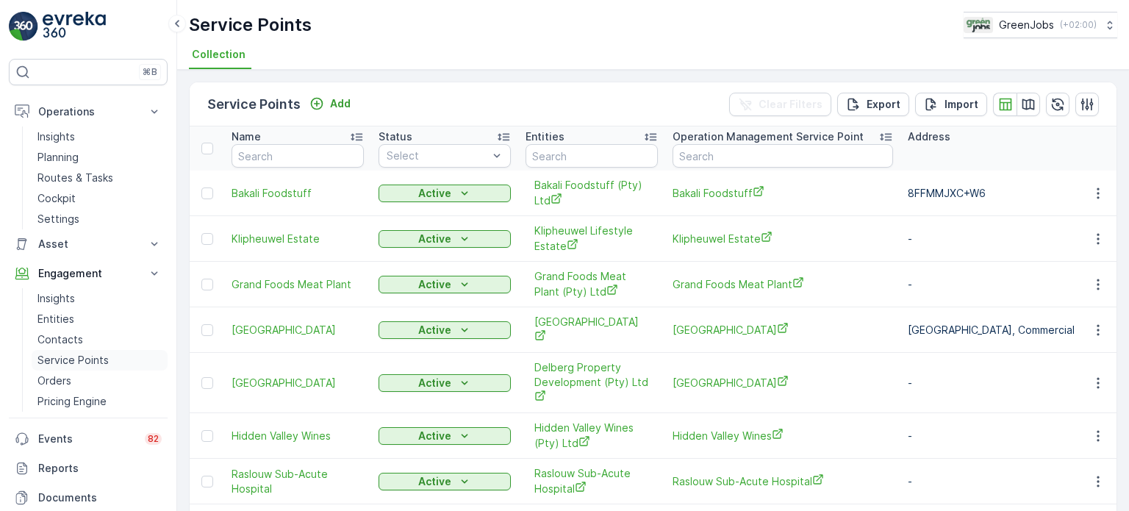
drag, startPoint x: 85, startPoint y: 355, endPoint x: 94, endPoint y: 353, distance: 9.7
click at [85, 355] on p "Service Points" at bounding box center [72, 360] width 71 height 15
click at [711, 156] on input "text" at bounding box center [782, 156] width 220 height 24
type input "w"
type input "namib"
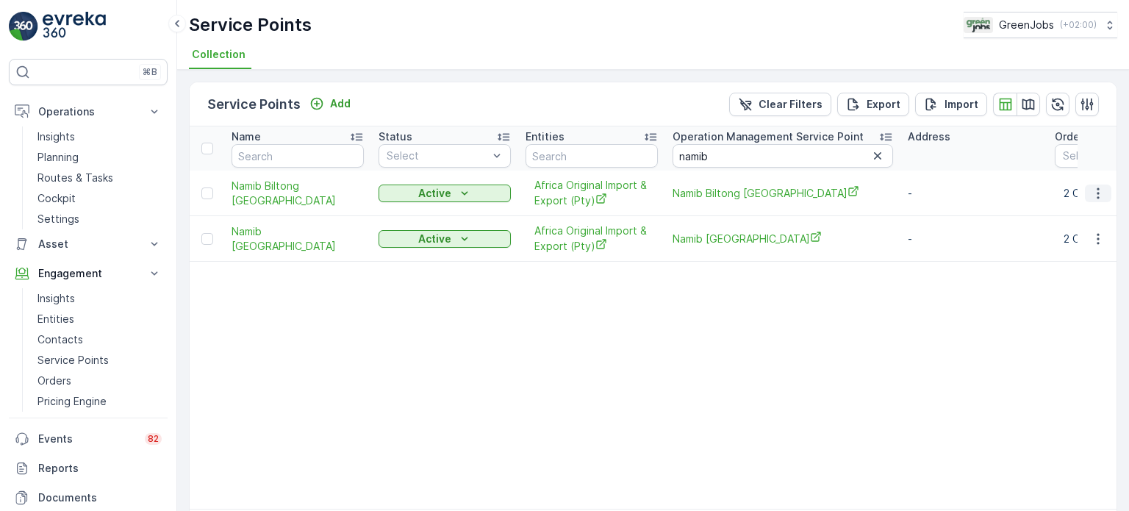
click at [1095, 190] on icon "button" at bounding box center [1098, 193] width 15 height 15
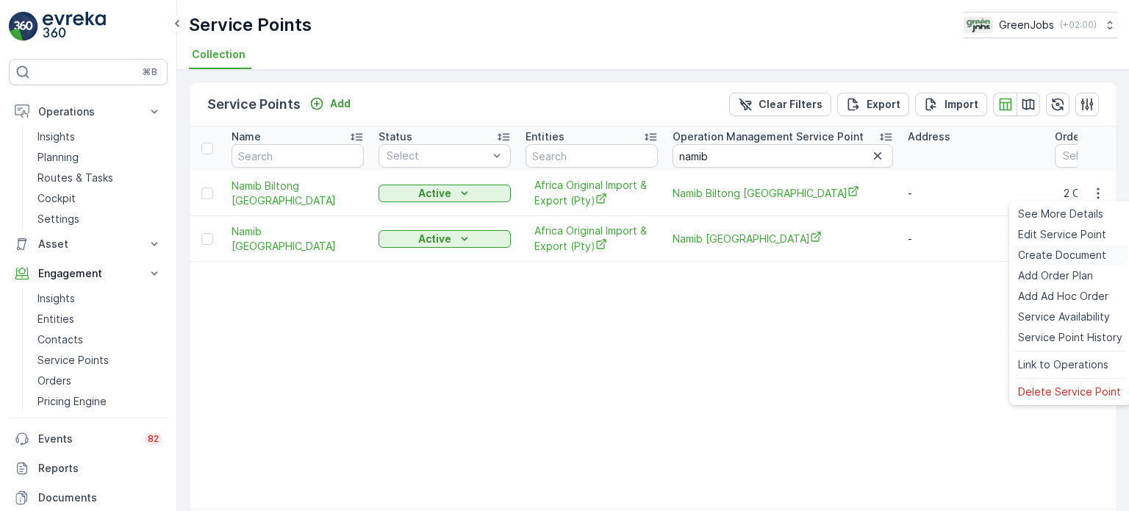
click at [1046, 255] on span "Create Document" at bounding box center [1062, 255] width 88 height 15
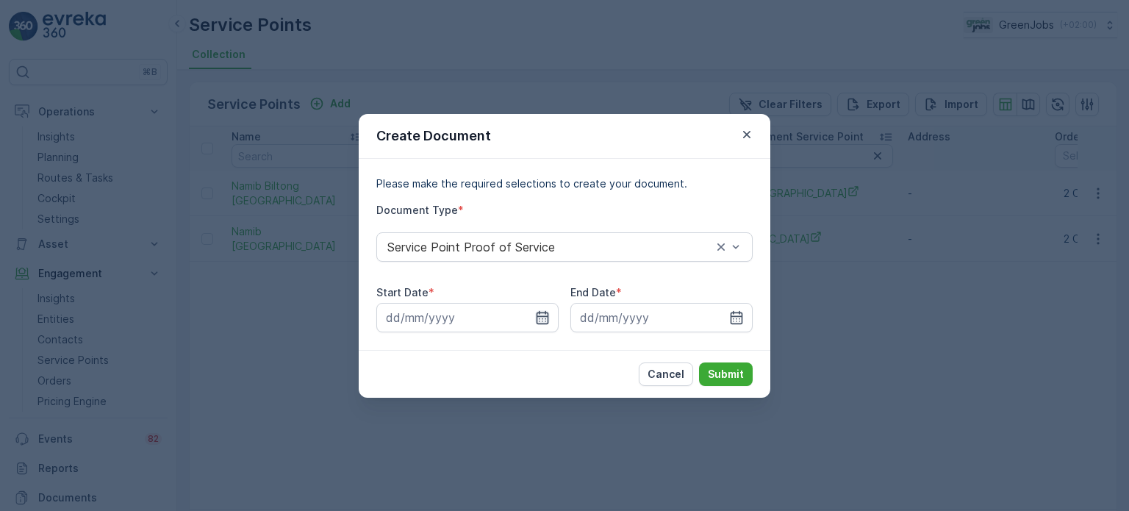
click at [542, 311] on icon "button" at bounding box center [542, 317] width 15 height 15
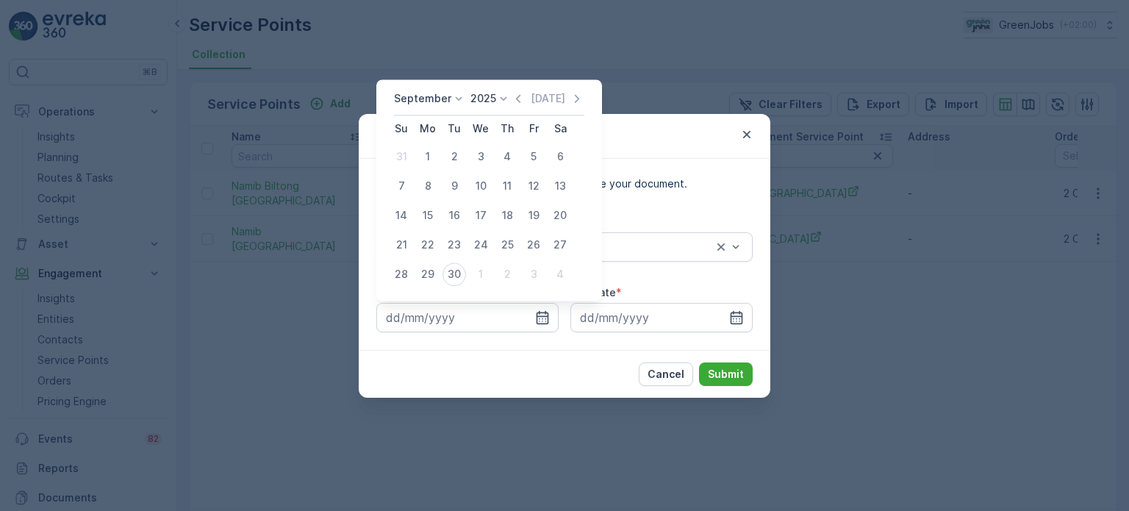
click at [439, 105] on p "September" at bounding box center [422, 98] width 57 height 15
click at [429, 187] on span "August" at bounding box center [420, 189] width 35 height 15
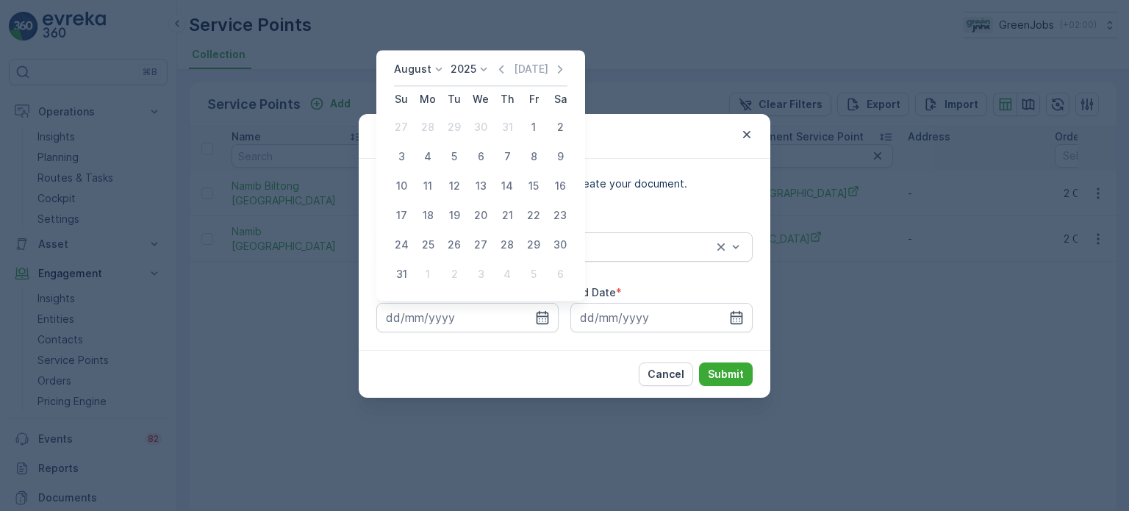
click at [529, 121] on div "1" at bounding box center [534, 127] width 24 height 24
type input "01.08.2025"
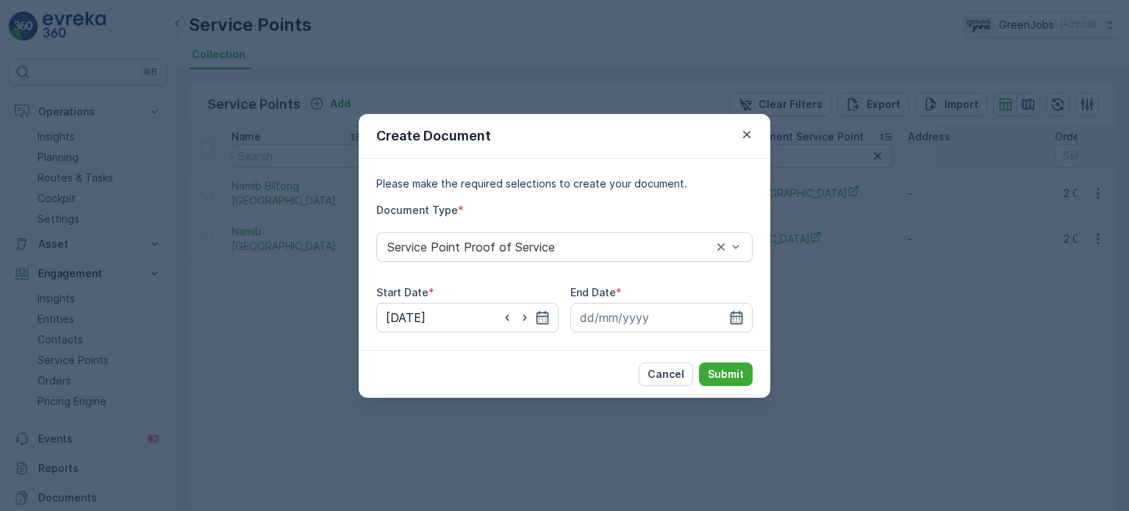
click at [731, 314] on icon "button" at bounding box center [736, 316] width 12 height 13
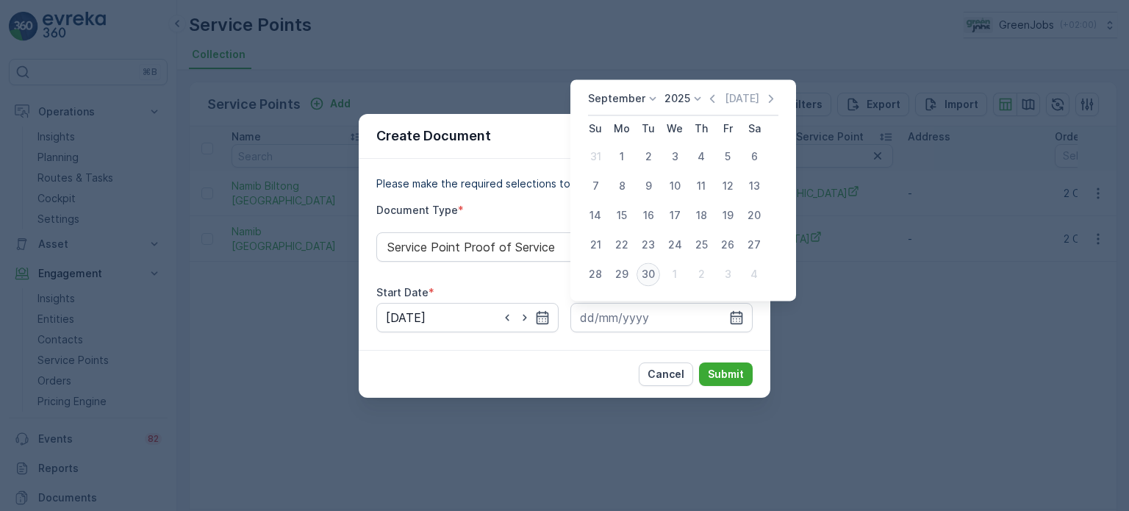
click at [643, 275] on div "30" at bounding box center [648, 274] width 24 height 24
type input "30.09.2025"
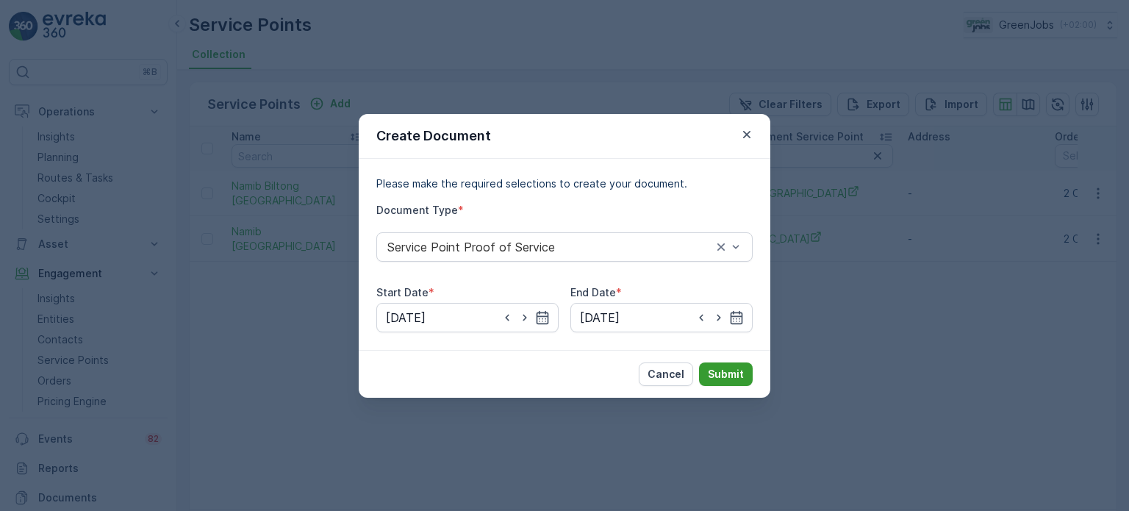
click at [729, 370] on p "Submit" at bounding box center [726, 374] width 36 height 15
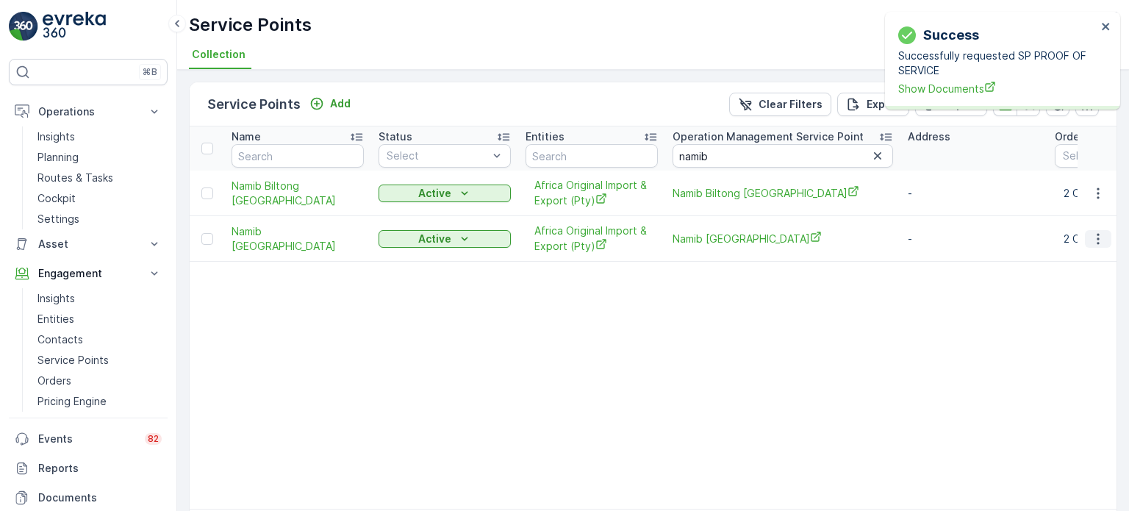
click at [1091, 240] on icon "button" at bounding box center [1098, 238] width 15 height 15
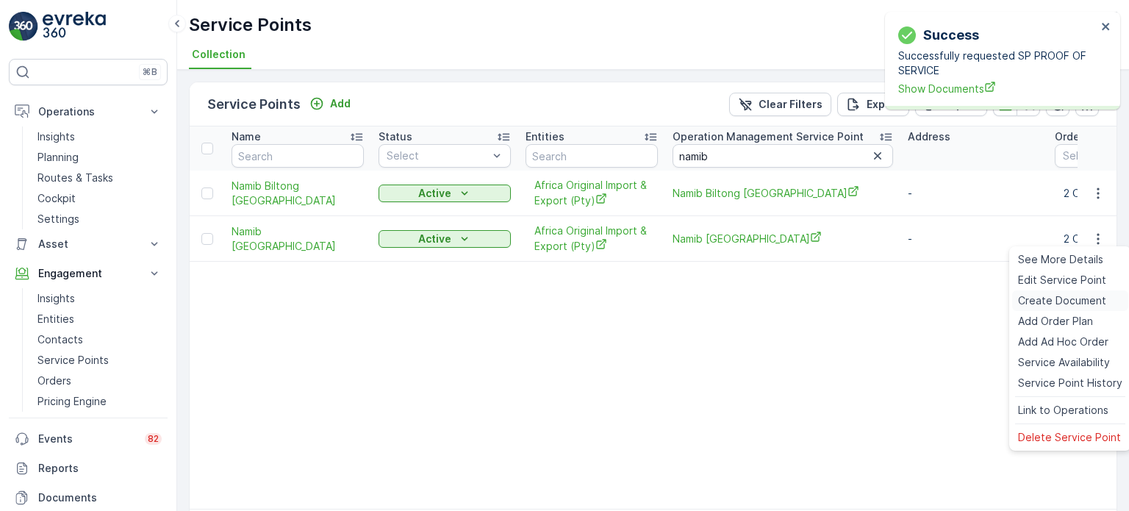
click at [1043, 299] on span "Create Document" at bounding box center [1062, 300] width 88 height 15
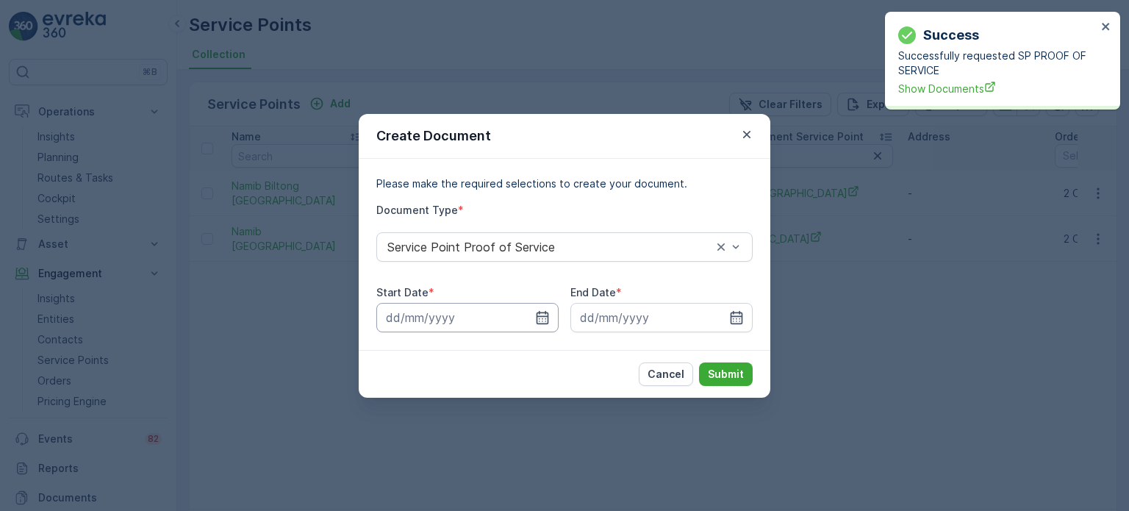
click at [553, 320] on input at bounding box center [467, 317] width 182 height 29
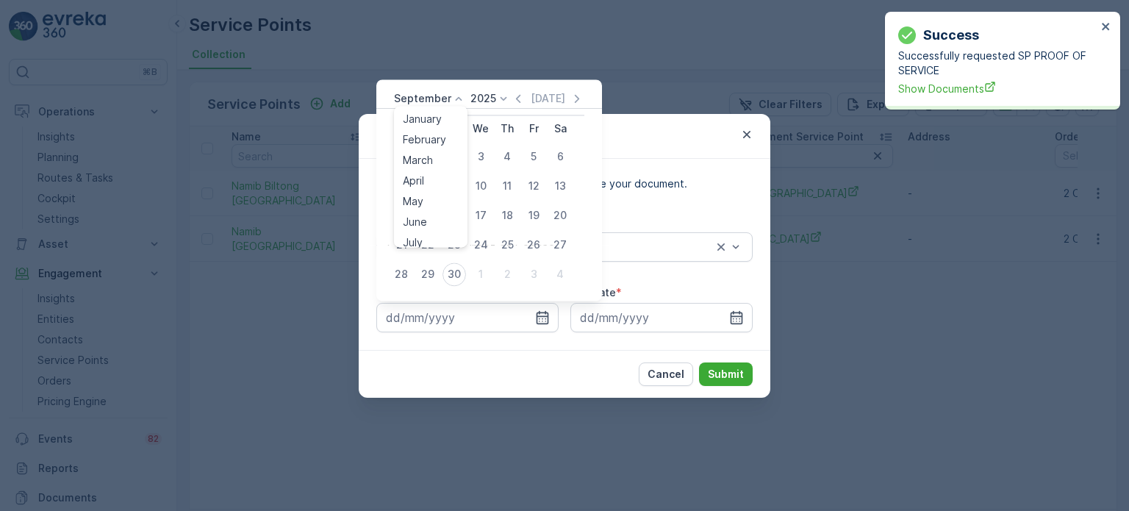
click at [414, 98] on p "September" at bounding box center [422, 98] width 57 height 15
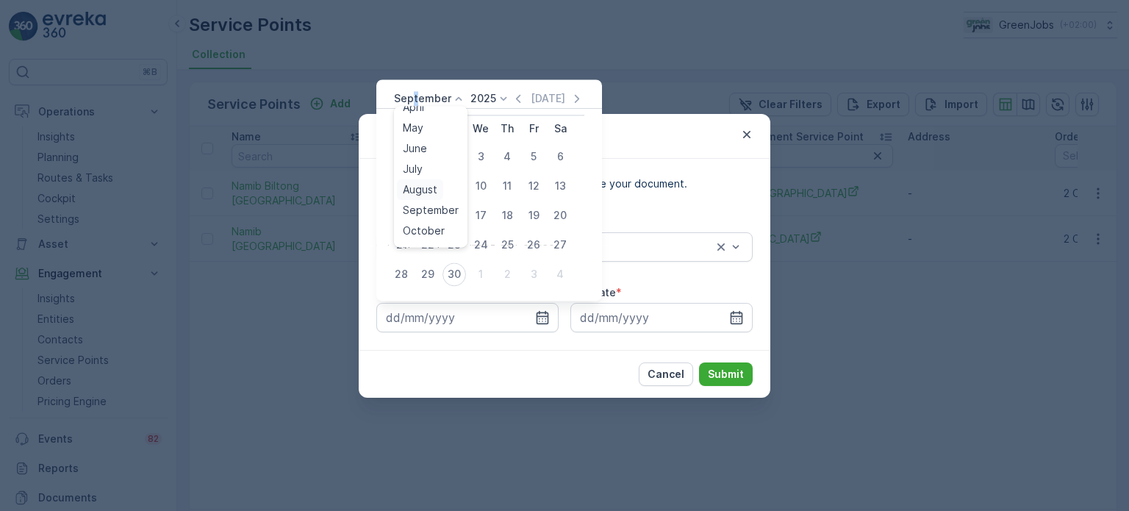
click at [422, 182] on span "August" at bounding box center [420, 189] width 35 height 15
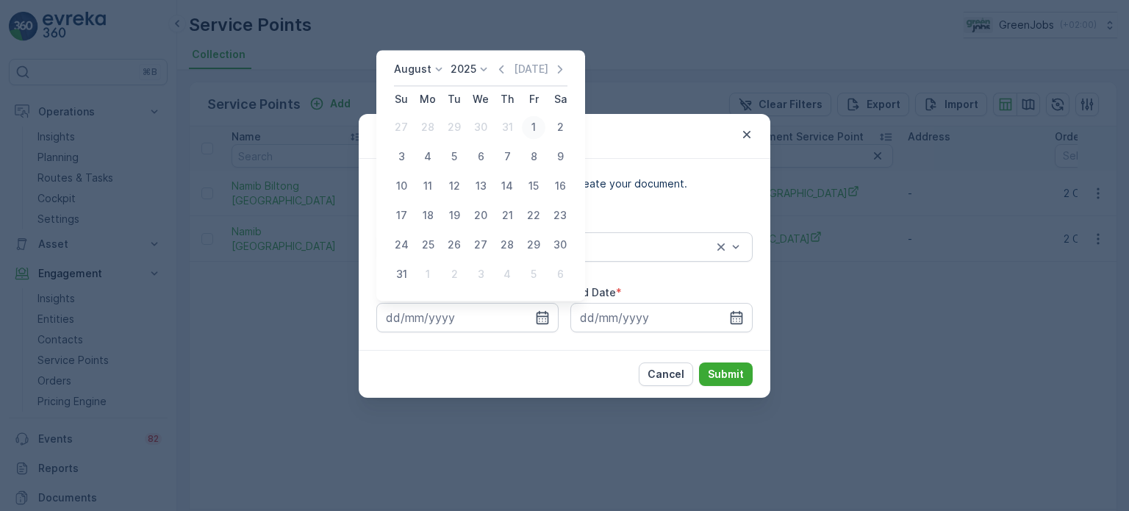
click at [533, 123] on div "1" at bounding box center [534, 127] width 24 height 24
type input "01.08.2025"
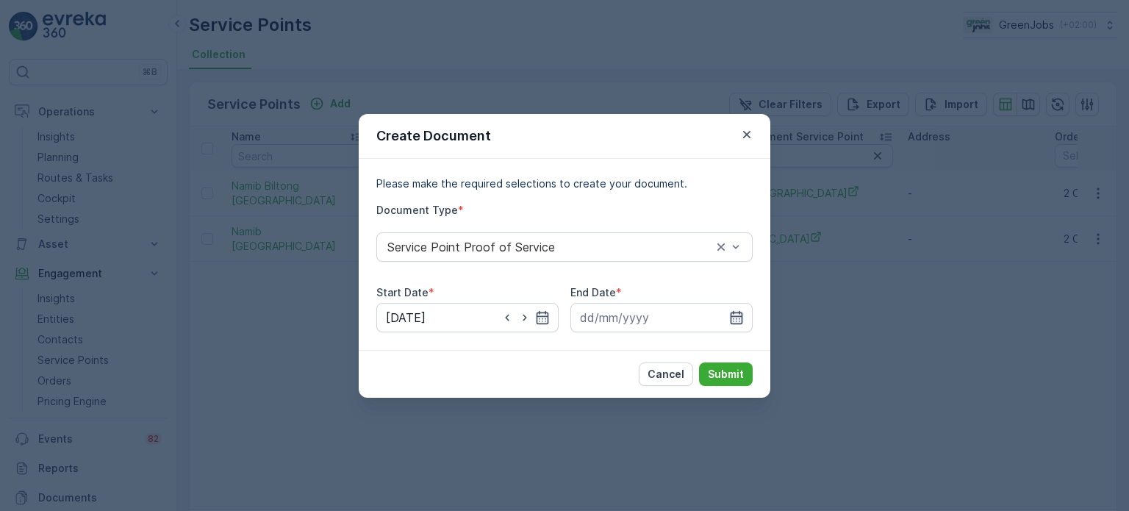
click at [735, 312] on icon "button" at bounding box center [736, 316] width 12 height 13
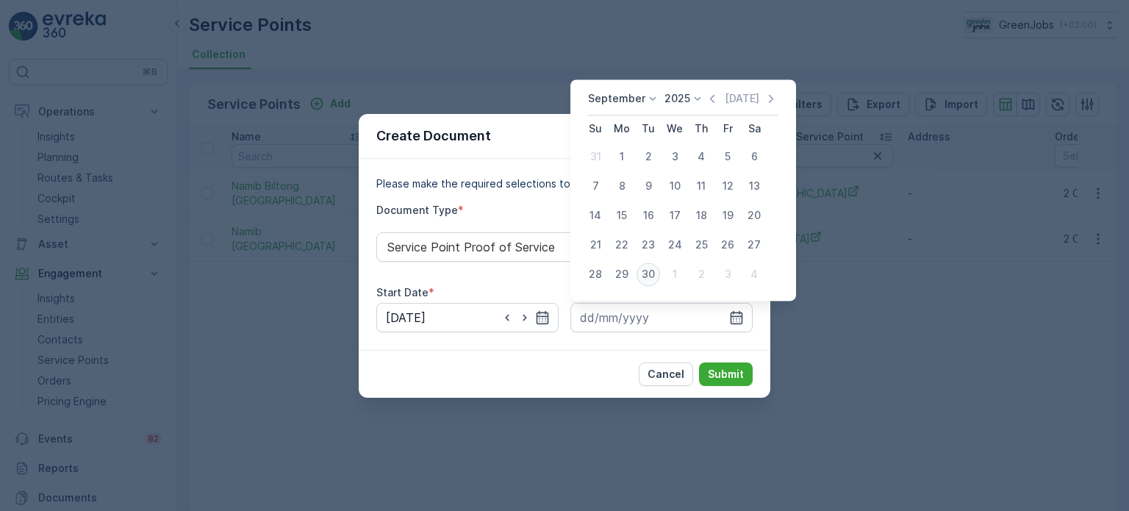
click at [641, 267] on div "30" at bounding box center [648, 274] width 24 height 24
type input "30.09.2025"
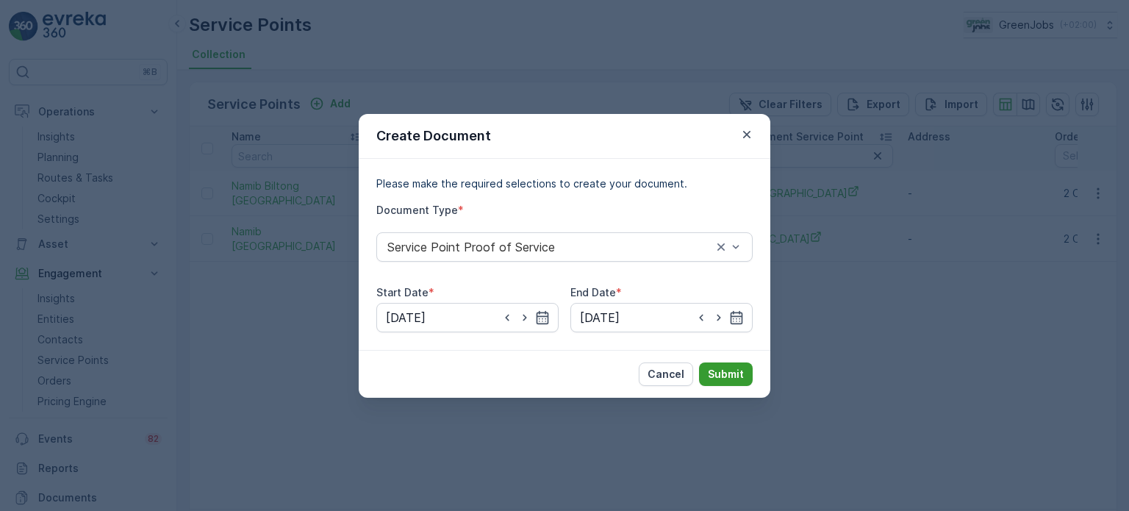
click at [732, 374] on p "Submit" at bounding box center [726, 374] width 36 height 15
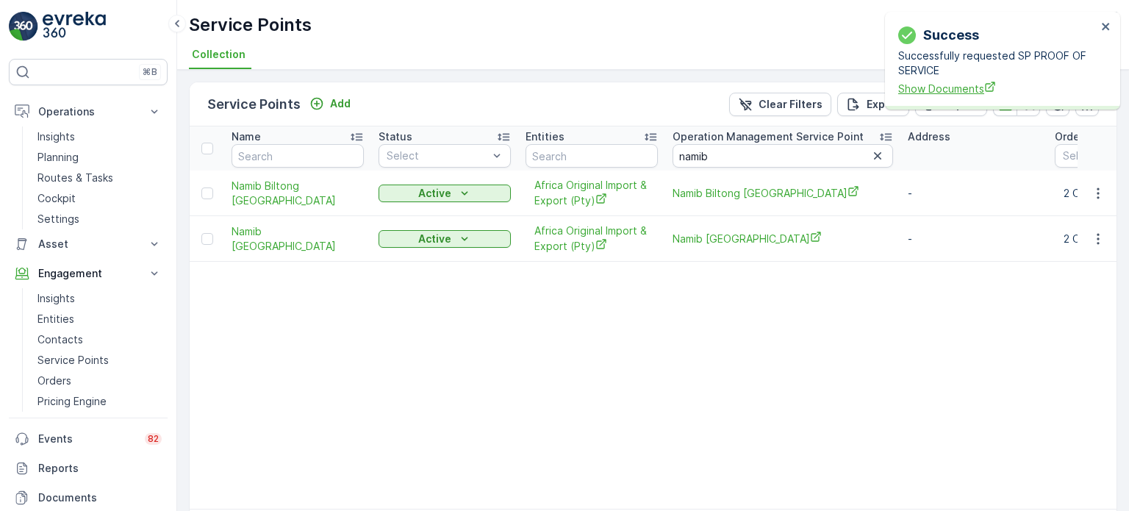
click at [946, 87] on span "Show Documents" at bounding box center [997, 88] width 198 height 15
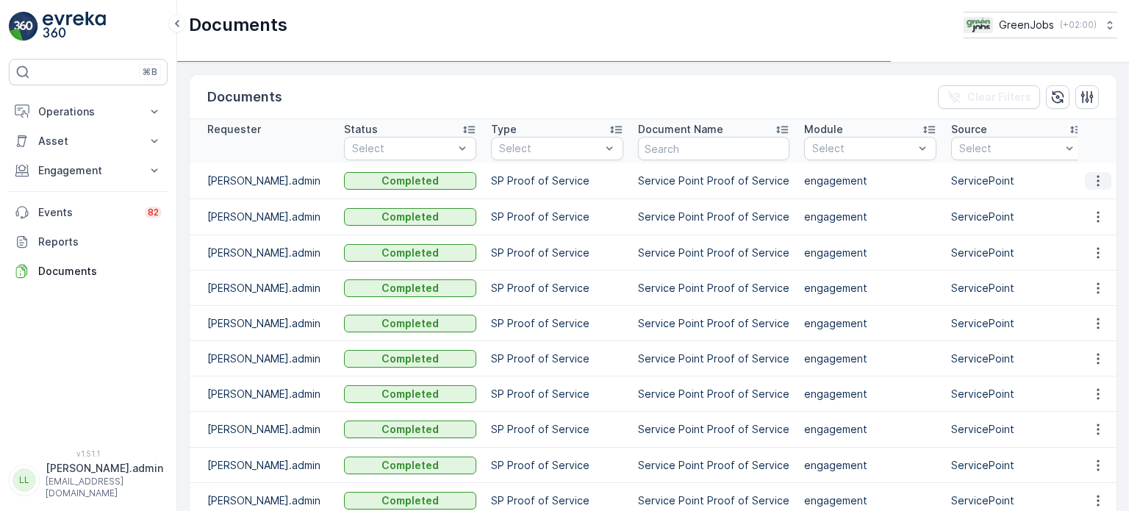
click at [1094, 179] on icon "button" at bounding box center [1098, 180] width 15 height 15
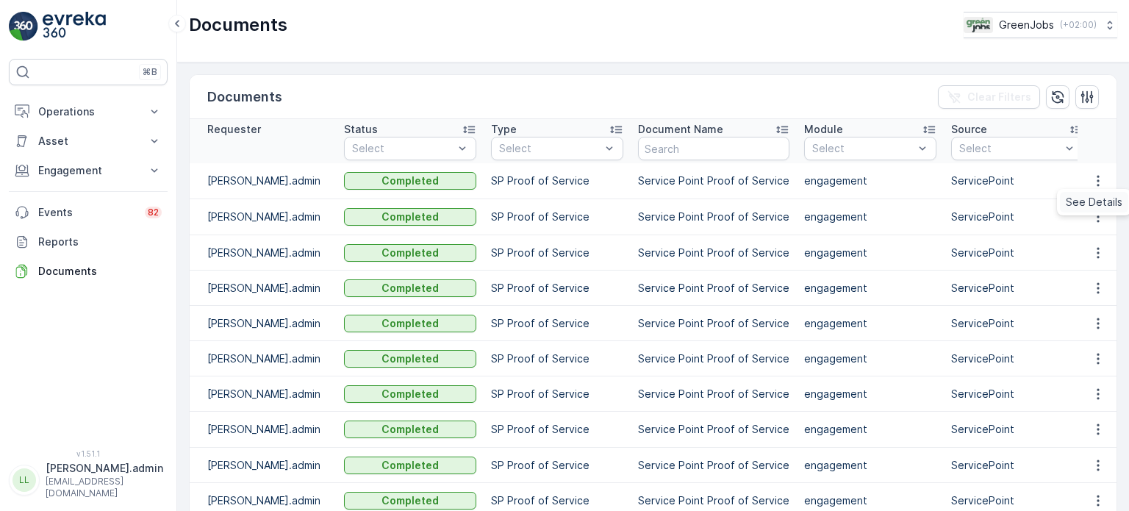
click at [1079, 204] on span "See Details" at bounding box center [1094, 202] width 57 height 15
click at [1096, 209] on icon "button" at bounding box center [1098, 216] width 15 height 15
click at [1082, 239] on span "See Details" at bounding box center [1094, 237] width 57 height 15
